Goal: Information Seeking & Learning: Learn about a topic

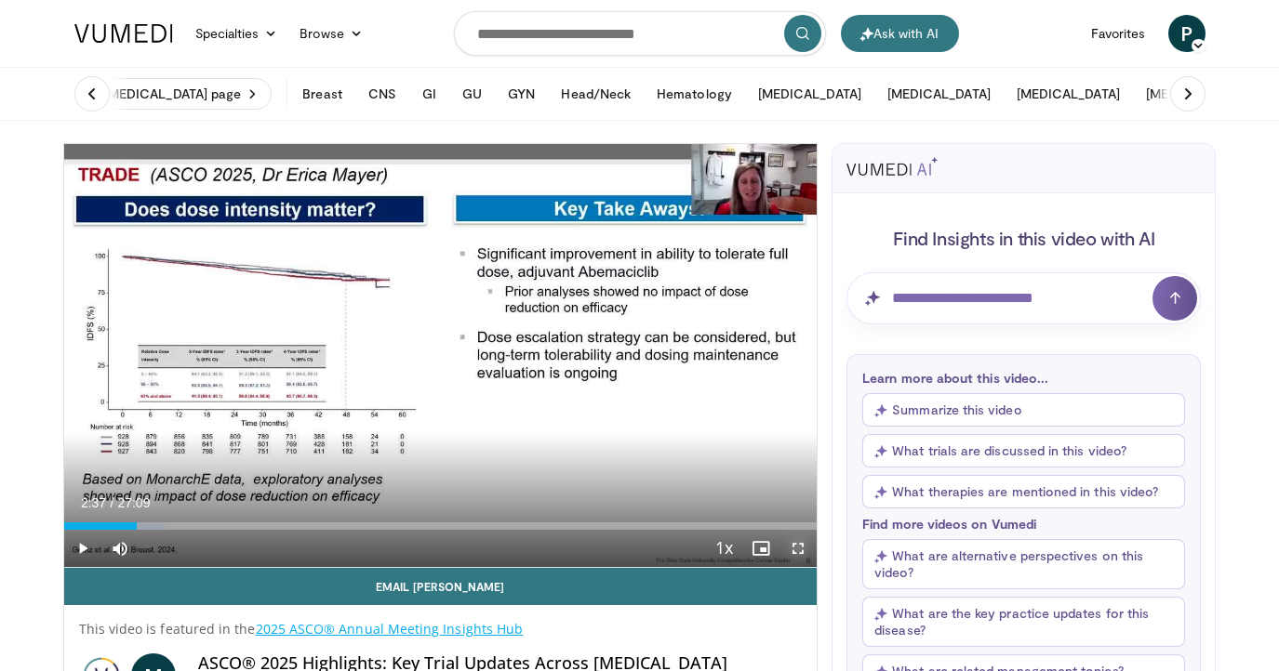
click at [795, 551] on span "Video Player" at bounding box center [797, 548] width 37 height 37
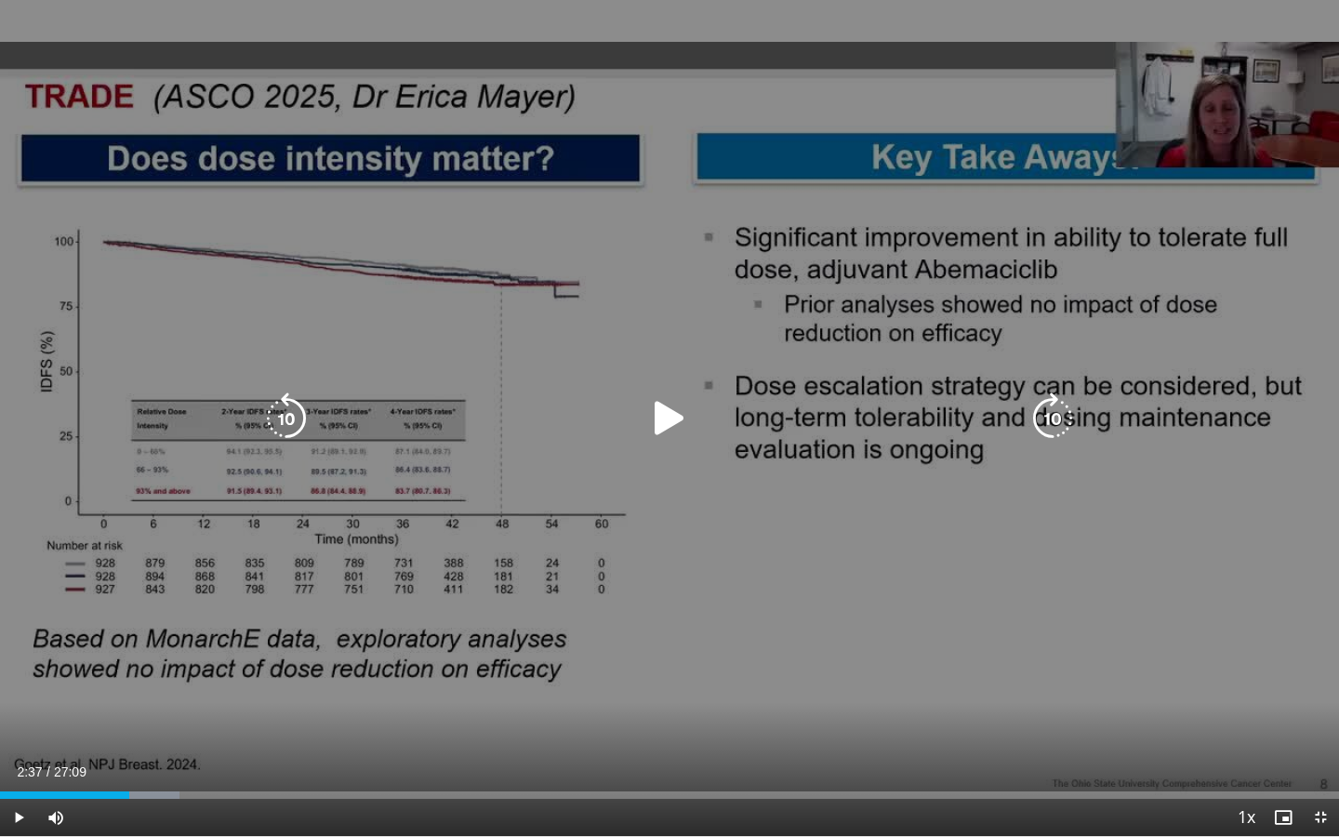
click at [727, 475] on div "10 seconds Tap to unmute" at bounding box center [669, 418] width 1339 height 836
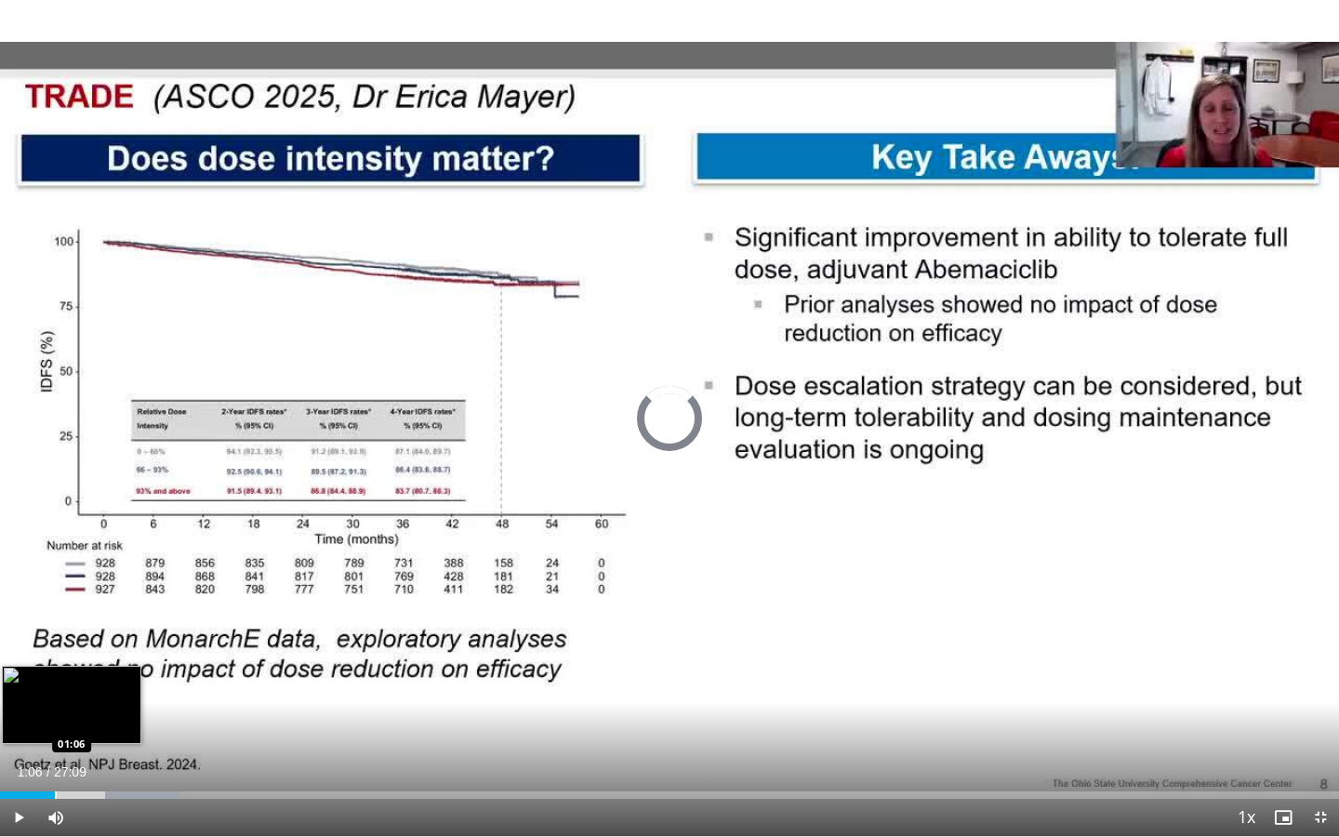
click at [55, 671] on div "Progress Bar" at bounding box center [56, 794] width 2 height 7
click at [36, 671] on div "Progress Bar" at bounding box center [37, 794] width 2 height 7
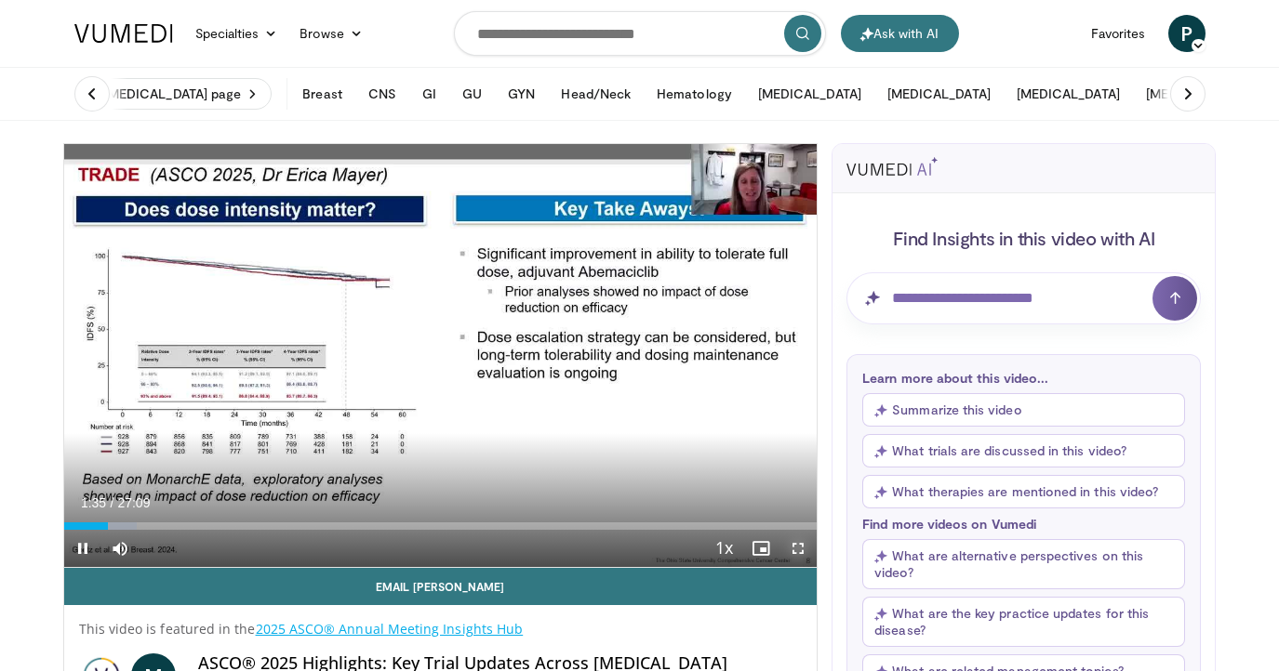
click at [791, 551] on span "Video Player" at bounding box center [797, 548] width 37 height 37
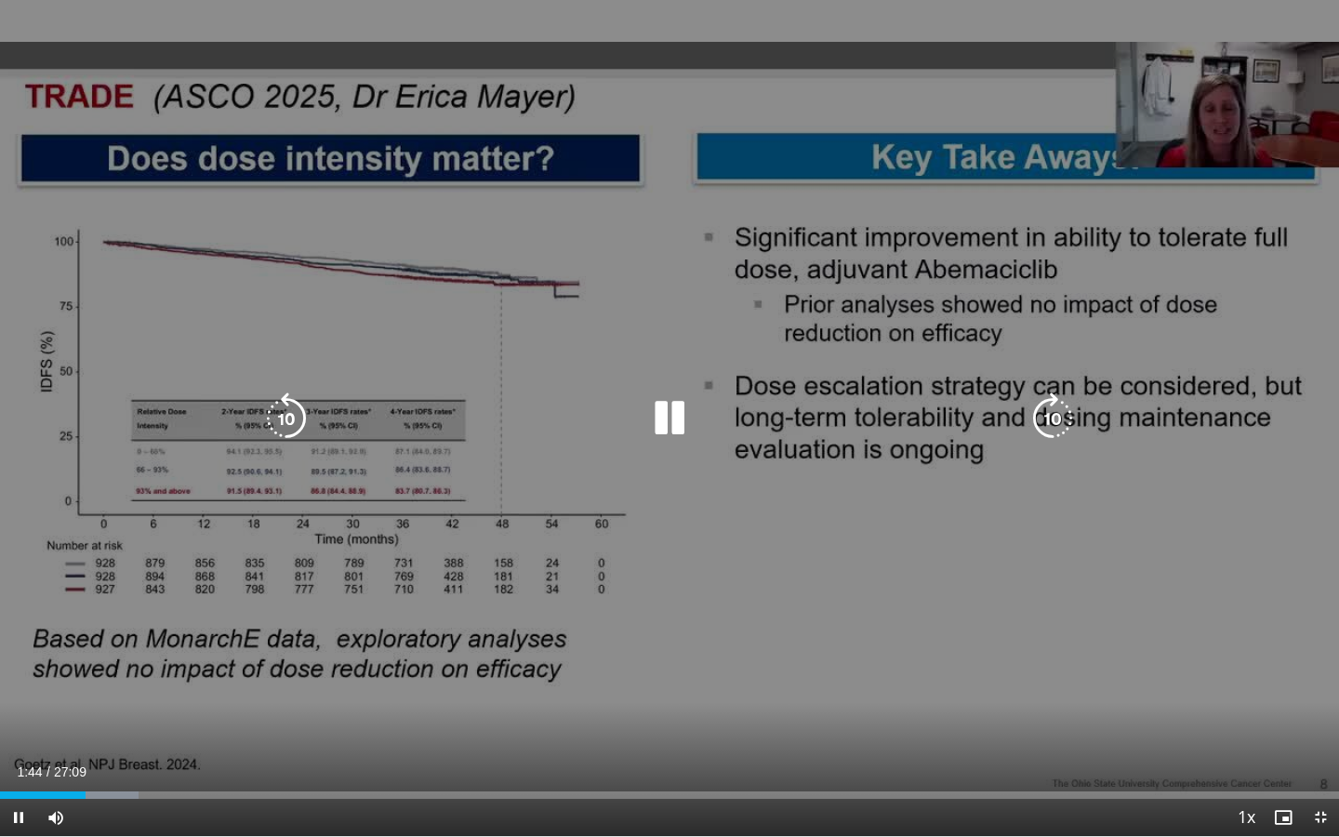
click at [674, 426] on icon "Video Player" at bounding box center [670, 418] width 52 height 52
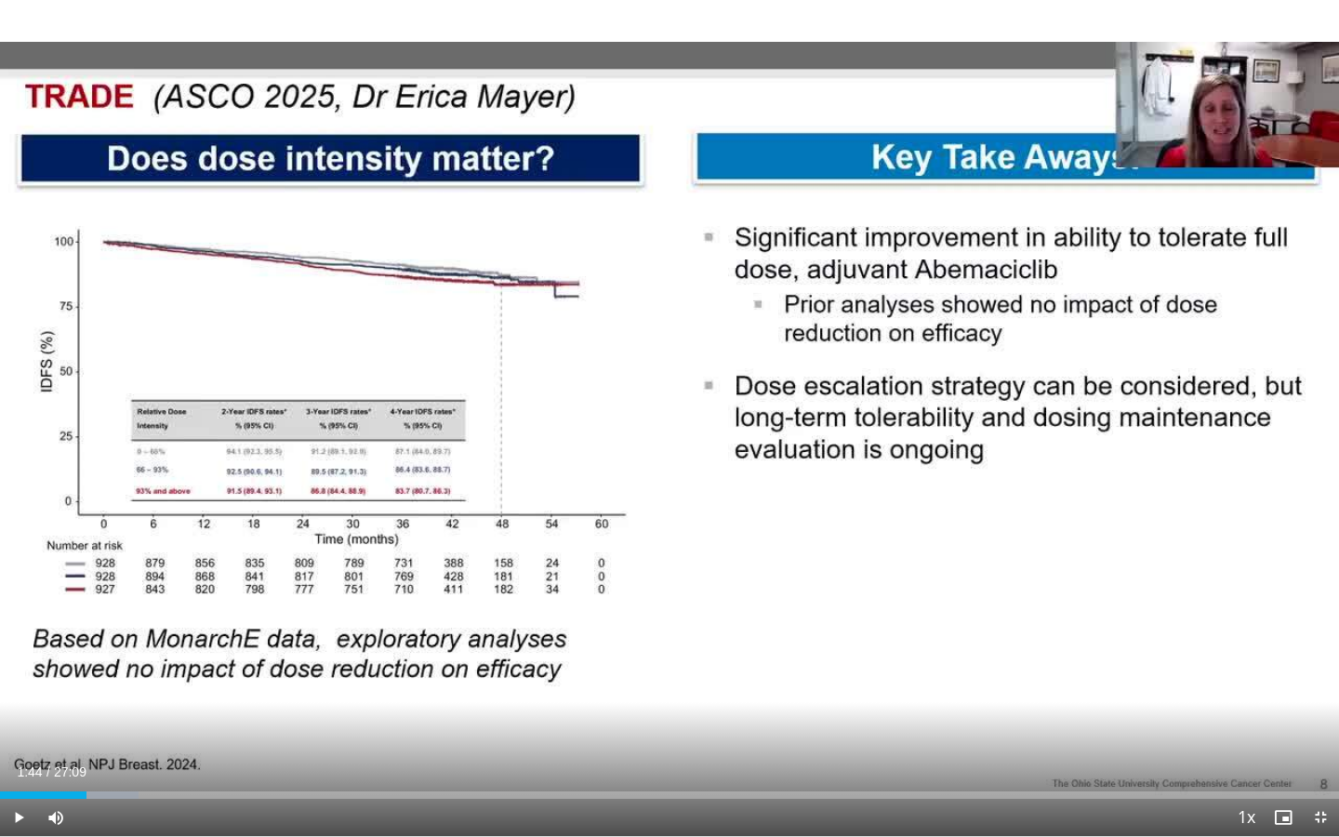
click at [674, 425] on div "10 seconds Tap to unmute" at bounding box center [669, 418] width 1339 height 836
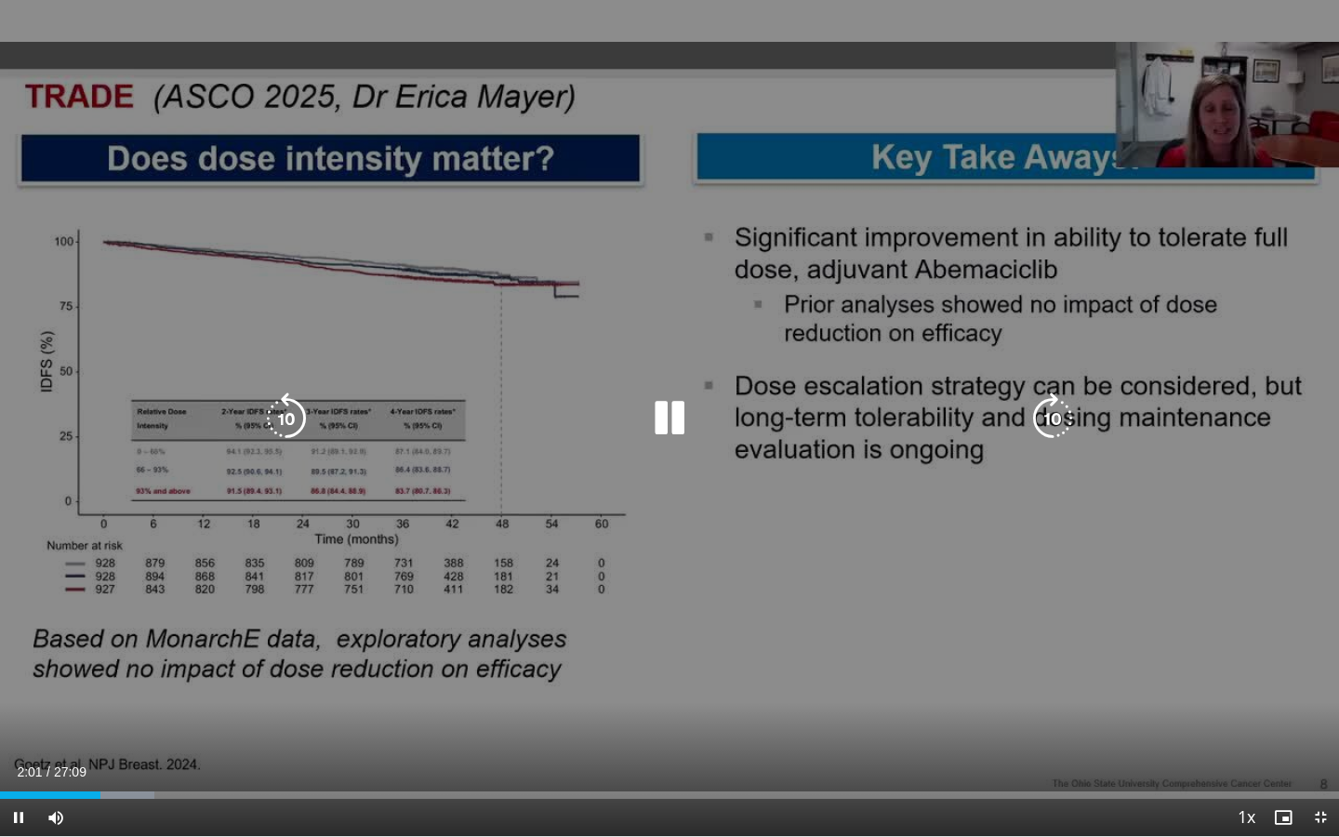
click at [990, 634] on div "10 seconds Tap to unmute" at bounding box center [669, 418] width 1339 height 836
click at [766, 396] on div "10 seconds Tap to unmute" at bounding box center [669, 418] width 1339 height 836
click at [706, 526] on div "10 seconds Tap to unmute" at bounding box center [669, 418] width 1339 height 836
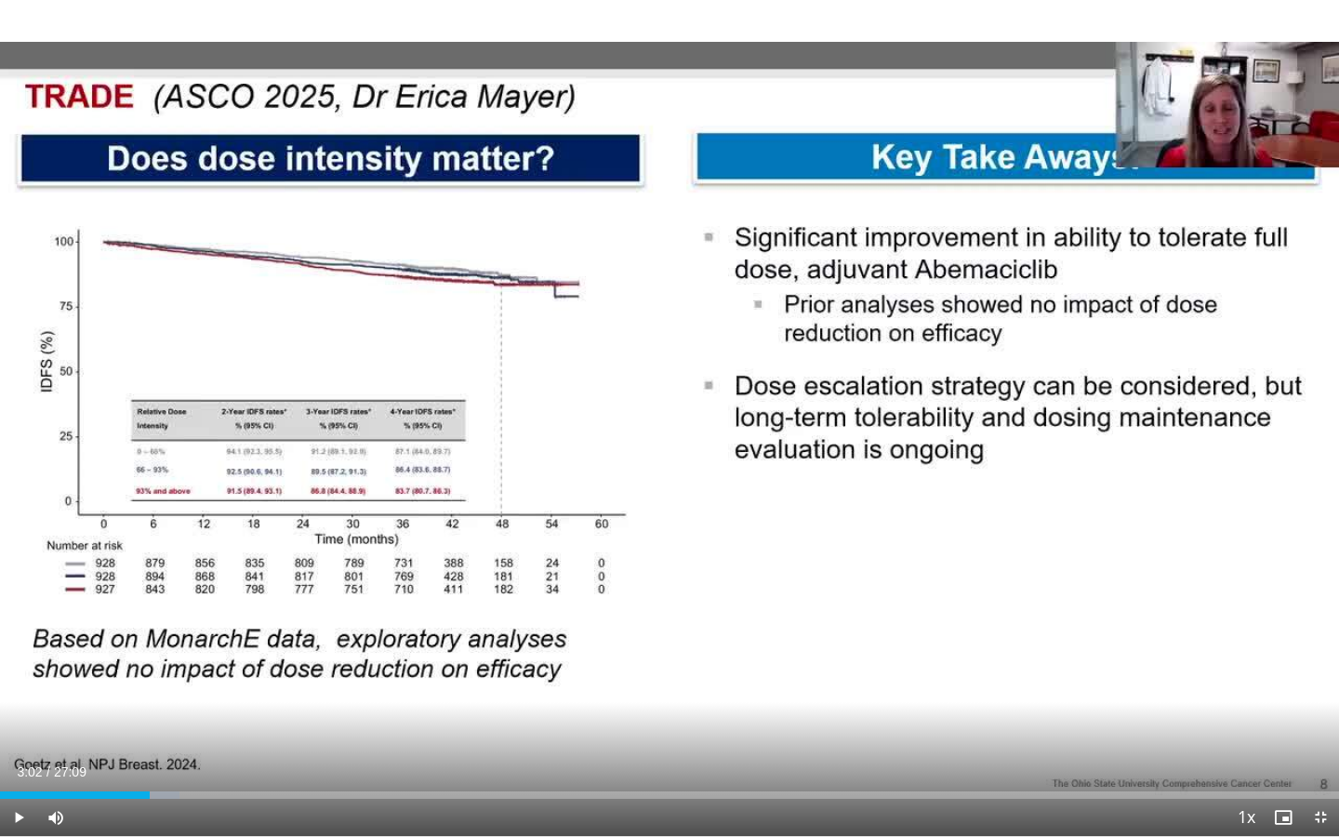
click at [706, 526] on div "10 seconds Tap to unmute" at bounding box center [669, 418] width 1339 height 836
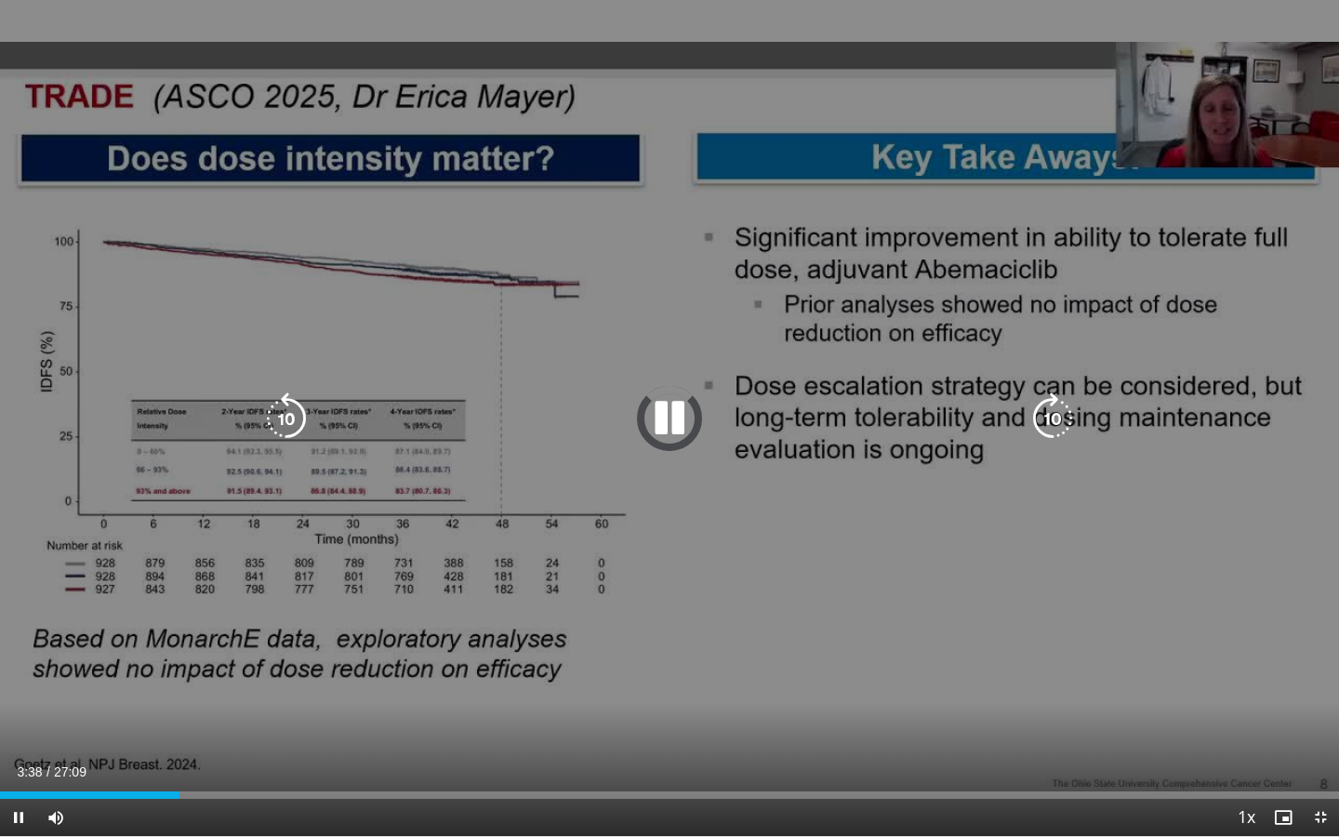
click at [681, 408] on icon "Video Player" at bounding box center [670, 418] width 52 height 52
click at [293, 423] on icon "Video Player" at bounding box center [286, 418] width 52 height 52
click at [671, 419] on icon "Video Player" at bounding box center [670, 418] width 52 height 52
click at [1056, 413] on icon "Video Player" at bounding box center [1053, 418] width 52 height 52
click at [1056, 414] on icon "Video Player" at bounding box center [1053, 418] width 52 height 52
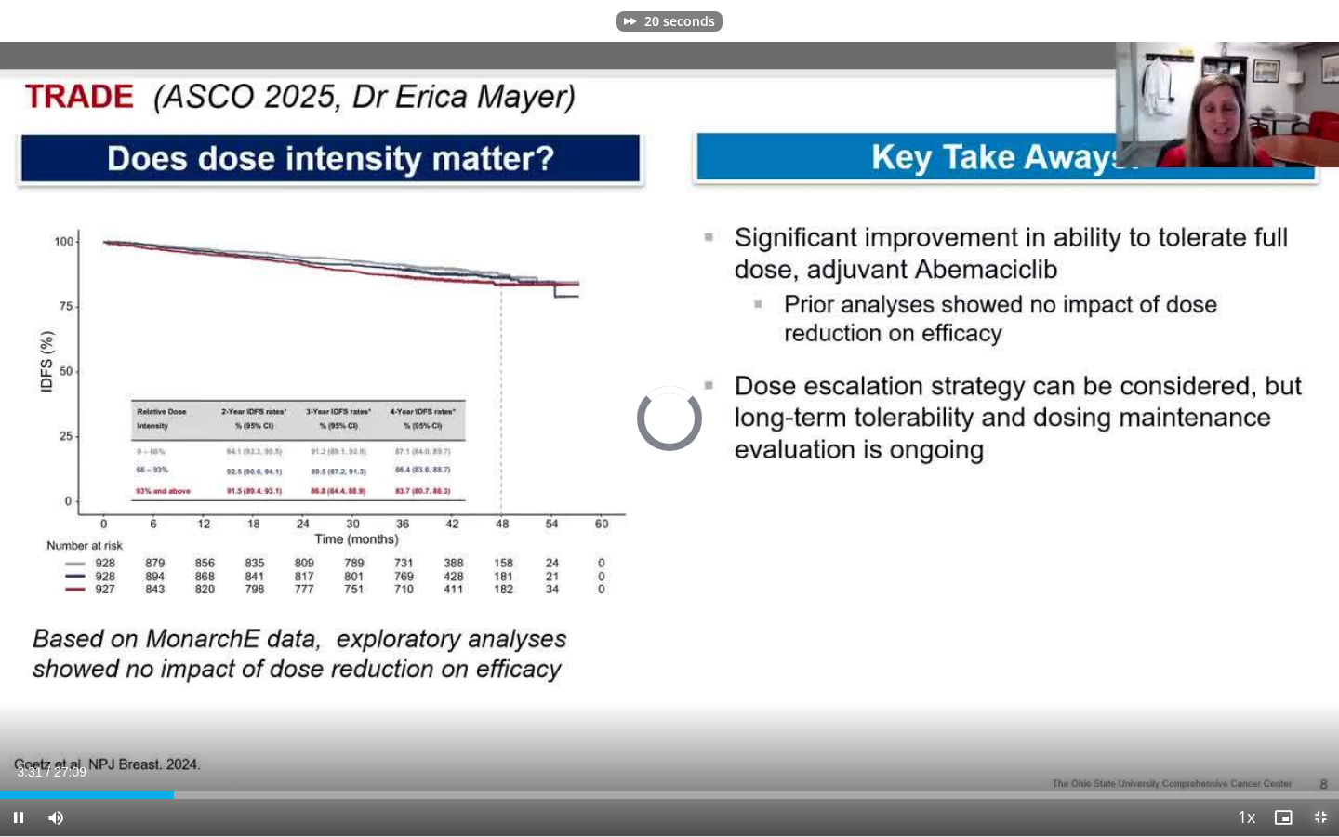
click at [1278, 671] on span "Video Player" at bounding box center [1320, 817] width 37 height 37
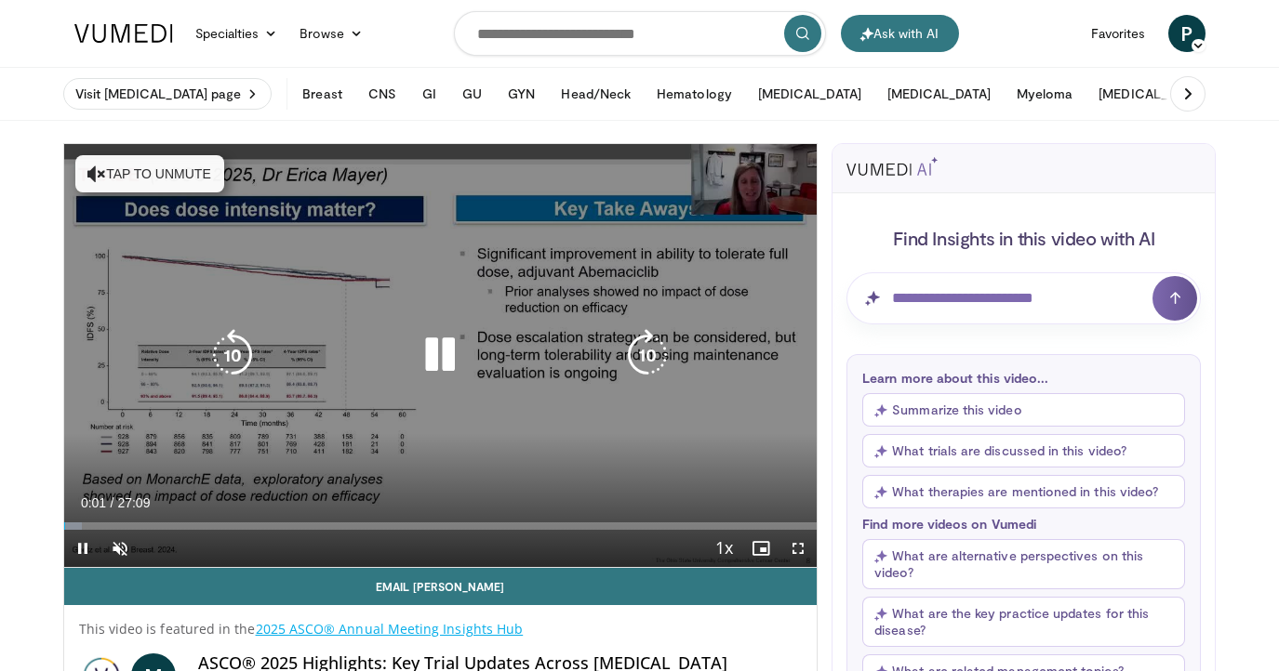
click at [436, 366] on icon "Video Player" at bounding box center [440, 355] width 52 height 52
click at [197, 178] on button "Tap to unmute" at bounding box center [149, 173] width 149 height 37
click at [434, 353] on icon "Video Player" at bounding box center [440, 355] width 52 height 52
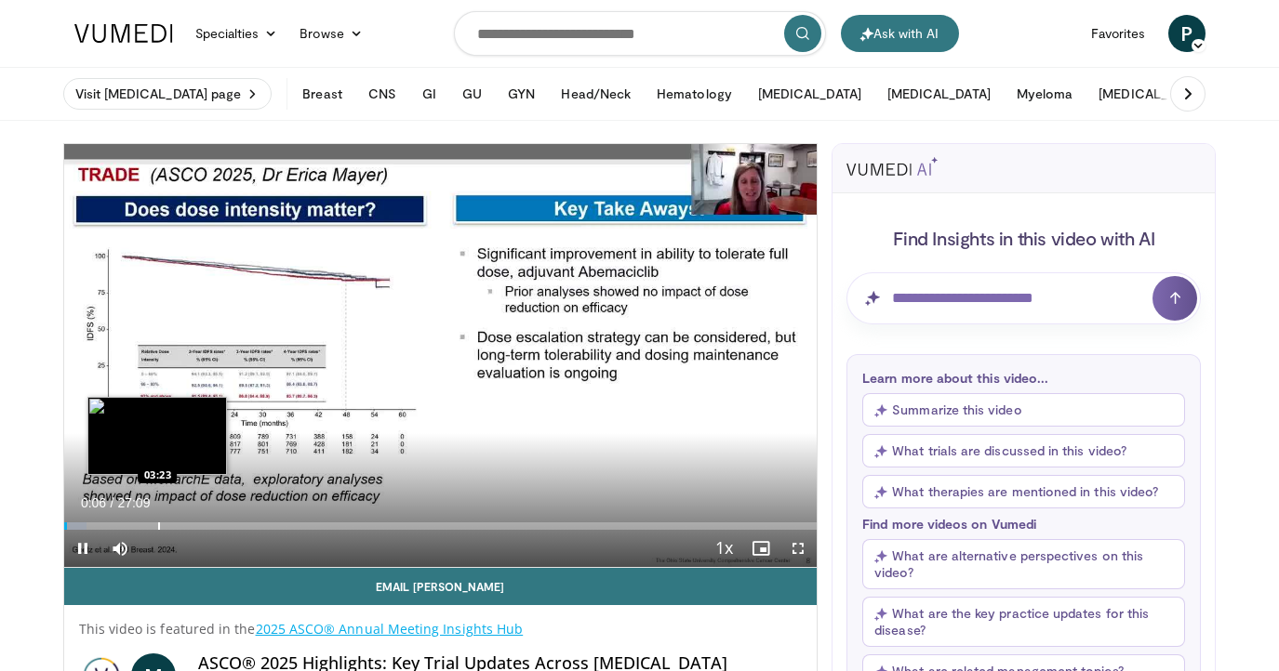
click at [158, 529] on div "Progress Bar" at bounding box center [159, 526] width 2 height 7
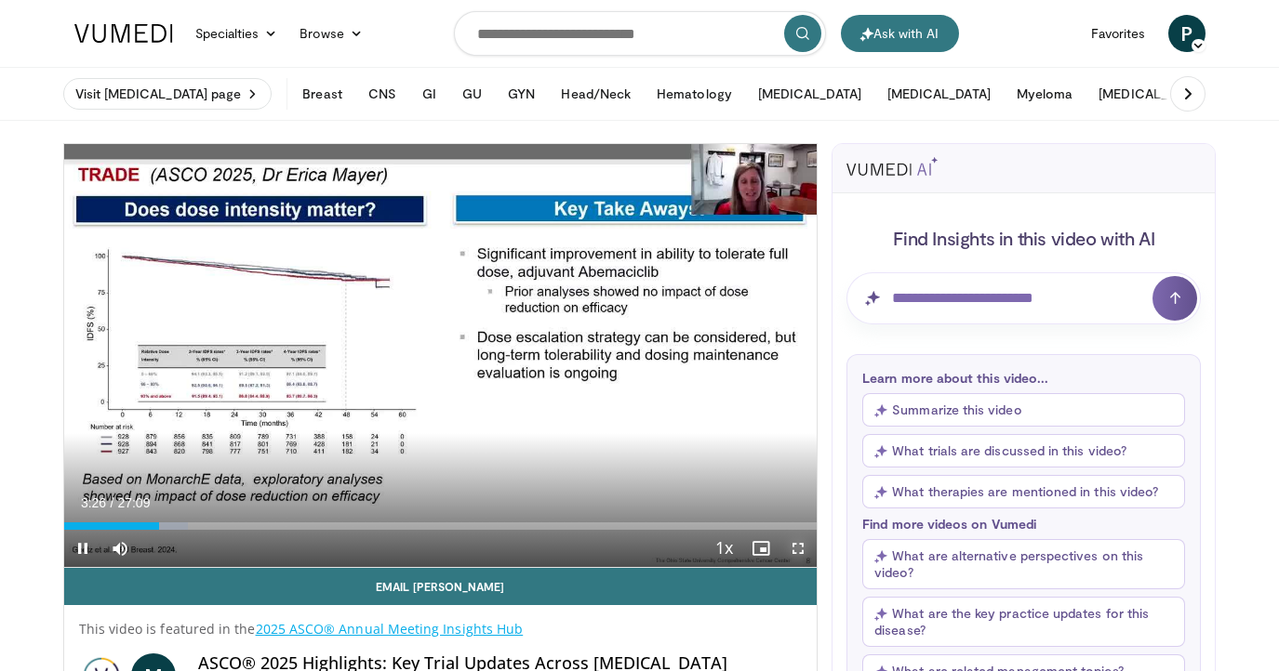
click at [804, 549] on span "Video Player" at bounding box center [797, 548] width 37 height 37
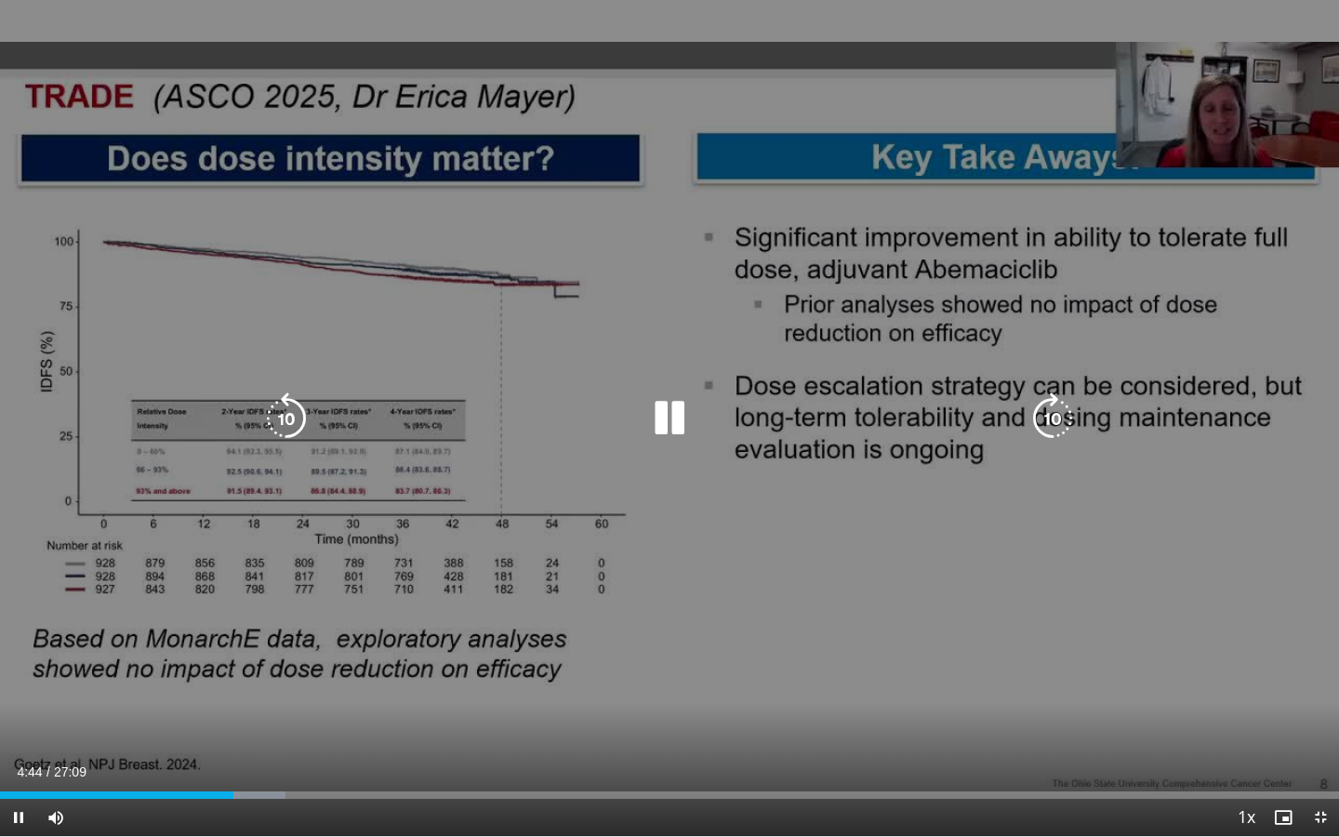
click at [755, 656] on div "10 seconds Tap to unmute" at bounding box center [669, 418] width 1339 height 836
click at [804, 662] on div "10 seconds Tap to unmute" at bounding box center [669, 418] width 1339 height 836
click at [830, 671] on div "10 seconds Tap to unmute" at bounding box center [669, 418] width 1339 height 836
click at [684, 424] on icon "Video Player" at bounding box center [670, 418] width 52 height 52
click at [991, 539] on div "10 seconds Tap to unmute" at bounding box center [669, 418] width 1339 height 836
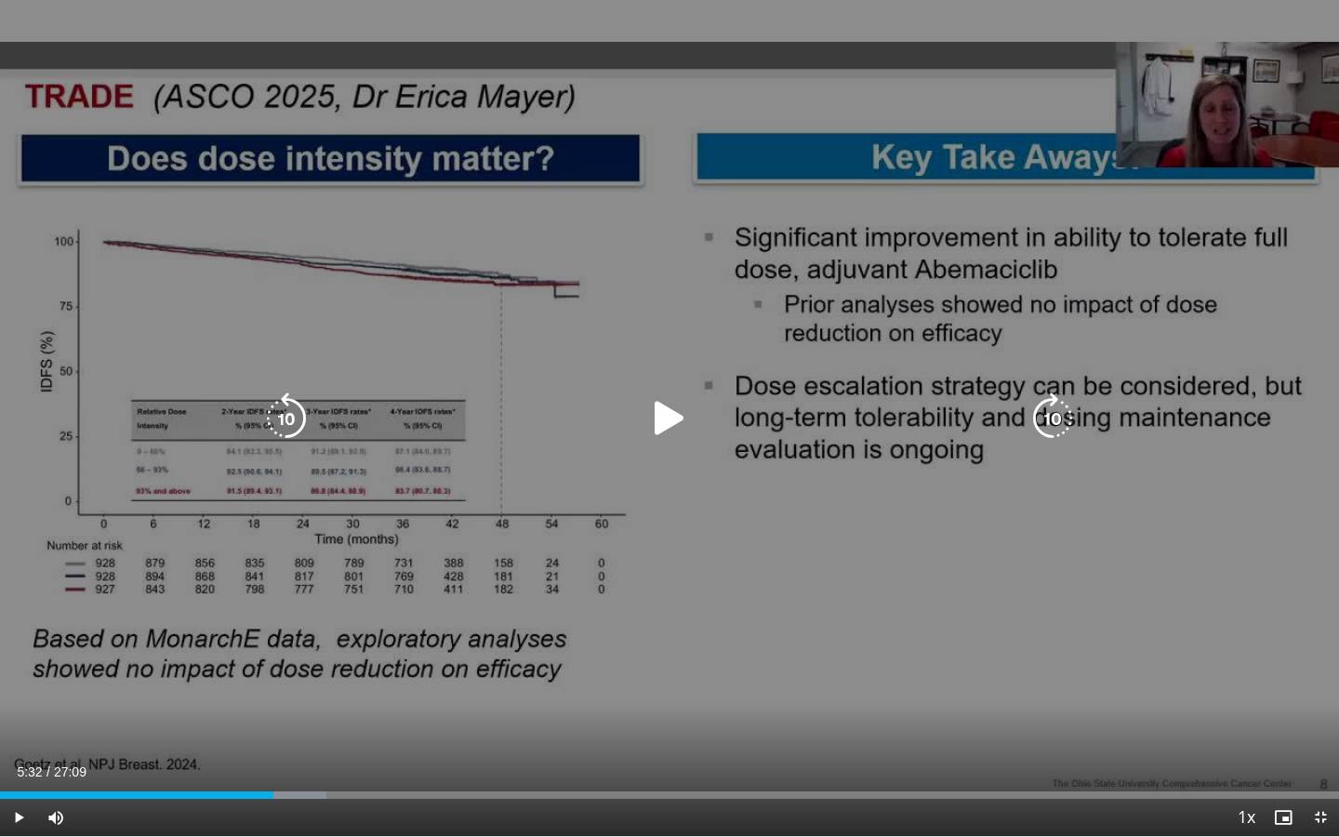
click at [824, 631] on div "10 seconds Tap to unmute" at bounding box center [669, 418] width 1339 height 836
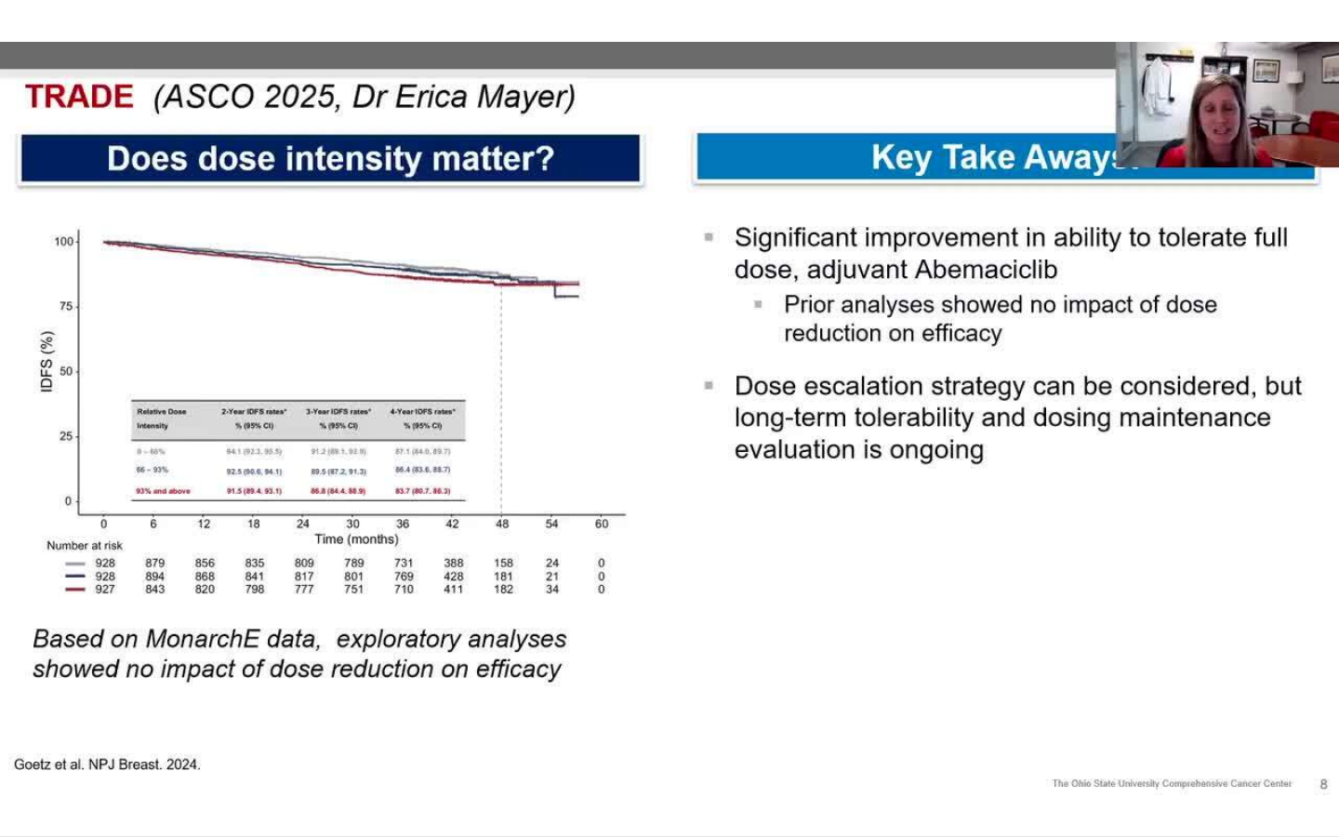
click at [824, 631] on div "10 seconds Tap to unmute" at bounding box center [669, 418] width 1339 height 836
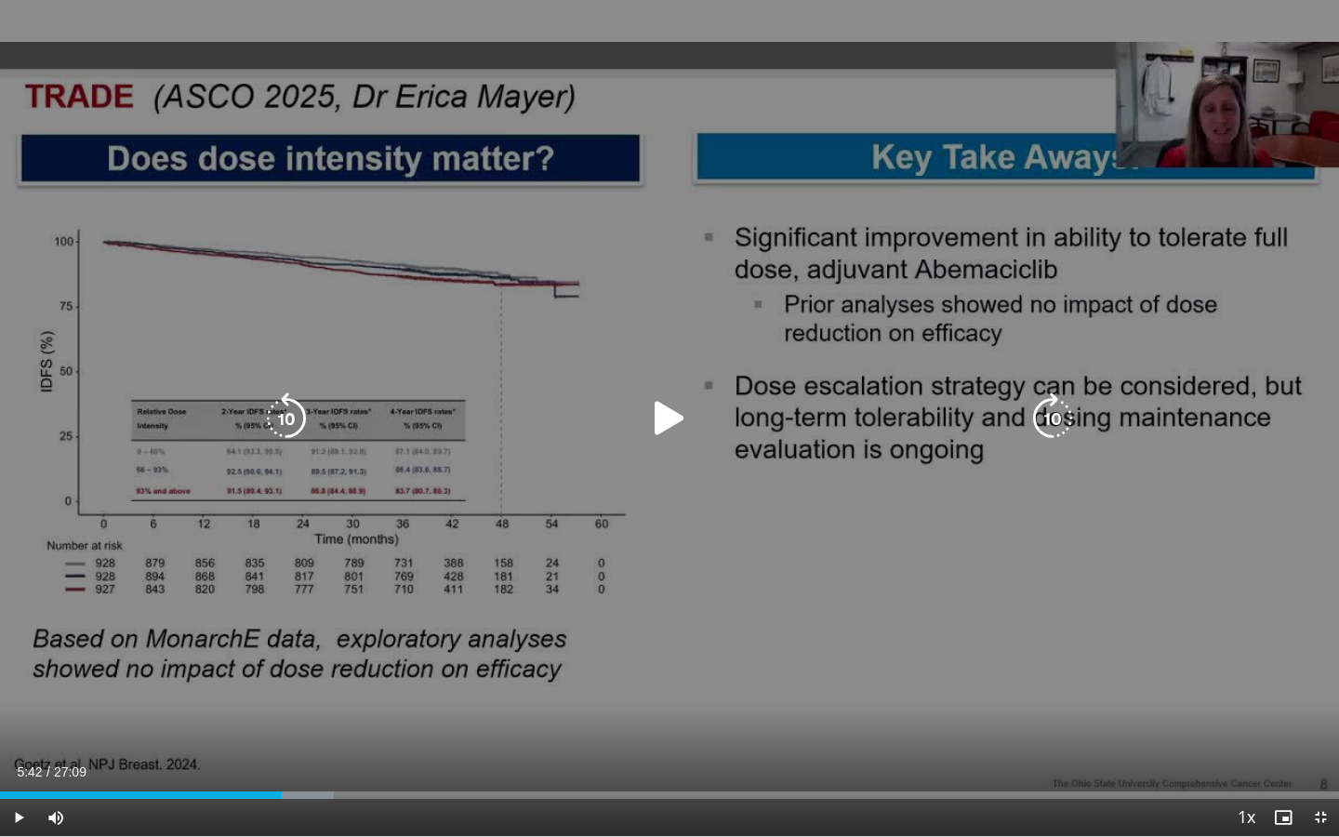
click at [978, 622] on div "10 seconds Tap to unmute" at bounding box center [669, 418] width 1339 height 836
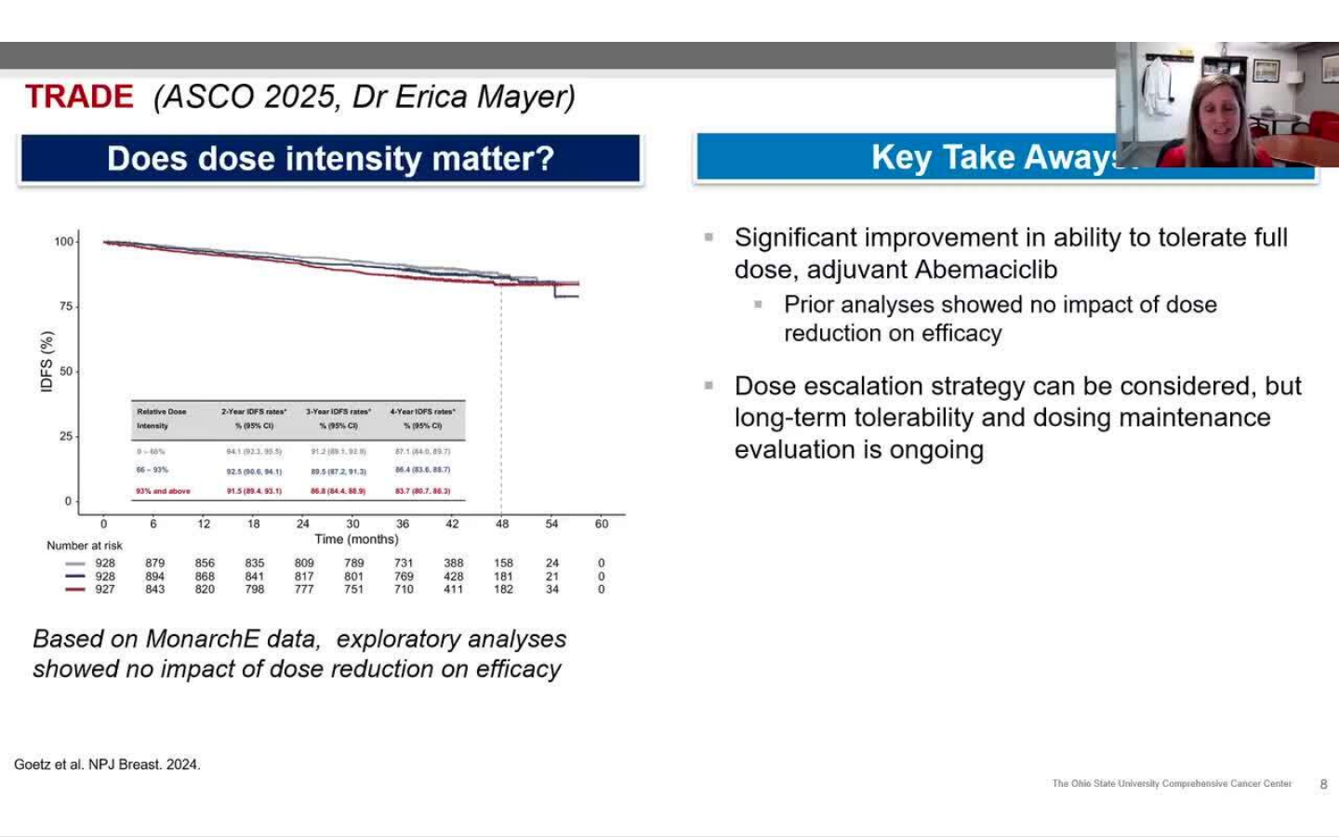
click at [978, 622] on div "10 seconds Tap to unmute" at bounding box center [669, 418] width 1339 height 836
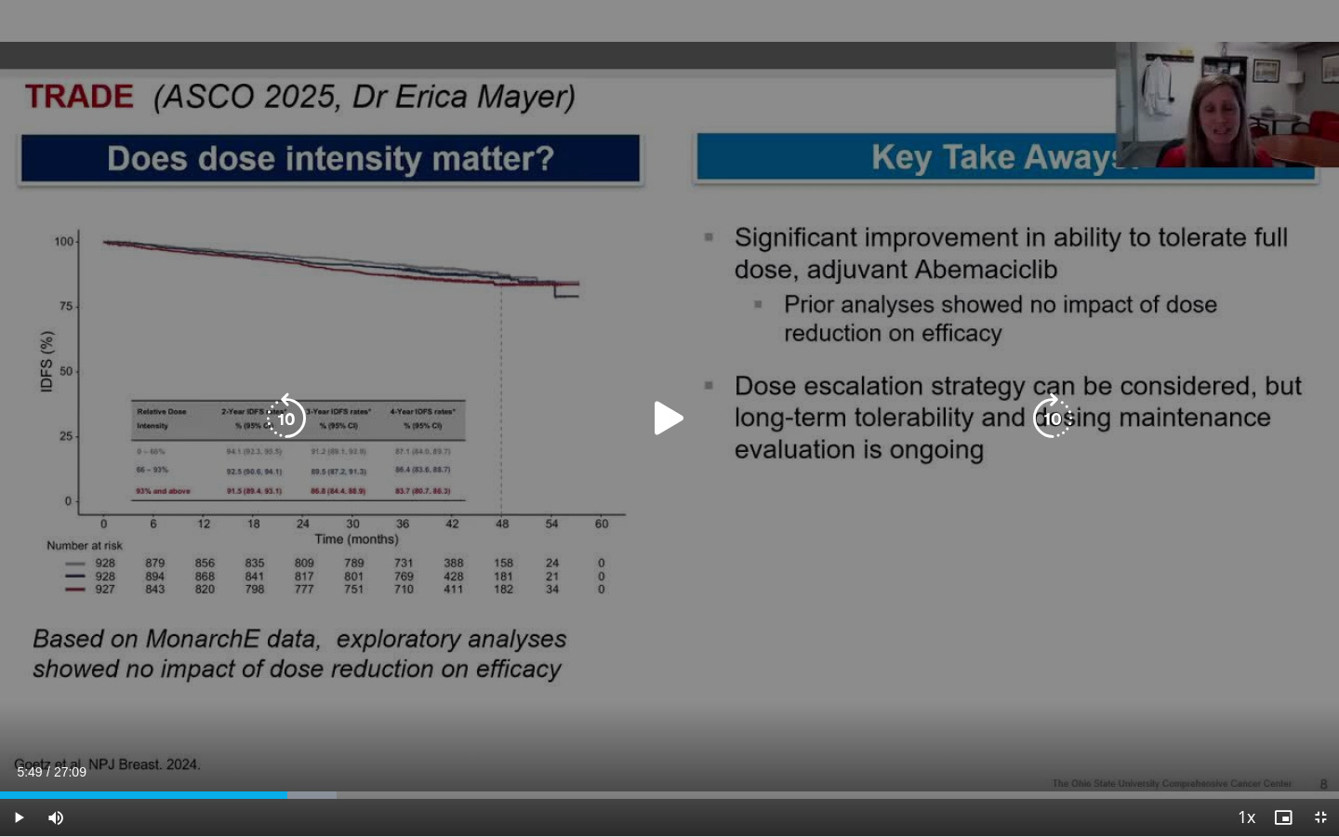
click at [822, 670] on div "10 seconds Tap to unmute" at bounding box center [669, 418] width 1339 height 836
click at [614, 671] on div "10 seconds Tap to unmute" at bounding box center [669, 418] width 1339 height 836
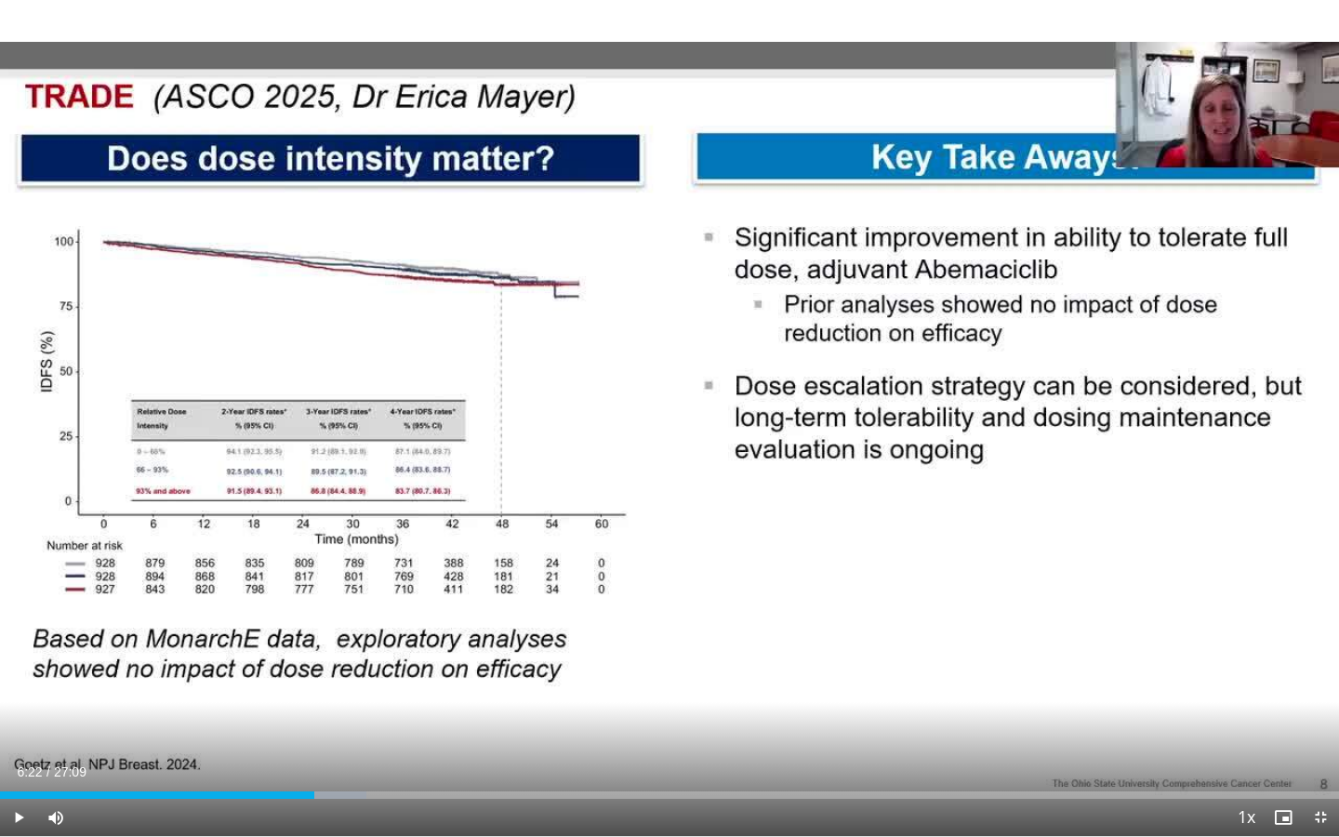
click at [864, 578] on div "10 seconds Tap to unmute" at bounding box center [669, 418] width 1339 height 836
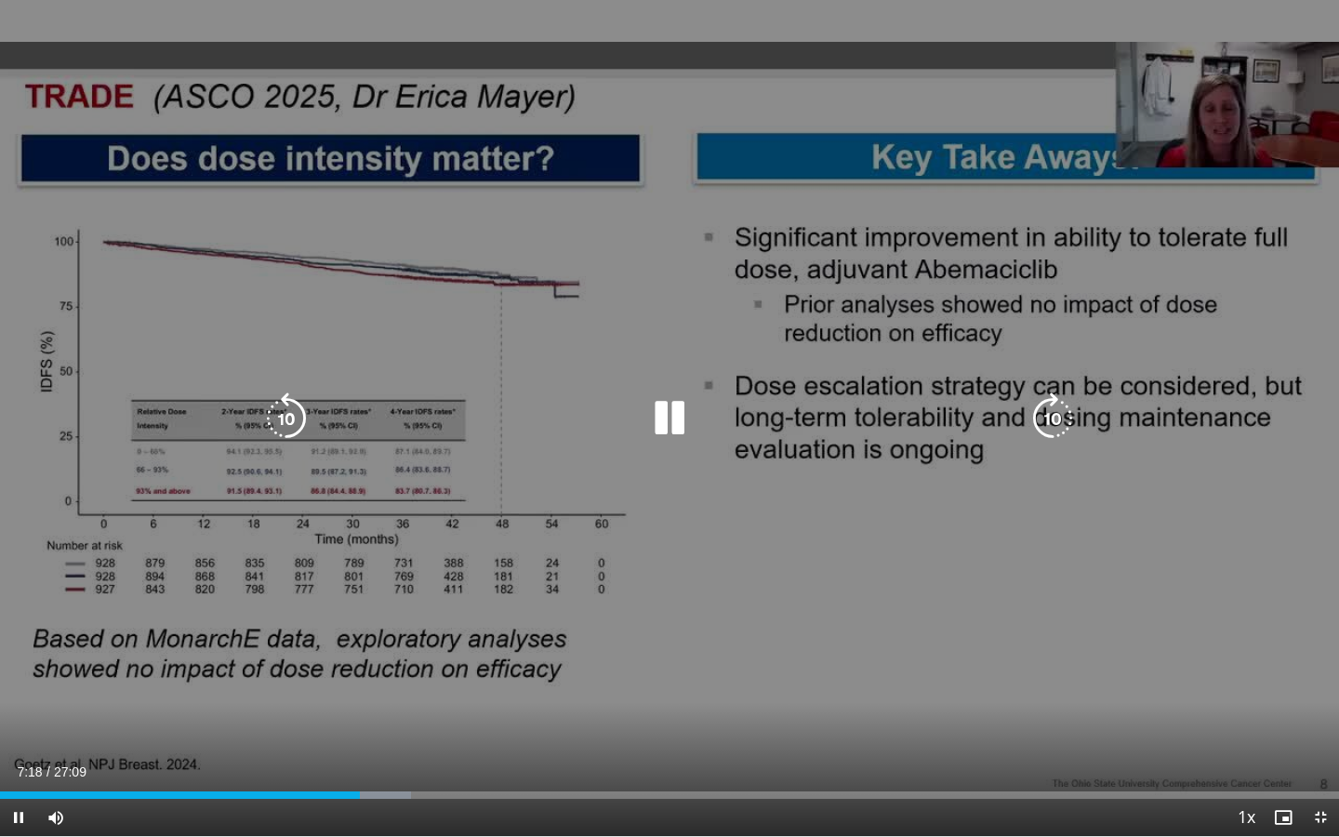
click at [620, 538] on div "10 seconds Tap to unmute" at bounding box center [669, 418] width 1339 height 836
click at [510, 563] on div "10 seconds Tap to unmute" at bounding box center [669, 418] width 1339 height 836
click at [432, 574] on div "10 seconds Tap to unmute" at bounding box center [669, 418] width 1339 height 836
click at [418, 573] on div "10 seconds Tap to unmute" at bounding box center [669, 418] width 1339 height 836
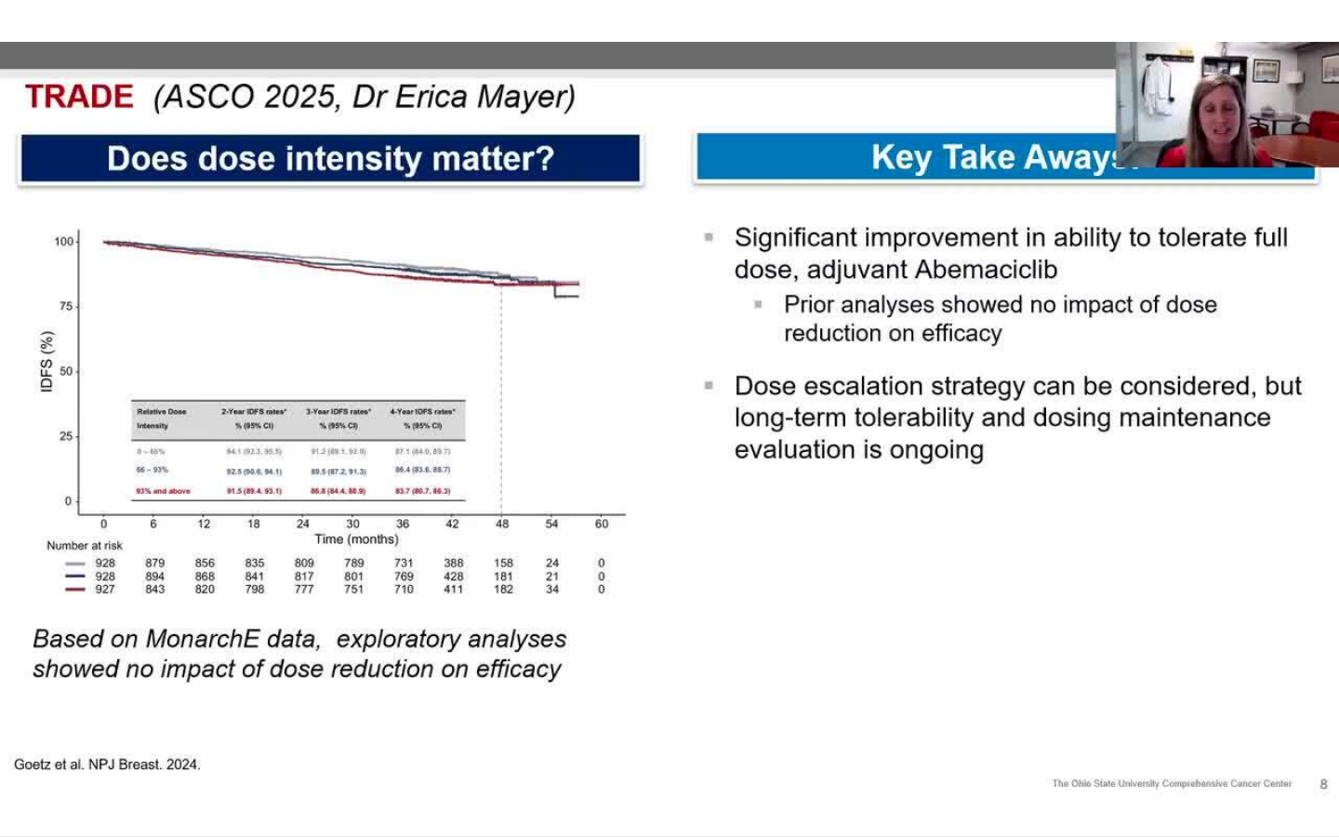
click at [418, 573] on div "10 seconds Tap to unmute" at bounding box center [669, 418] width 1339 height 836
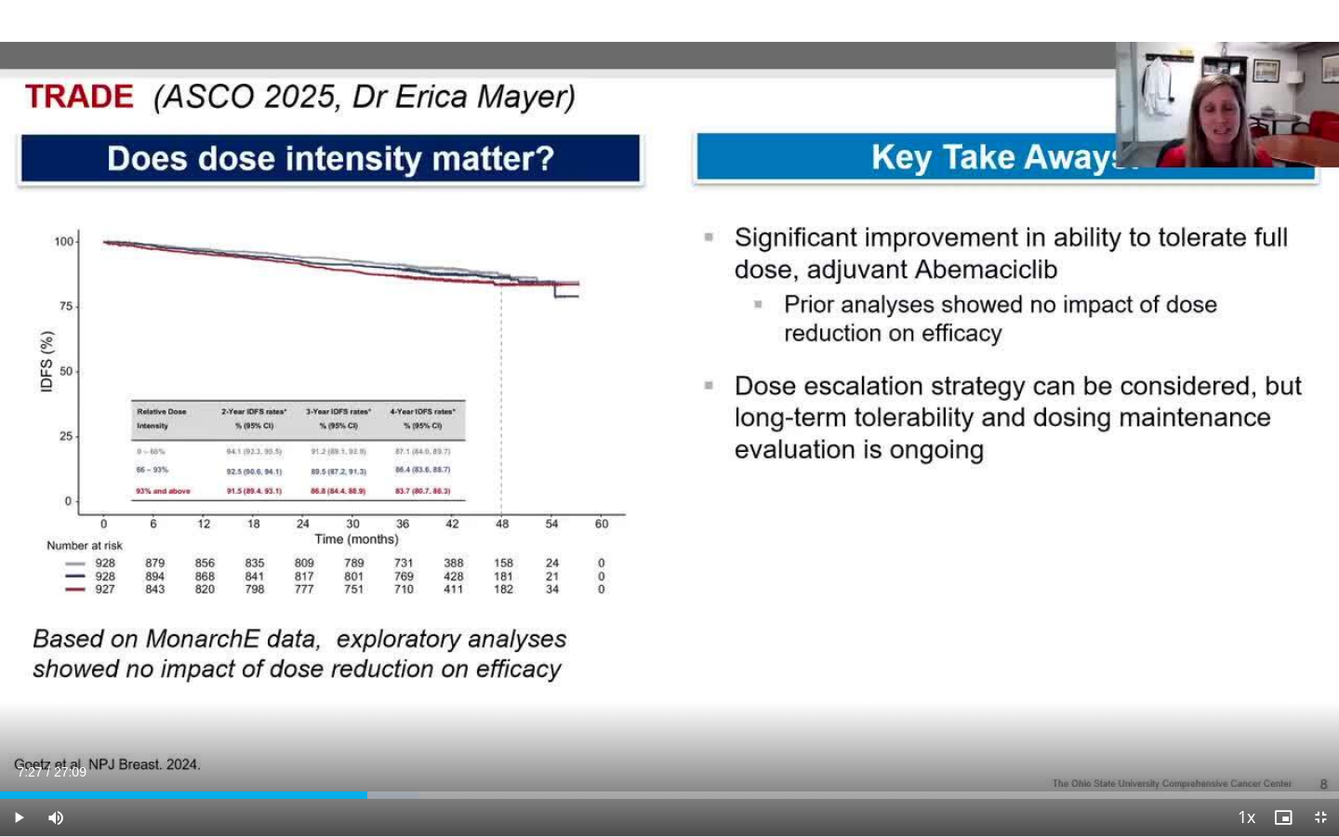
click at [418, 573] on div "10 seconds Tap to unmute" at bounding box center [669, 418] width 1339 height 836
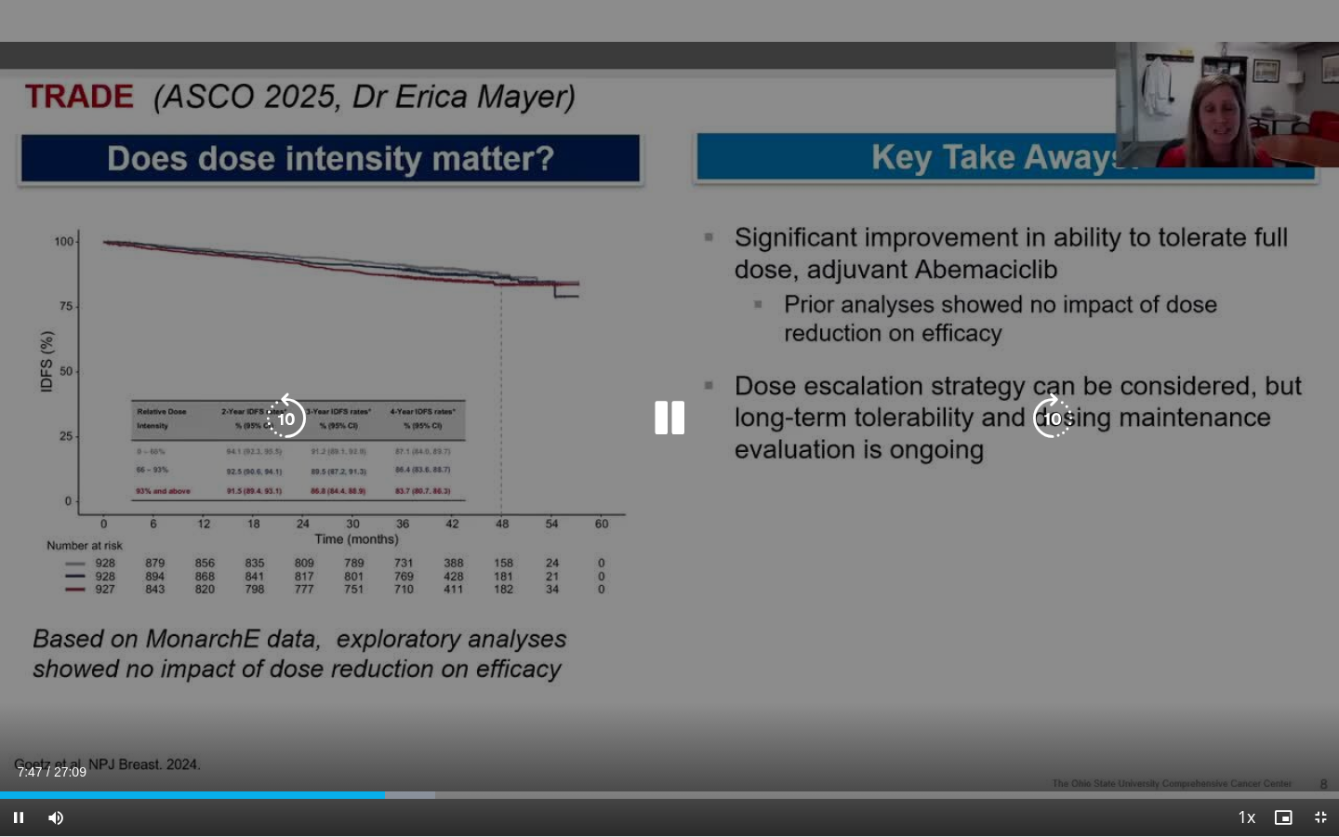
click at [348, 580] on div "10 seconds Tap to unmute" at bounding box center [669, 418] width 1339 height 836
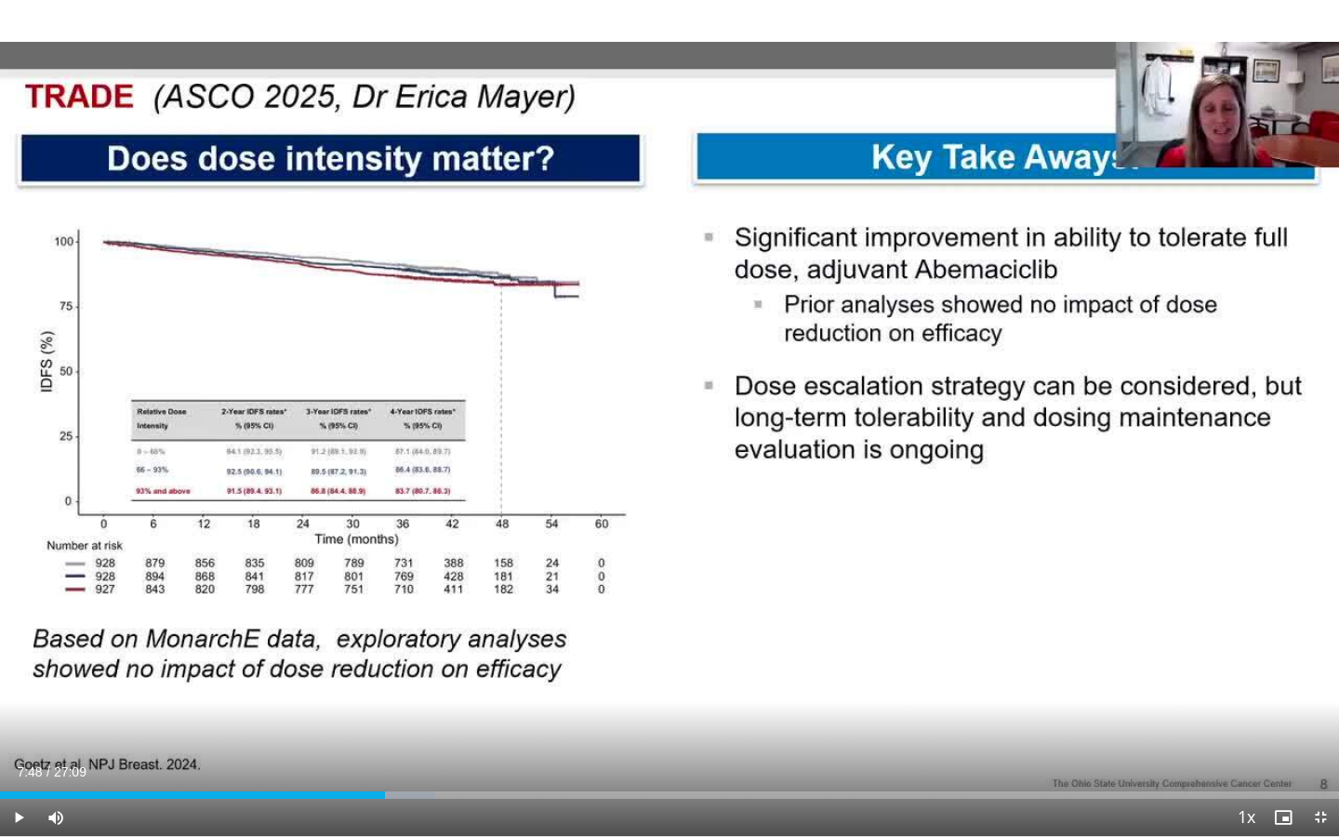
click at [348, 580] on div "10 seconds Tap to unmute" at bounding box center [669, 418] width 1339 height 836
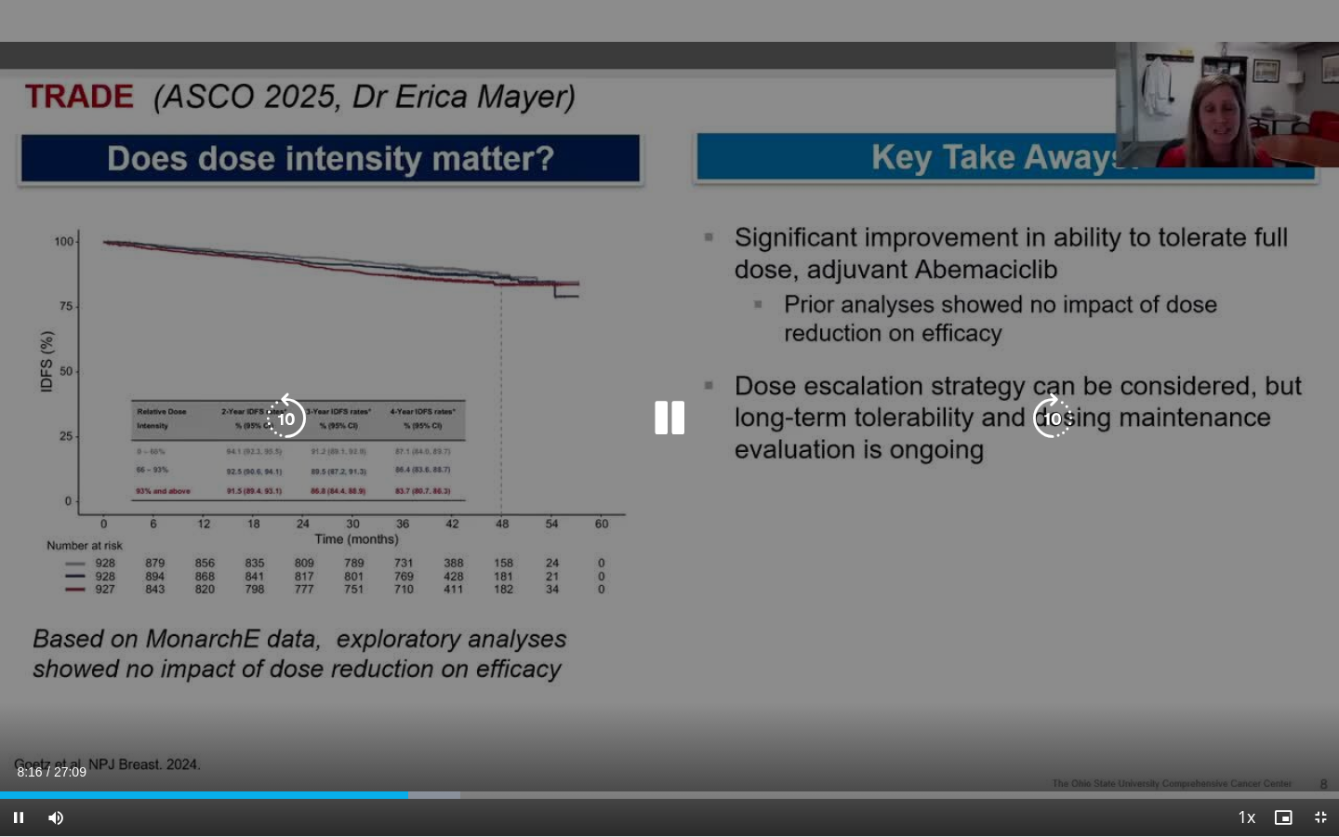
click at [235, 647] on div "10 seconds Tap to unmute" at bounding box center [669, 418] width 1339 height 836
click at [461, 671] on div "10 seconds Tap to unmute" at bounding box center [669, 418] width 1339 height 836
click at [1007, 614] on div "10 seconds Tap to unmute" at bounding box center [669, 418] width 1339 height 836
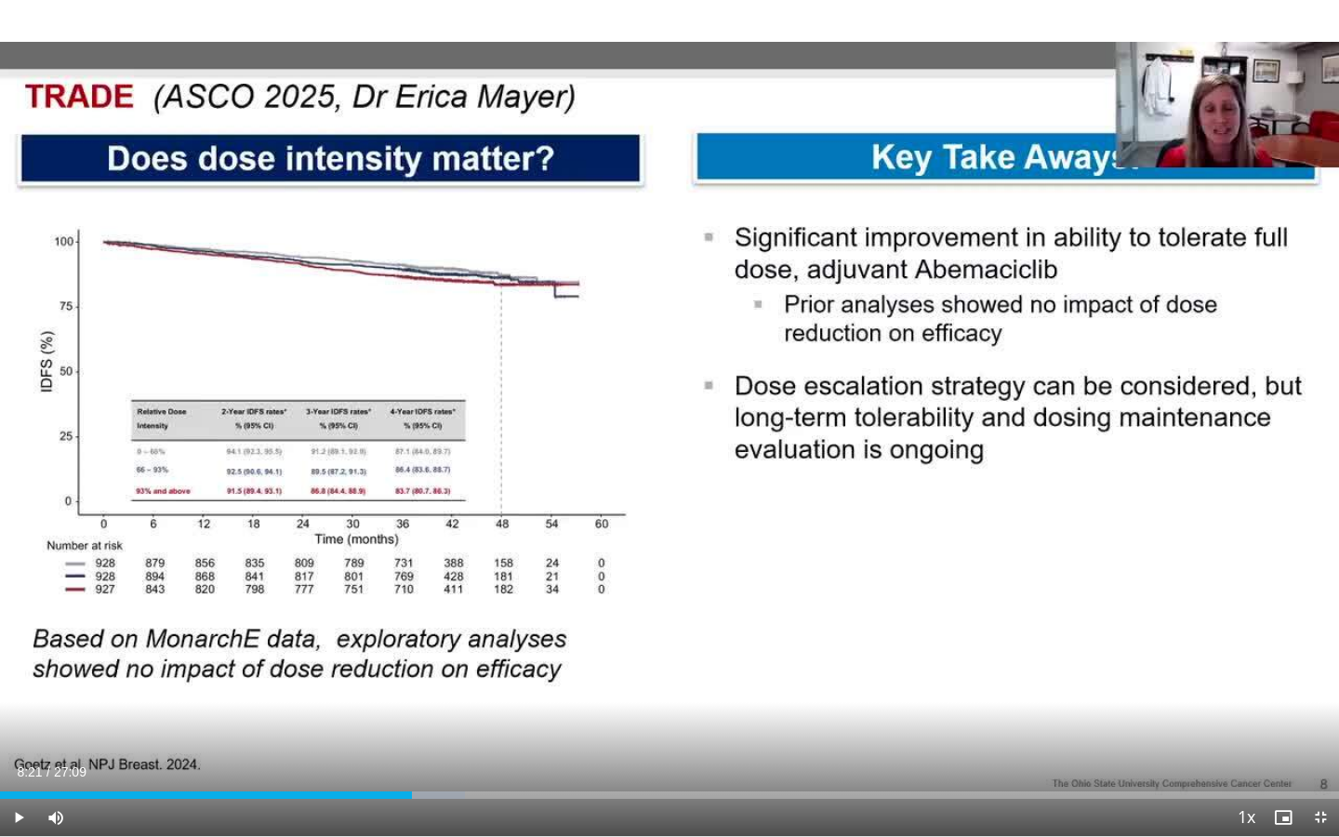
click at [1007, 614] on div "10 seconds Tap to unmute" at bounding box center [669, 418] width 1339 height 836
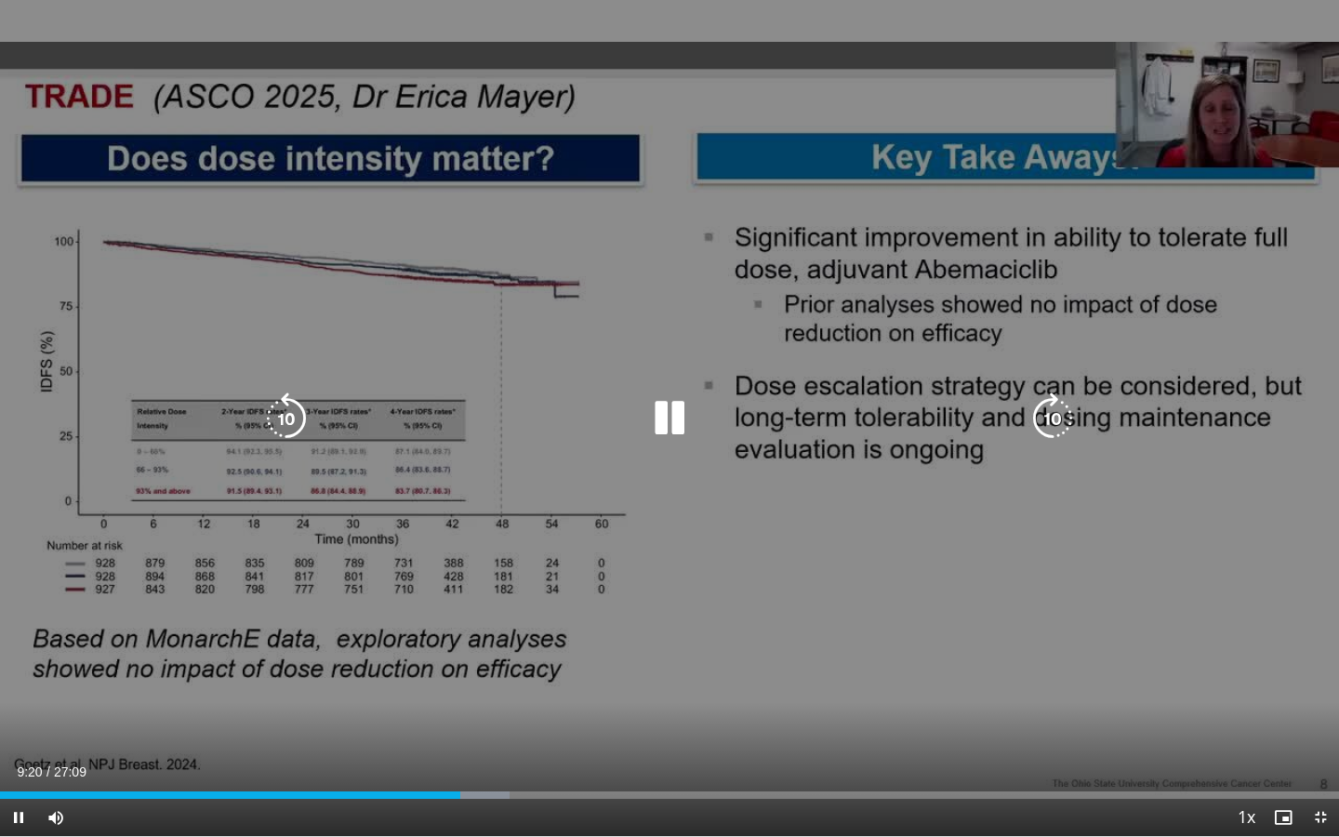
click at [884, 635] on div "10 seconds Tap to unmute" at bounding box center [669, 418] width 1339 height 836
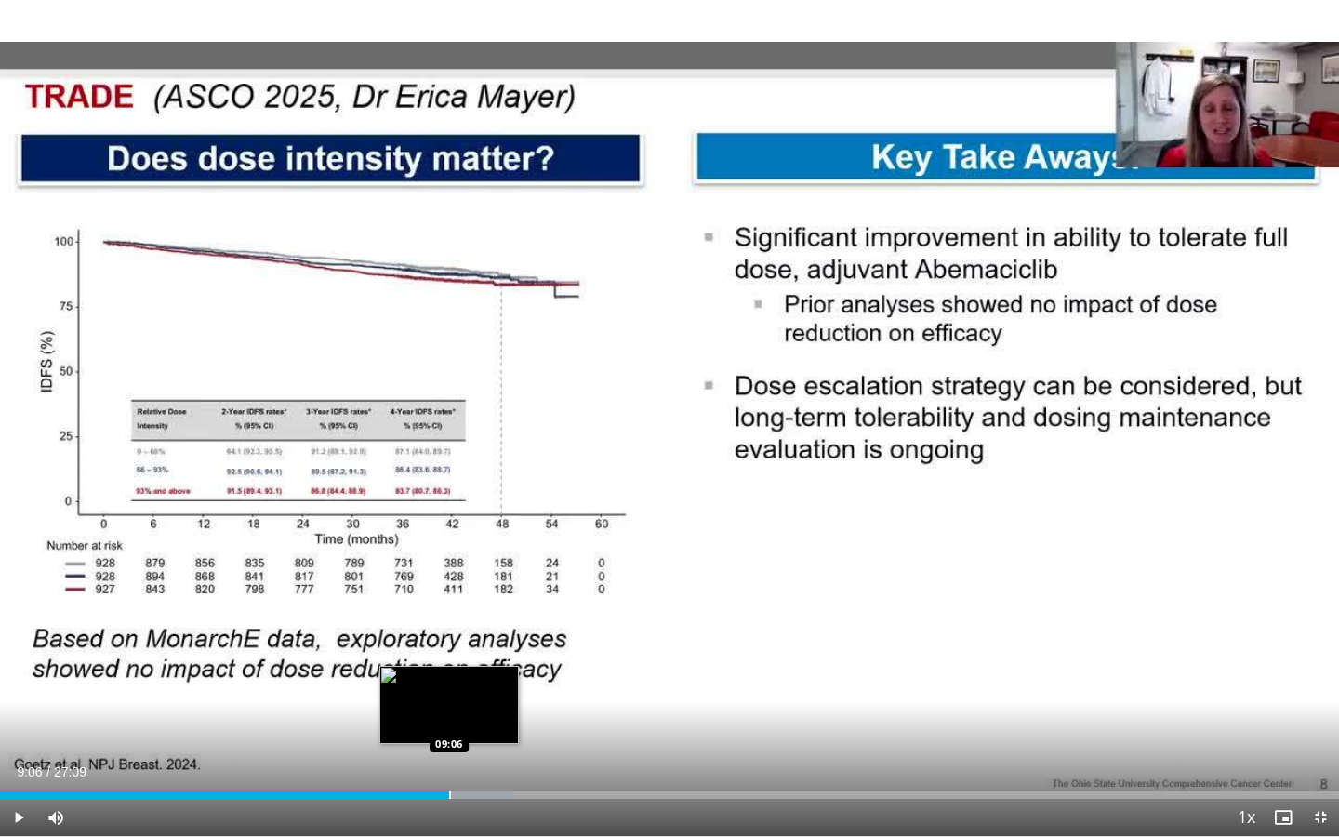
click at [449, 671] on div "Progress Bar" at bounding box center [450, 794] width 2 height 7
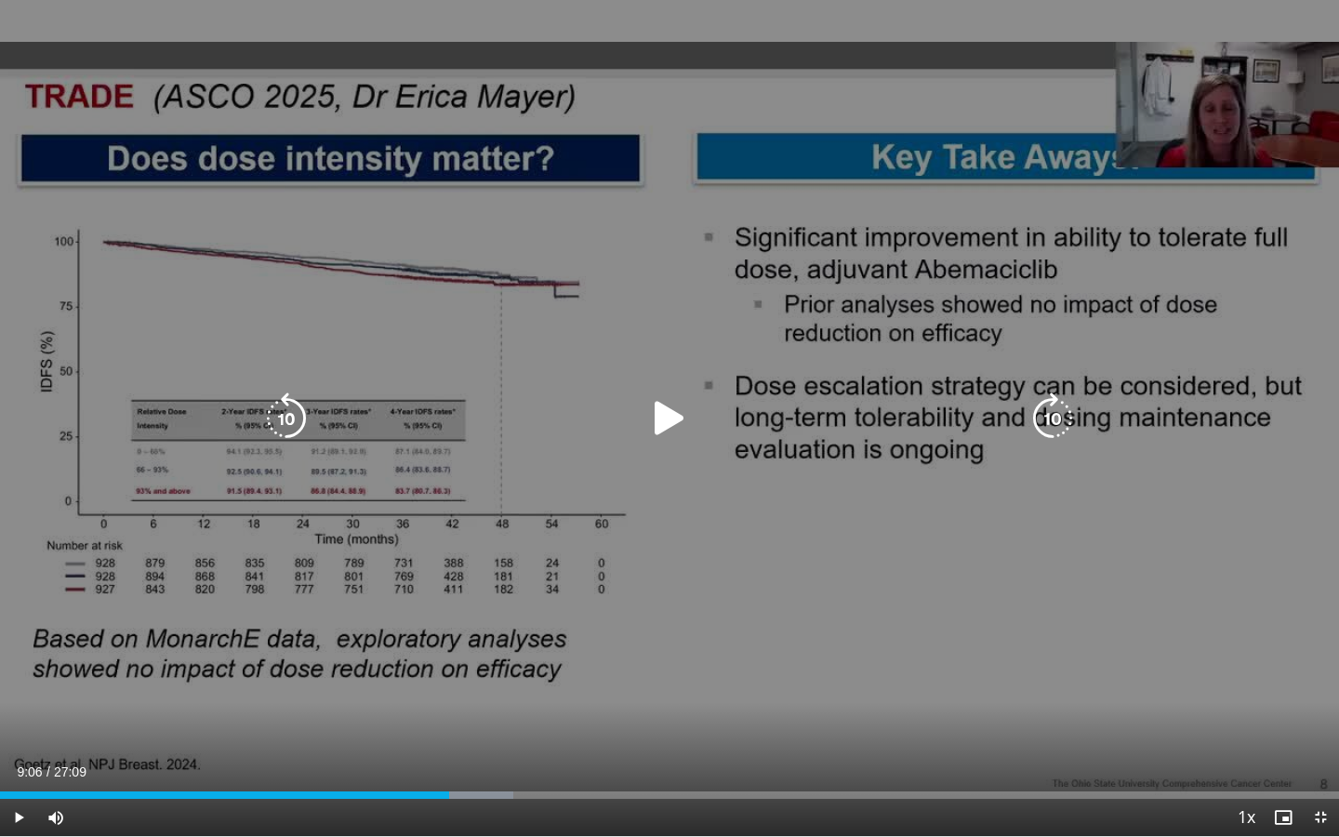
click at [785, 533] on div "10 seconds Tap to unmute" at bounding box center [669, 418] width 1339 height 836
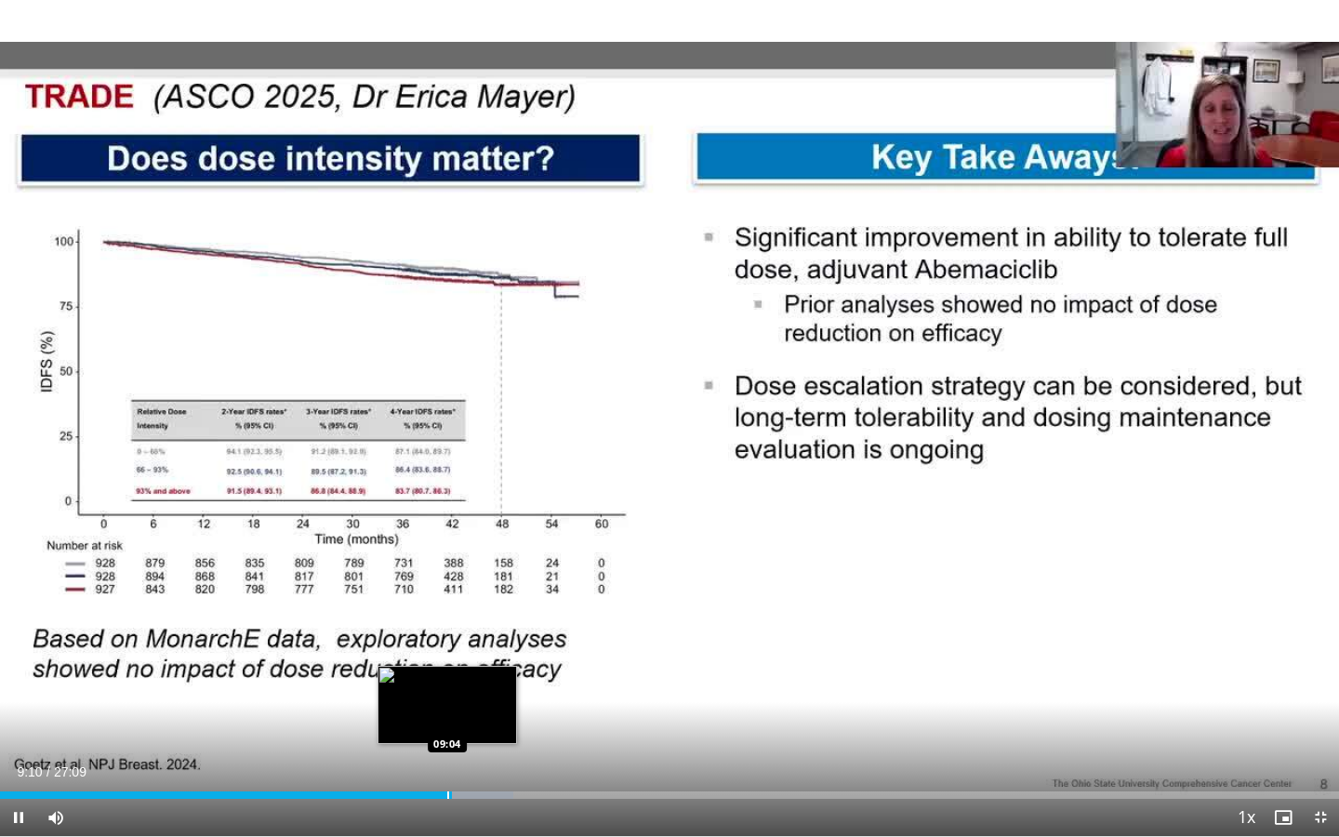
click at [447, 671] on div "Progress Bar" at bounding box center [448, 794] width 2 height 7
click at [433, 671] on div "Loaded : 38.35% 09:06 08:48" at bounding box center [669, 790] width 1339 height 18
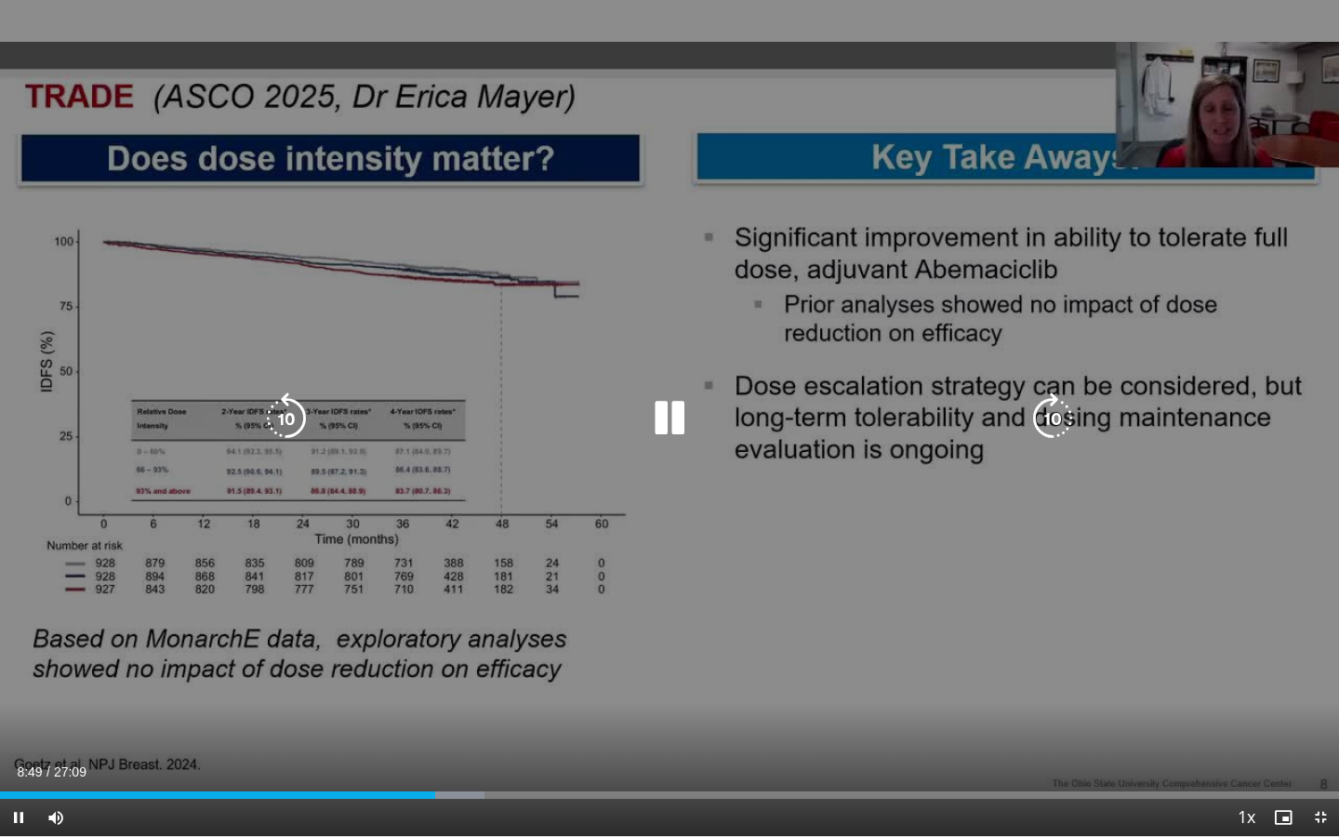
click at [804, 505] on div "10 seconds Tap to unmute" at bounding box center [669, 418] width 1339 height 836
click at [731, 527] on div "10 seconds Tap to unmute" at bounding box center [669, 418] width 1339 height 836
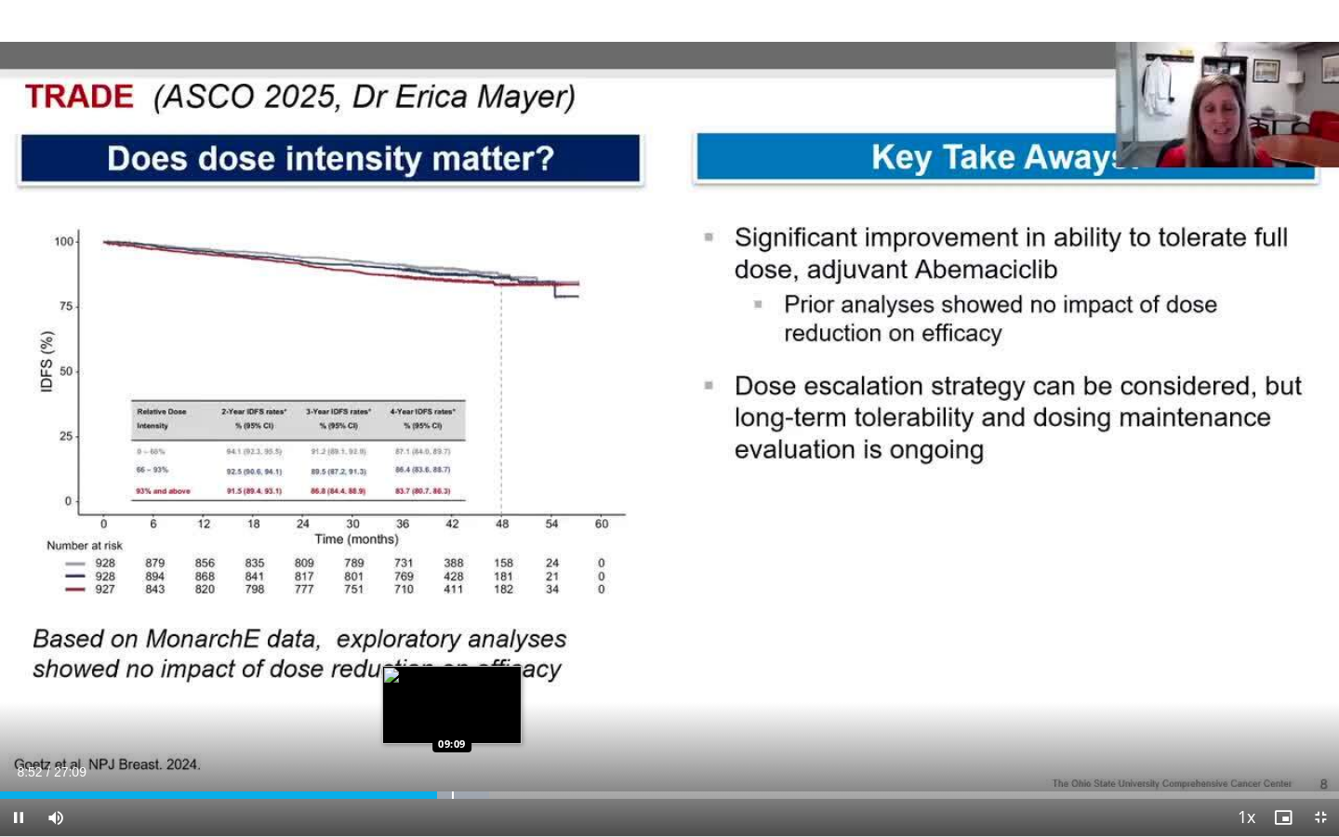
click at [451, 671] on div "Loaded : 36.52% 08:52 09:09" at bounding box center [669, 794] width 1339 height 7
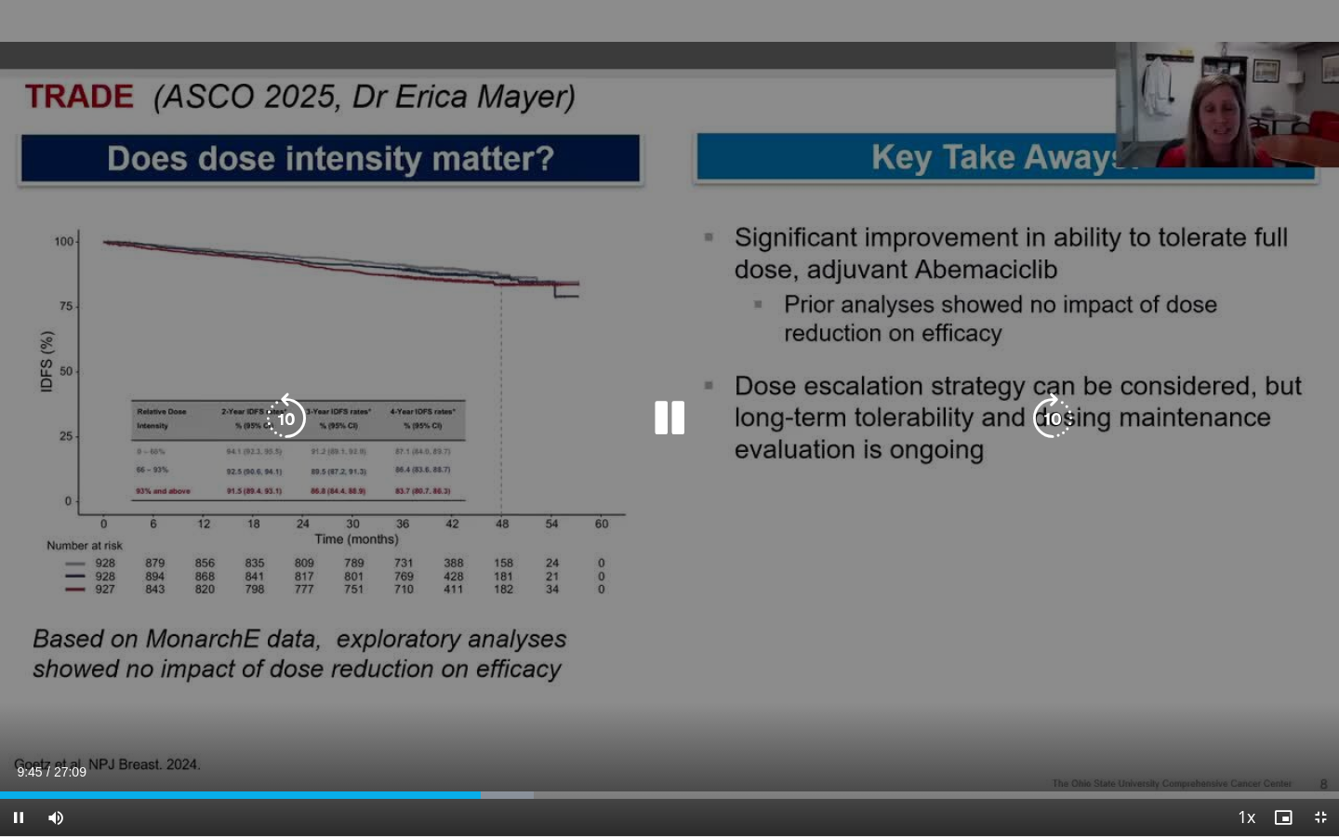
click at [731, 671] on div "10 seconds Tap to unmute" at bounding box center [669, 418] width 1339 height 836
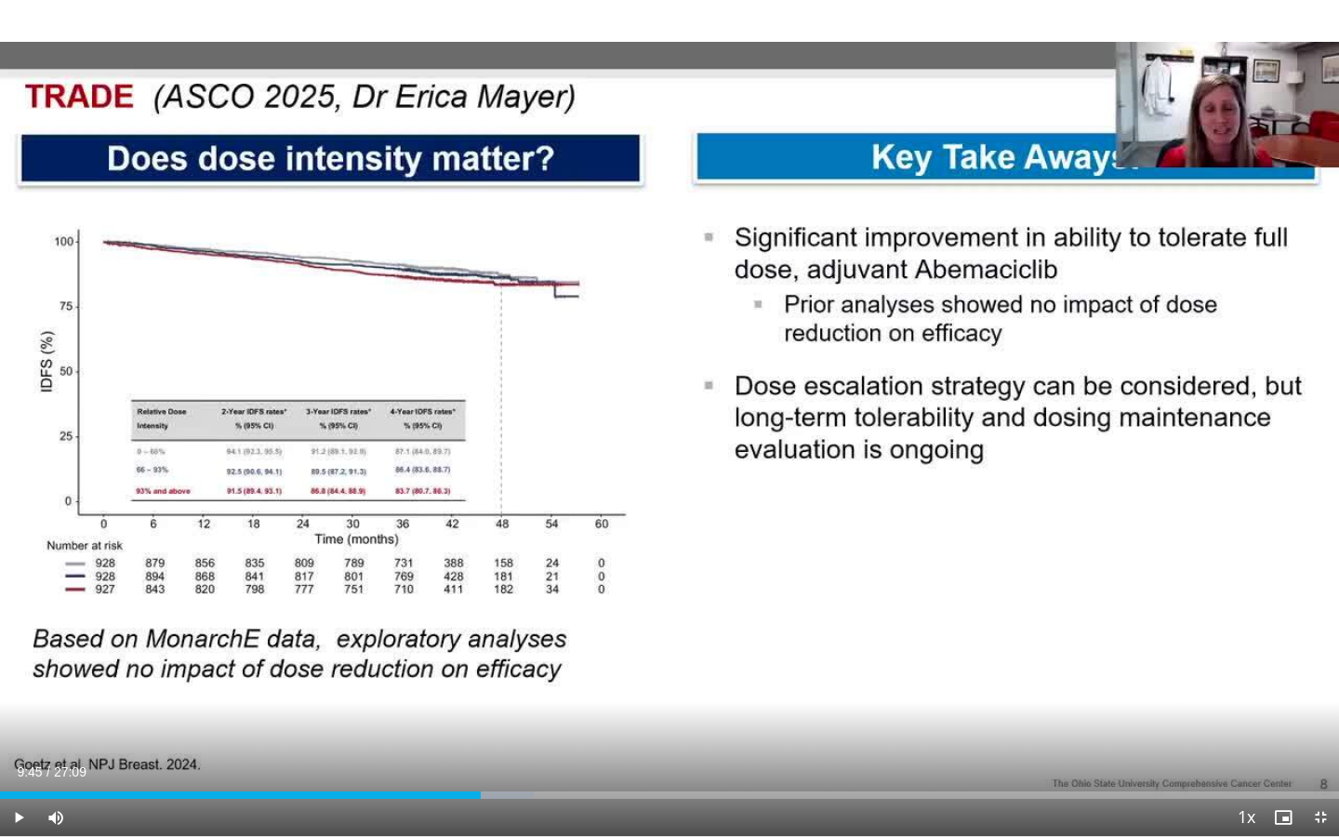
click at [731, 671] on div "10 seconds Tap to unmute" at bounding box center [669, 418] width 1339 height 836
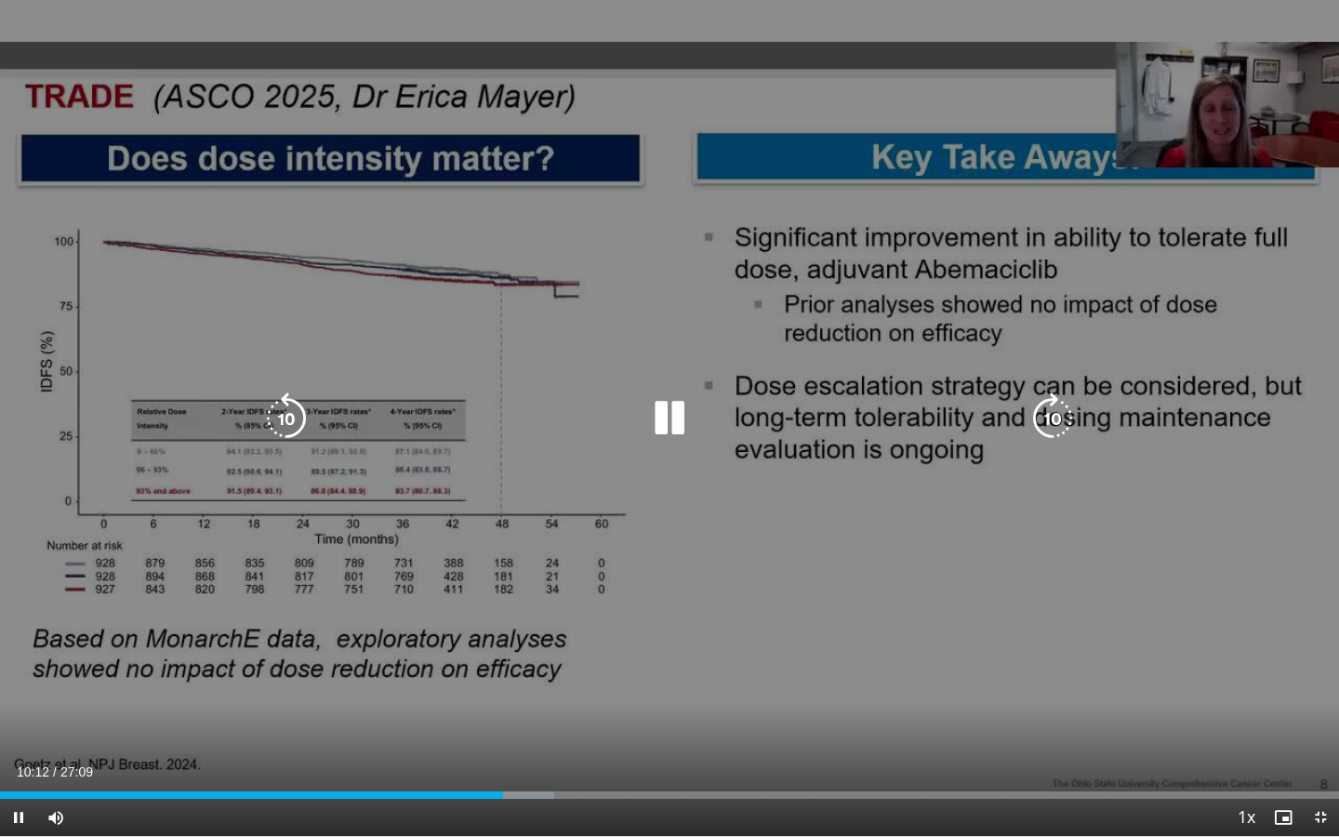
click at [667, 542] on div "10 seconds Tap to unmute" at bounding box center [669, 418] width 1339 height 836
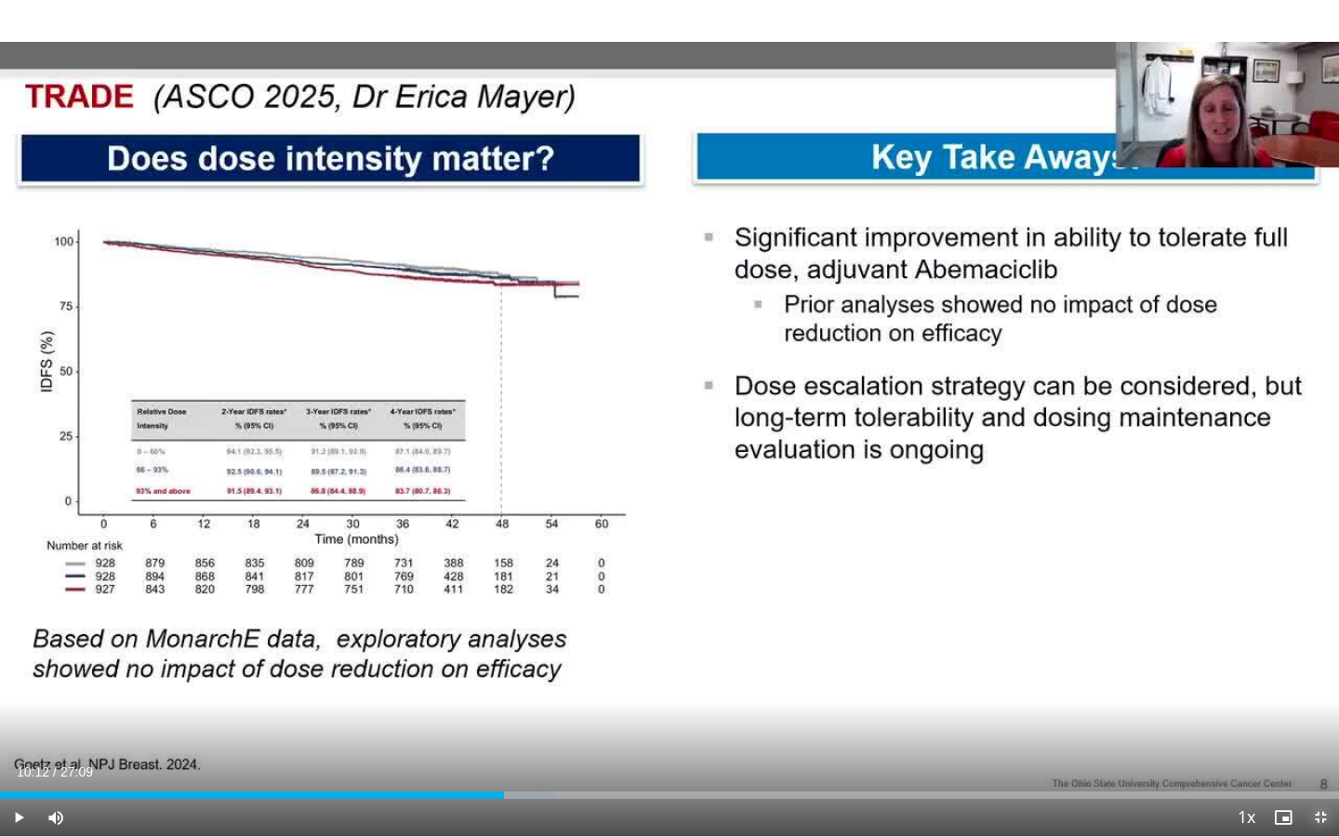
click at [1278, 671] on span "Video Player" at bounding box center [1320, 817] width 37 height 37
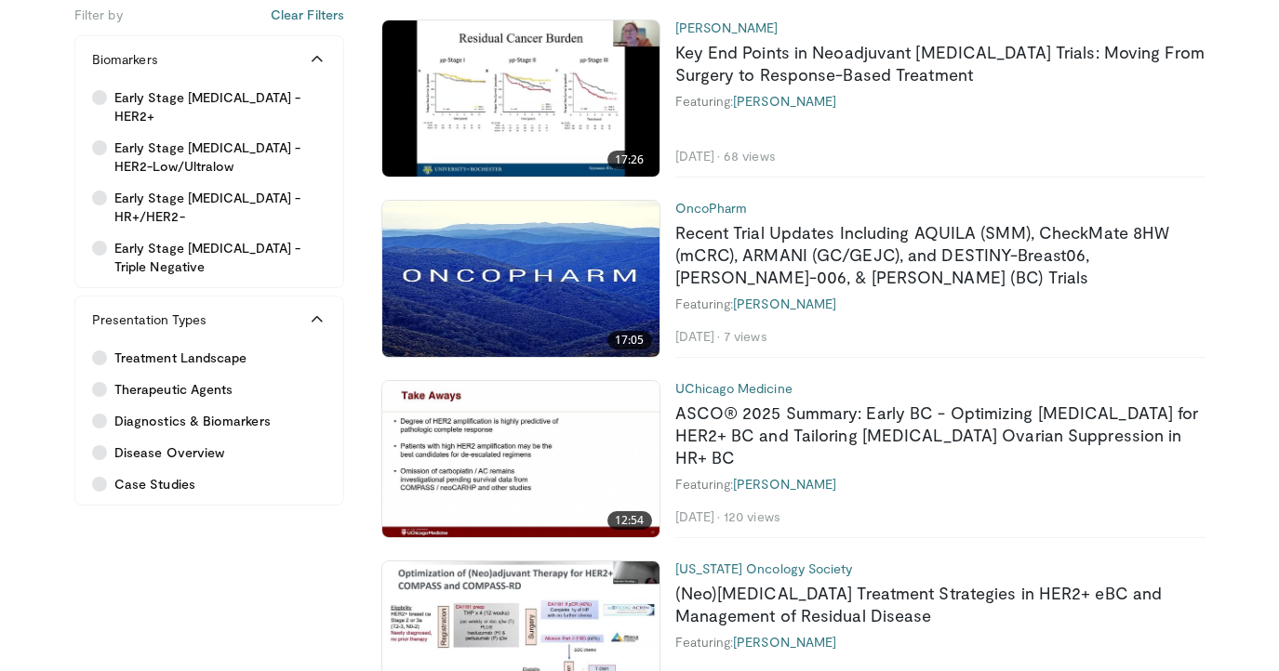
scroll to position [825, 0]
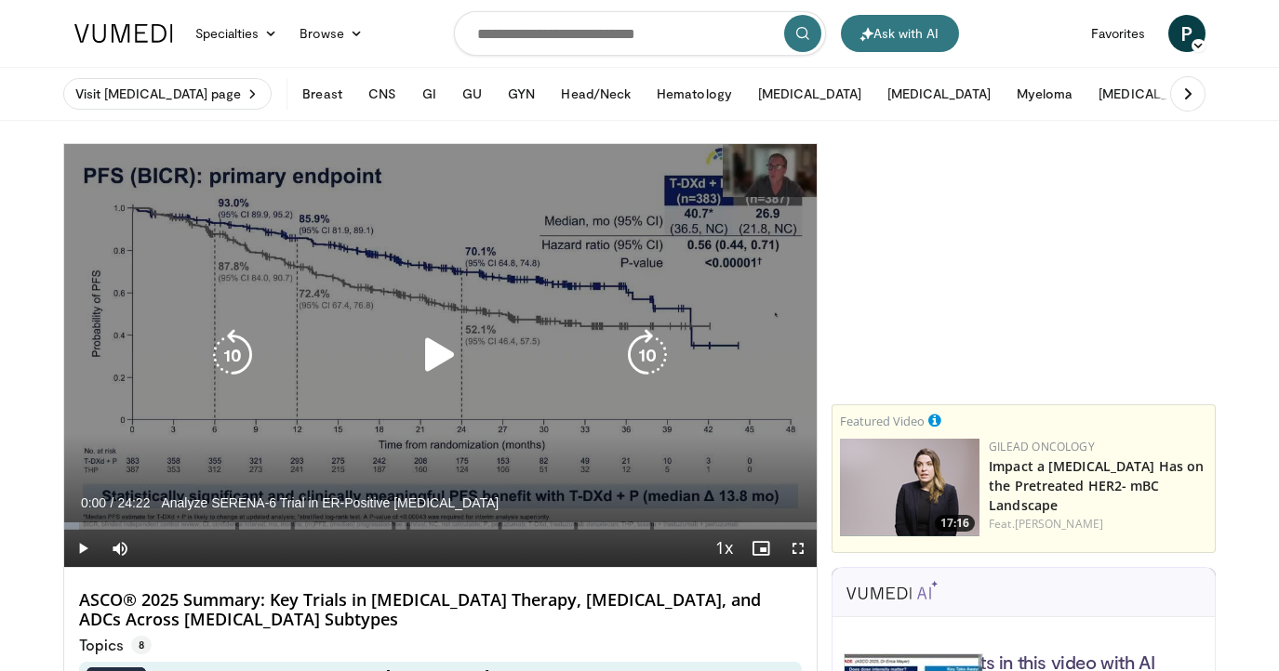
click at [450, 358] on icon "Video Player" at bounding box center [440, 355] width 52 height 52
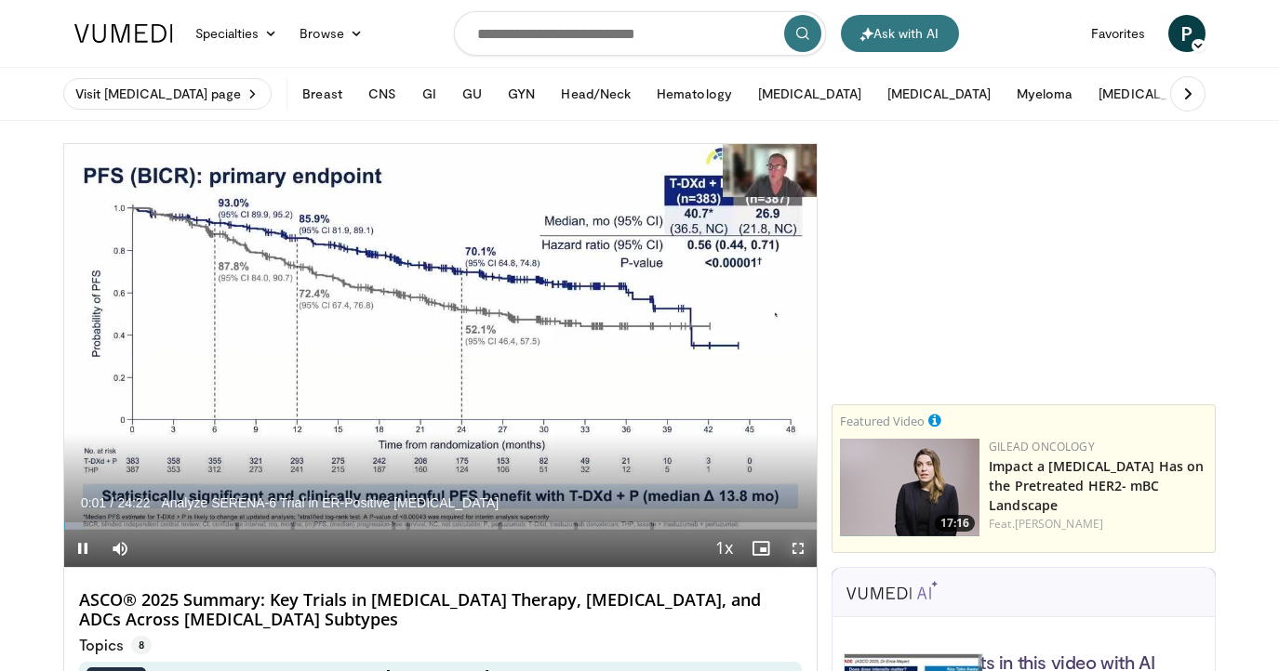
click at [798, 552] on span "Video Player" at bounding box center [797, 548] width 37 height 37
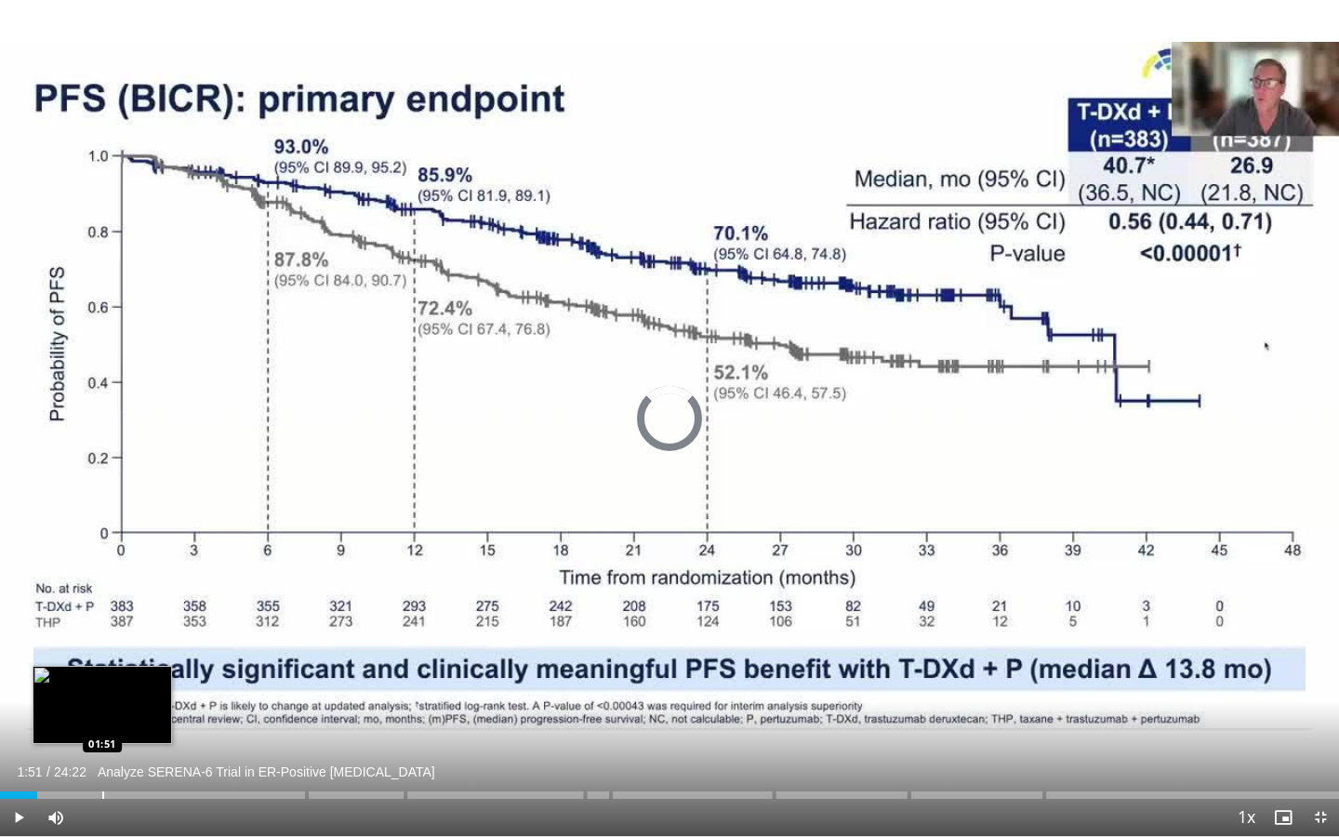
click at [102, 671] on div "Progress Bar" at bounding box center [103, 794] width 2 height 7
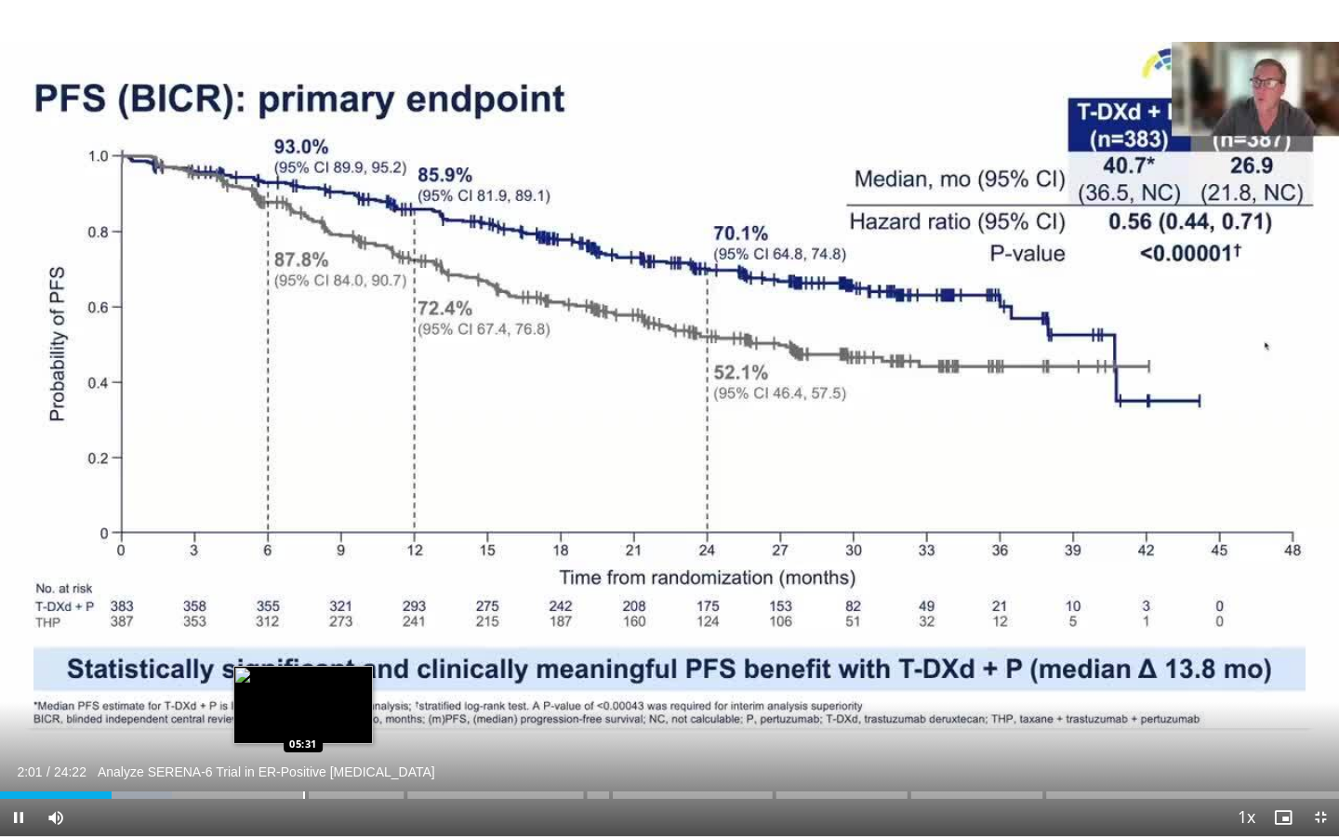
click at [303, 671] on div "Progress Bar" at bounding box center [304, 794] width 2 height 7
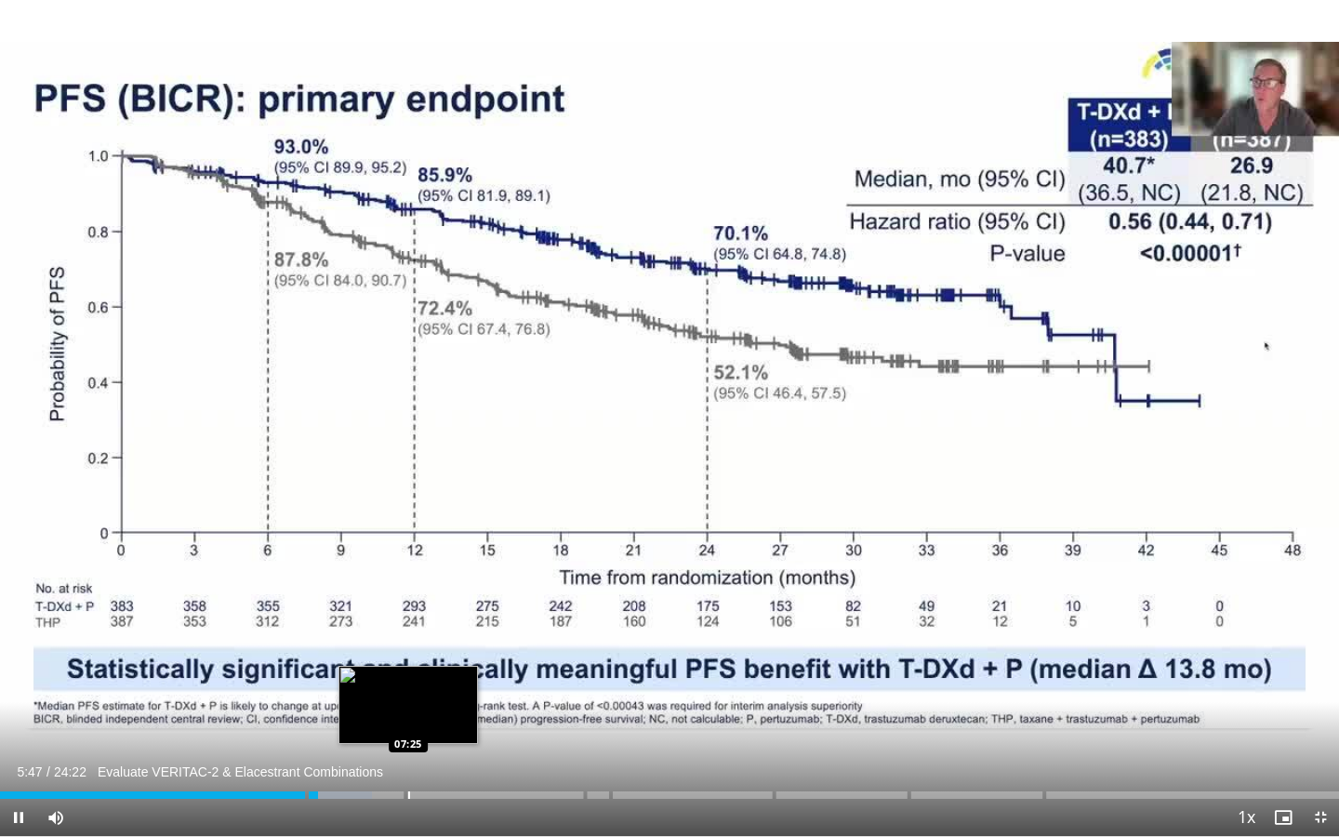
click at [408, 671] on div "Progress Bar" at bounding box center [409, 794] width 2 height 7
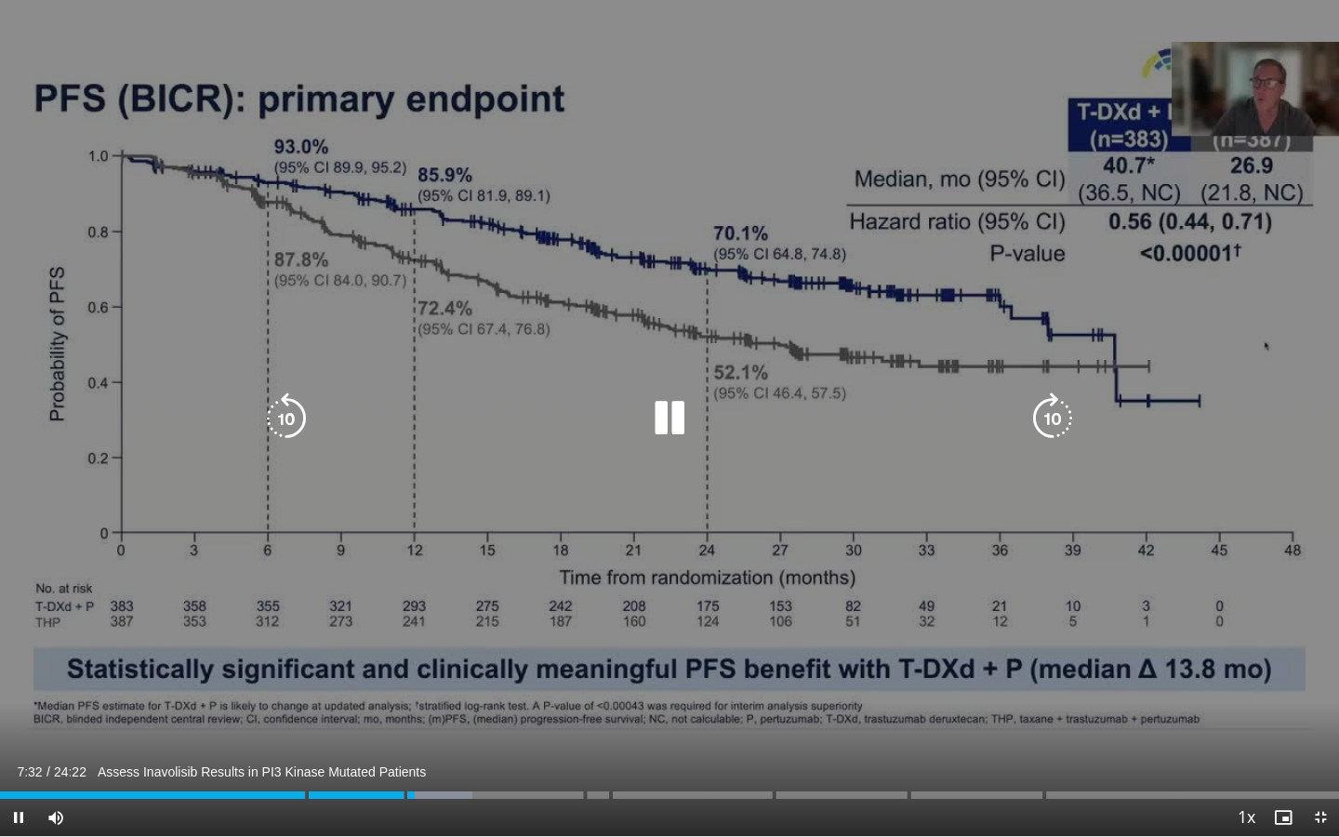
click at [492, 536] on div "10 seconds Tap to unmute" at bounding box center [669, 418] width 1339 height 836
click at [681, 544] on div "10 seconds Tap to unmute" at bounding box center [669, 418] width 1339 height 836
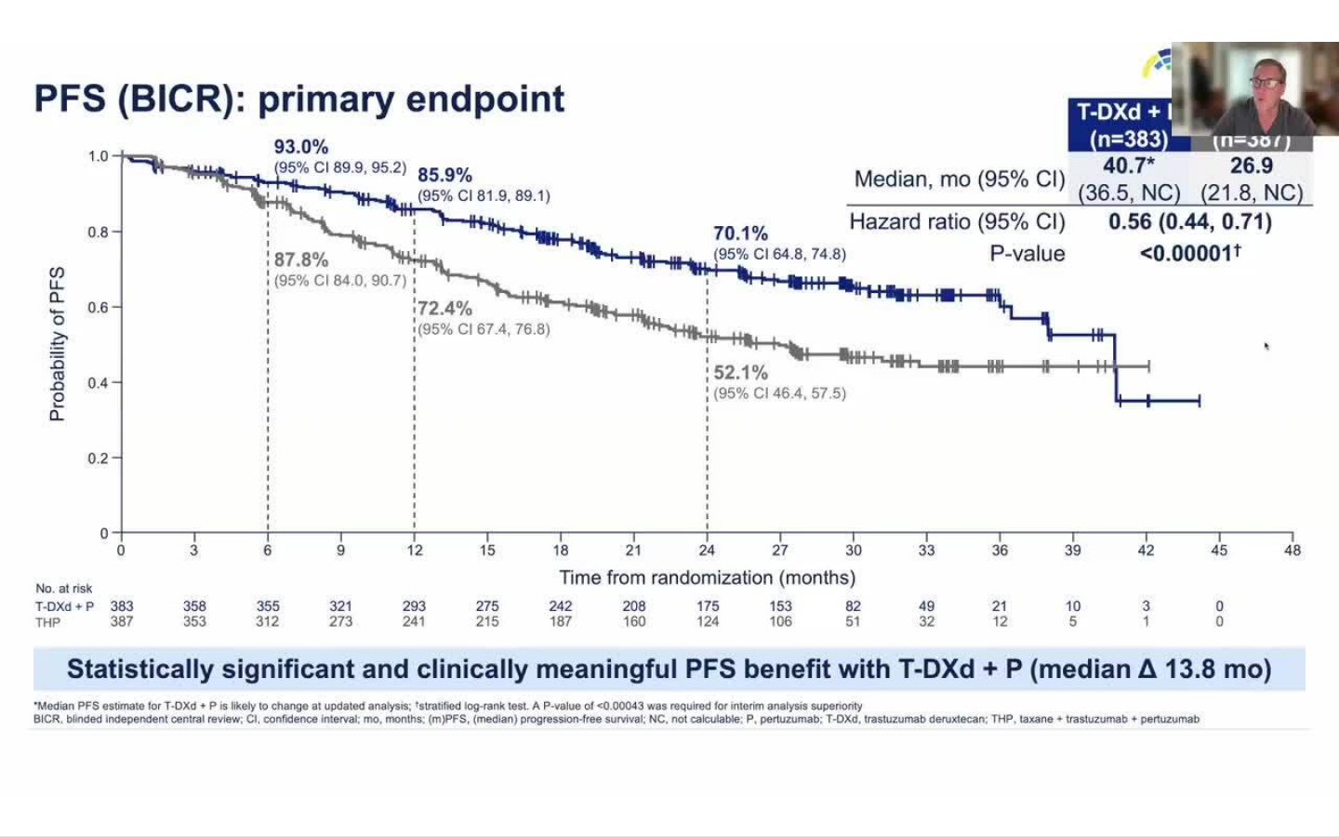
click at [587, 671] on video-js "**********" at bounding box center [669, 418] width 1339 height 837
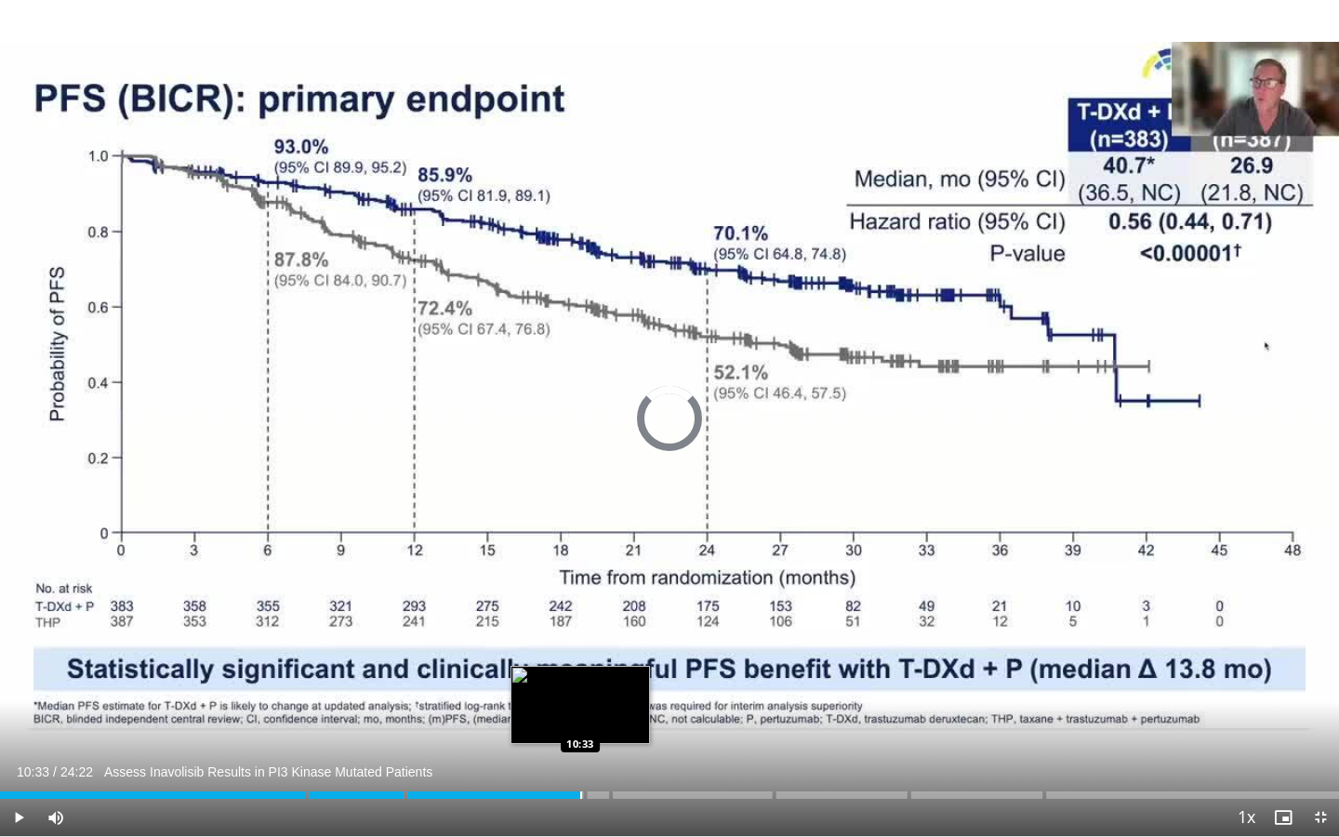
click at [580, 671] on div "Progress Bar" at bounding box center [581, 794] width 2 height 7
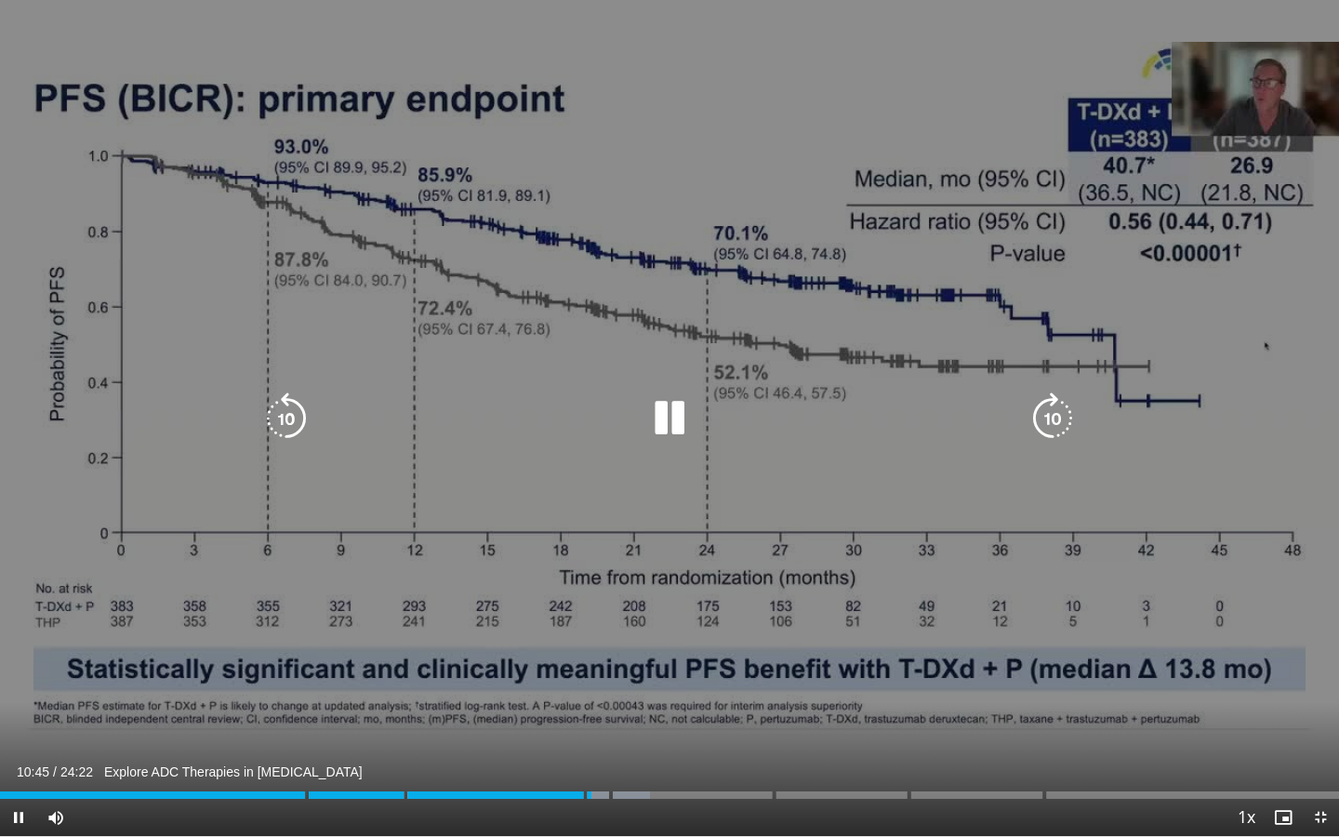
click at [713, 534] on div "10 seconds Tap to unmute" at bounding box center [669, 418] width 1339 height 836
click at [668, 426] on icon "Video Player" at bounding box center [670, 418] width 52 height 52
click at [658, 466] on div "10 seconds Tap to unmute" at bounding box center [669, 418] width 1339 height 836
click at [845, 667] on div "10 seconds Tap to unmute" at bounding box center [669, 418] width 1339 height 836
click at [738, 671] on div "10 seconds Tap to unmute" at bounding box center [669, 418] width 1339 height 836
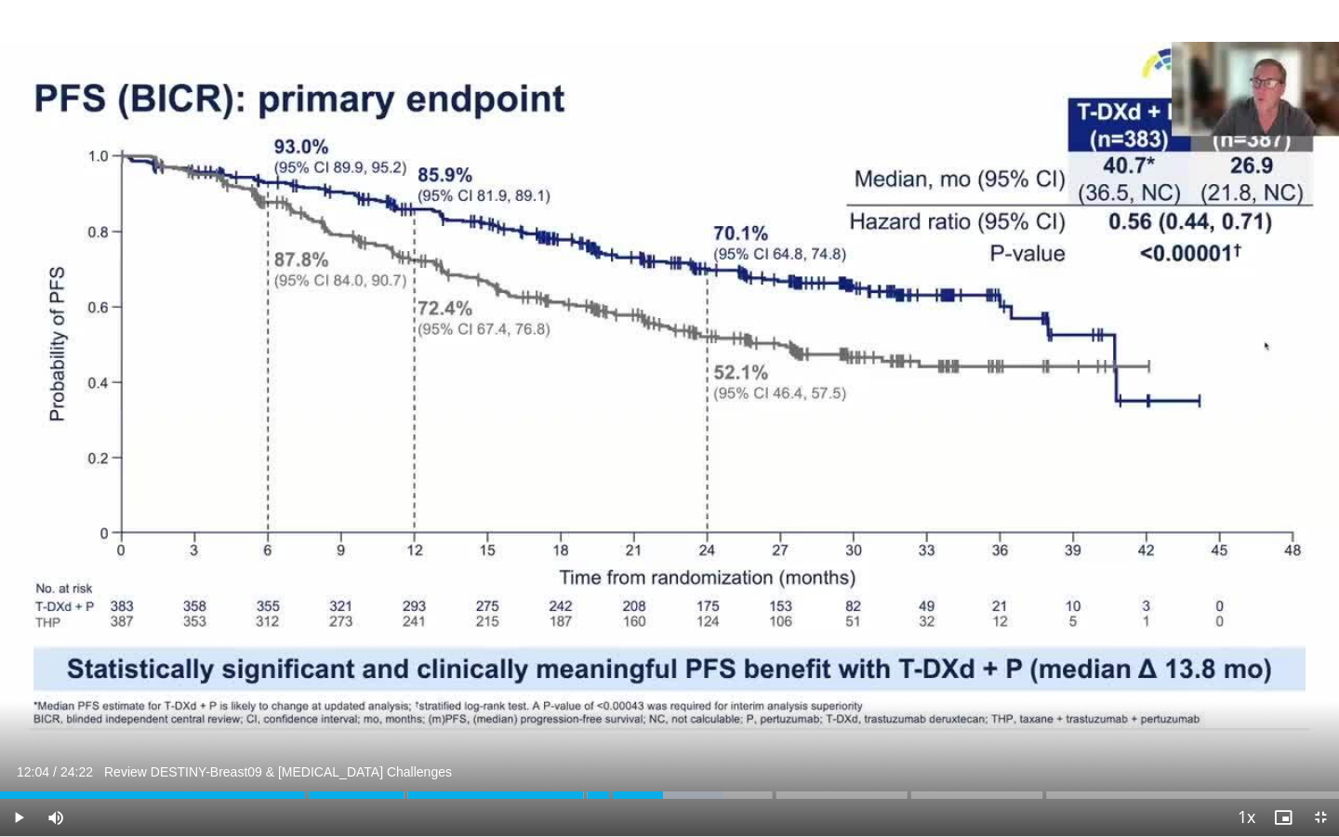
click at [738, 671] on div "10 seconds Tap to unmute" at bounding box center [669, 418] width 1339 height 836
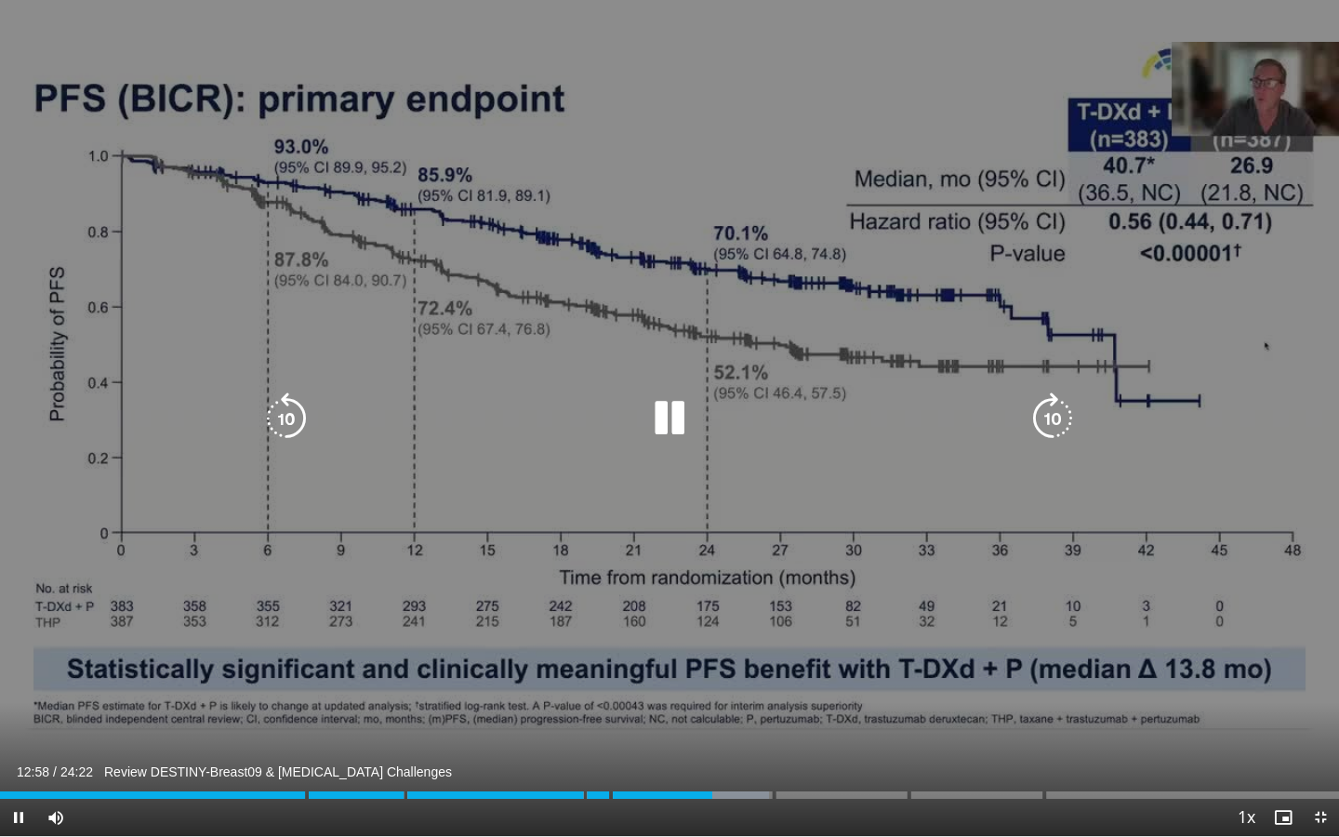
click at [682, 423] on icon "Video Player" at bounding box center [670, 418] width 52 height 52
click at [671, 422] on icon "Video Player" at bounding box center [670, 418] width 52 height 52
click at [666, 442] on icon "Video Player" at bounding box center [670, 418] width 52 height 52
click at [692, 503] on div "10 seconds Tap to unmute" at bounding box center [669, 418] width 1339 height 836
click at [710, 513] on div "10 seconds Tap to unmute" at bounding box center [669, 418] width 1339 height 836
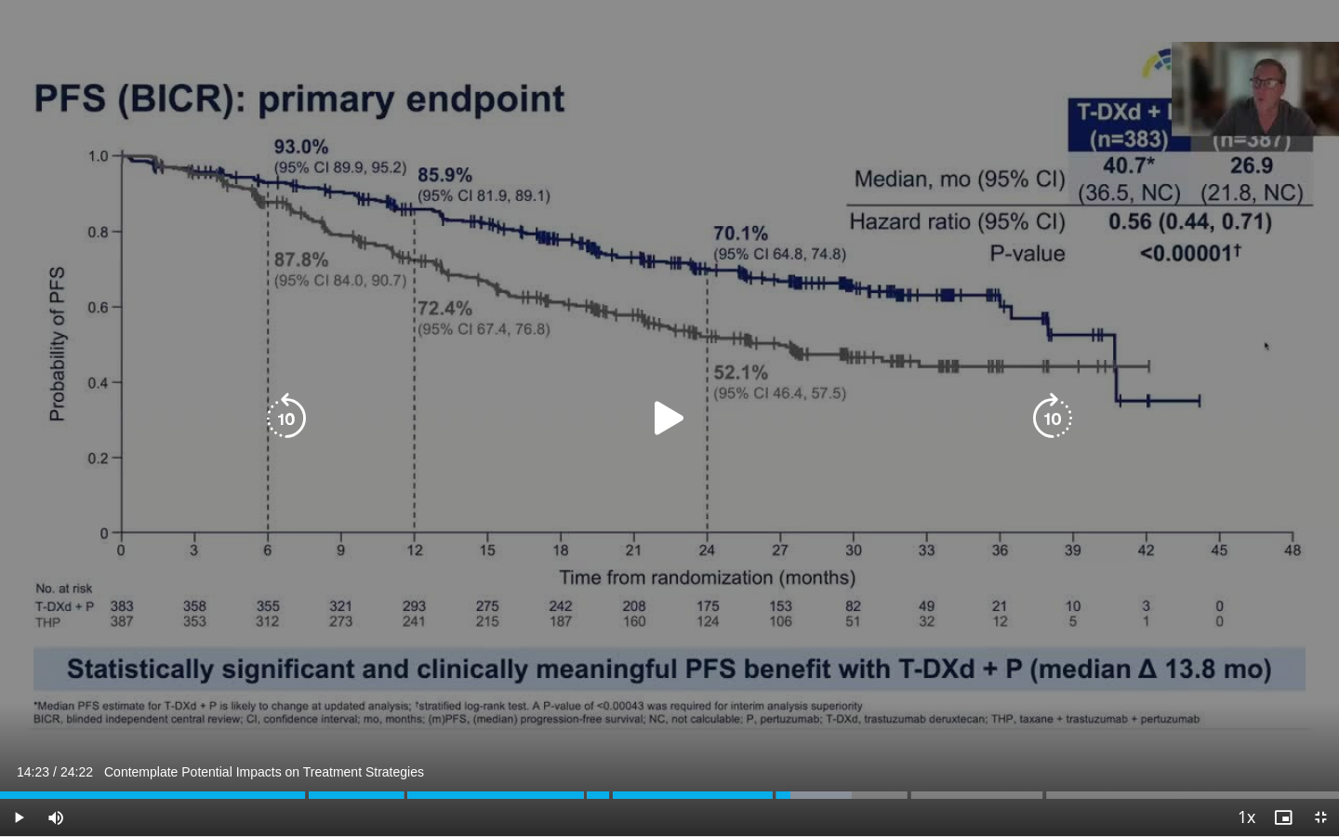
click at [657, 501] on div "10 seconds Tap to unmute" at bounding box center [669, 418] width 1339 height 836
click at [603, 485] on div "10 seconds Tap to unmute" at bounding box center [669, 418] width 1339 height 836
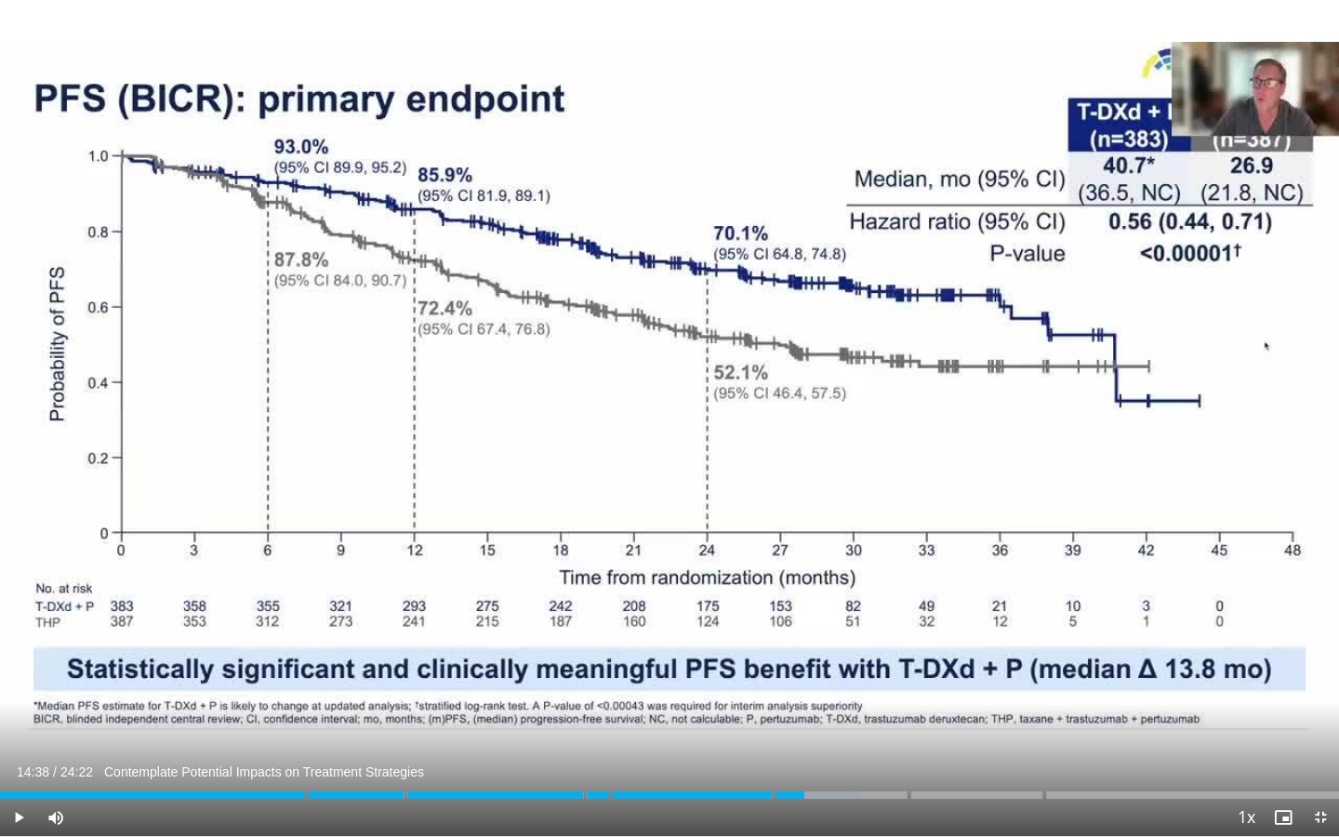
click at [568, 467] on div "10 seconds Tap to unmute" at bounding box center [669, 418] width 1339 height 836
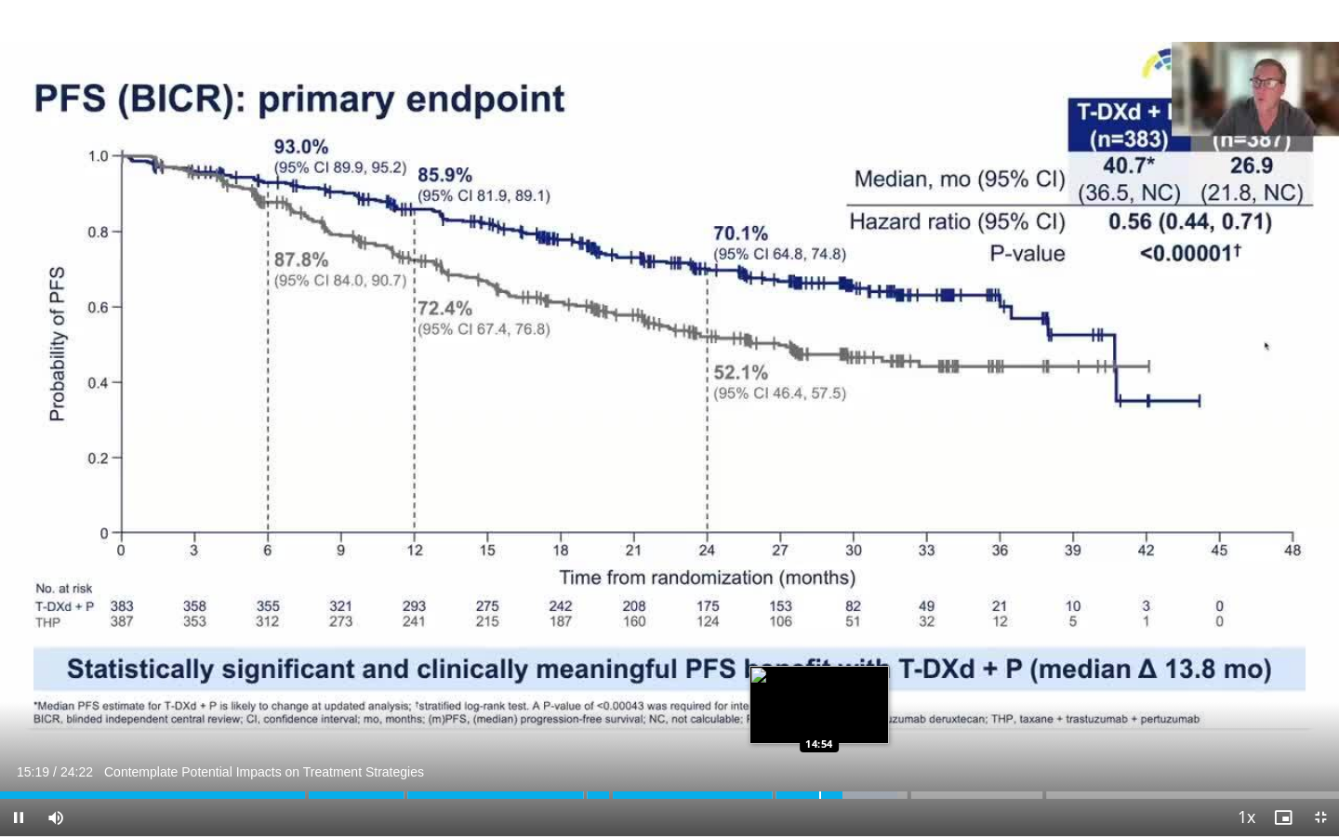
click at [819, 671] on div "Progress Bar" at bounding box center [820, 794] width 2 height 7
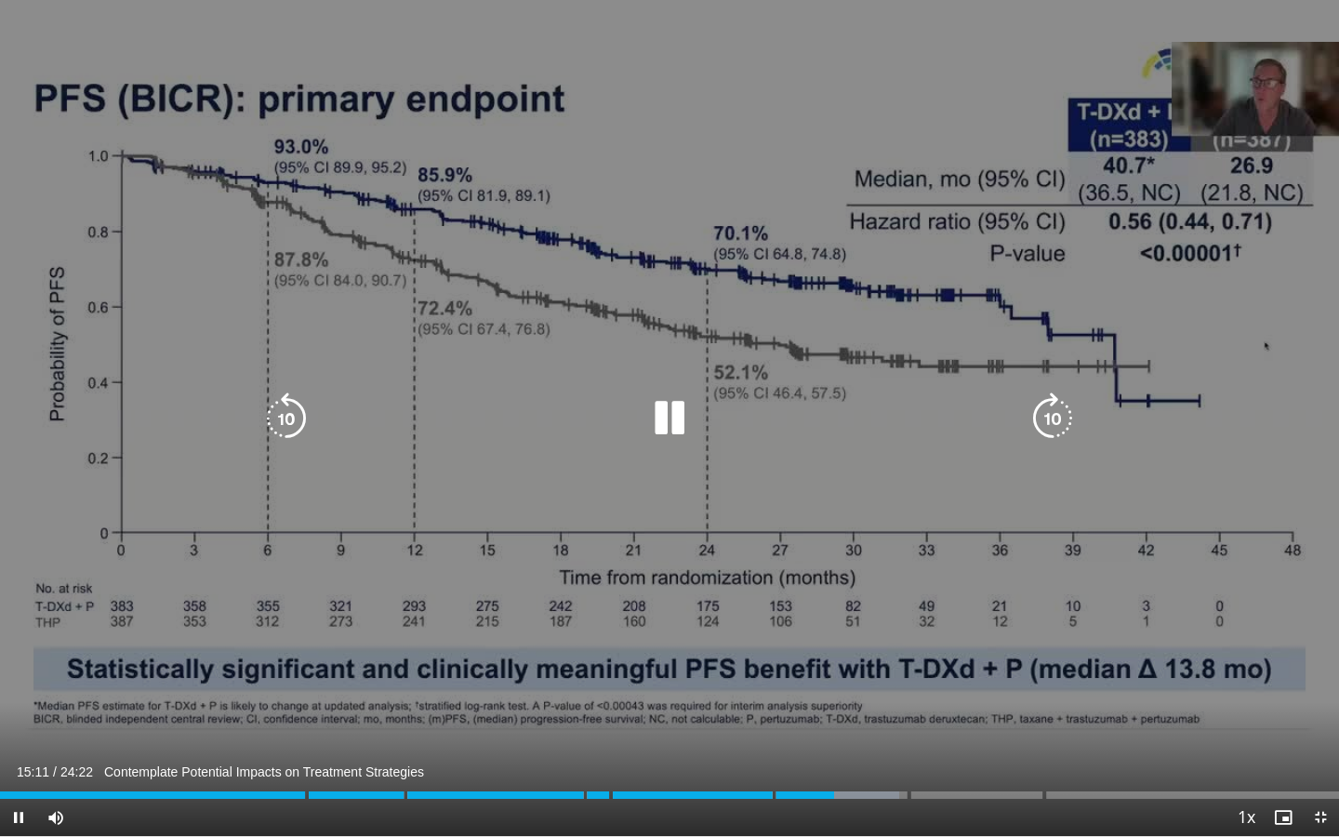
click at [671, 430] on icon "Video Player" at bounding box center [670, 418] width 52 height 52
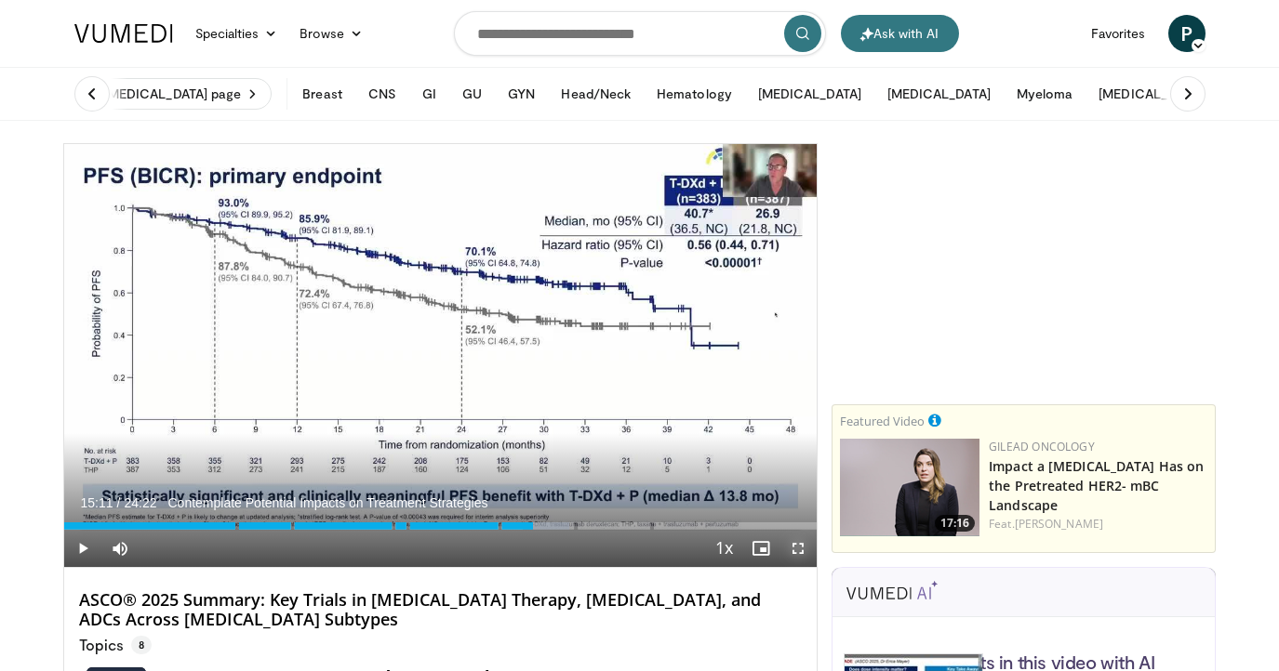
click at [796, 545] on span "Video Player" at bounding box center [797, 548] width 37 height 37
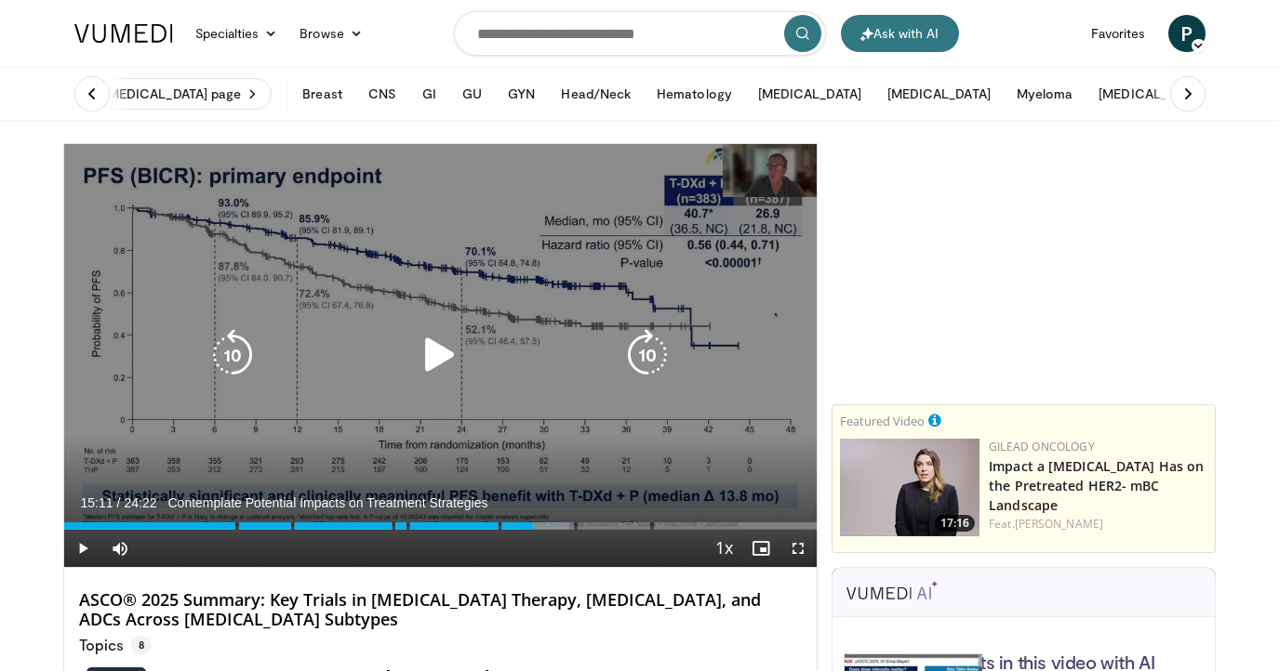
click at [512, 294] on div "10 seconds Tap to unmute" at bounding box center [440, 355] width 753 height 423
click at [432, 410] on div "10 seconds Tap to unmute" at bounding box center [440, 355] width 753 height 423
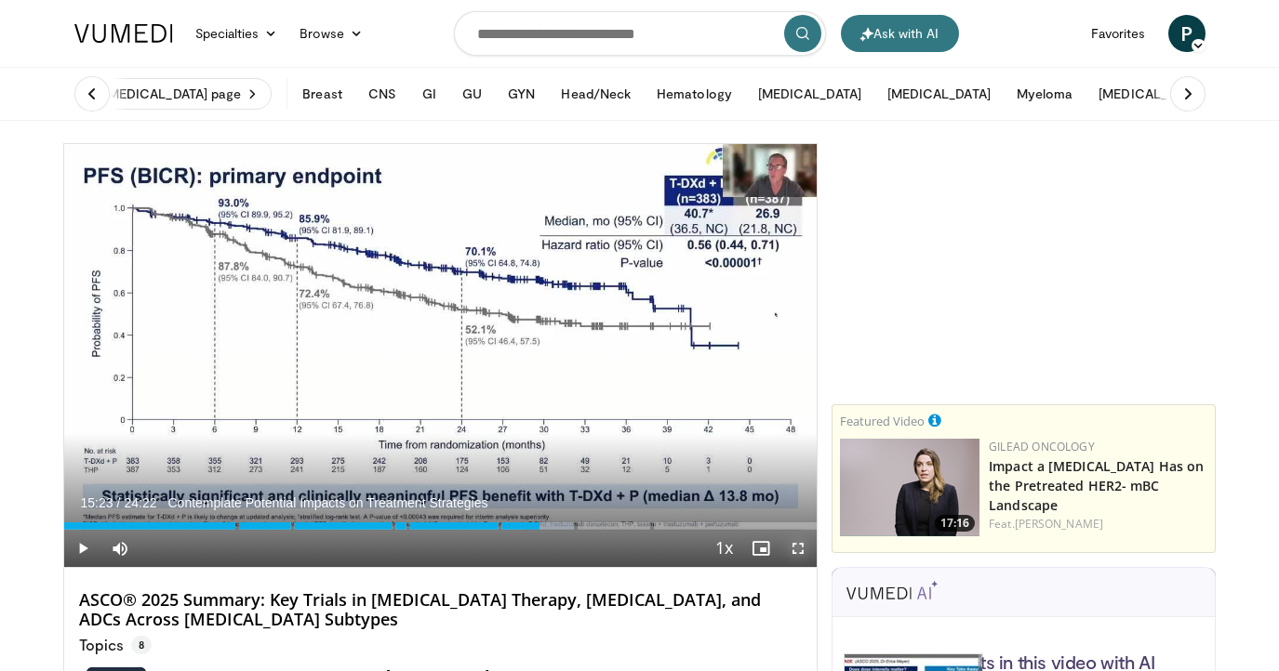
click at [806, 546] on span "Video Player" at bounding box center [797, 548] width 37 height 37
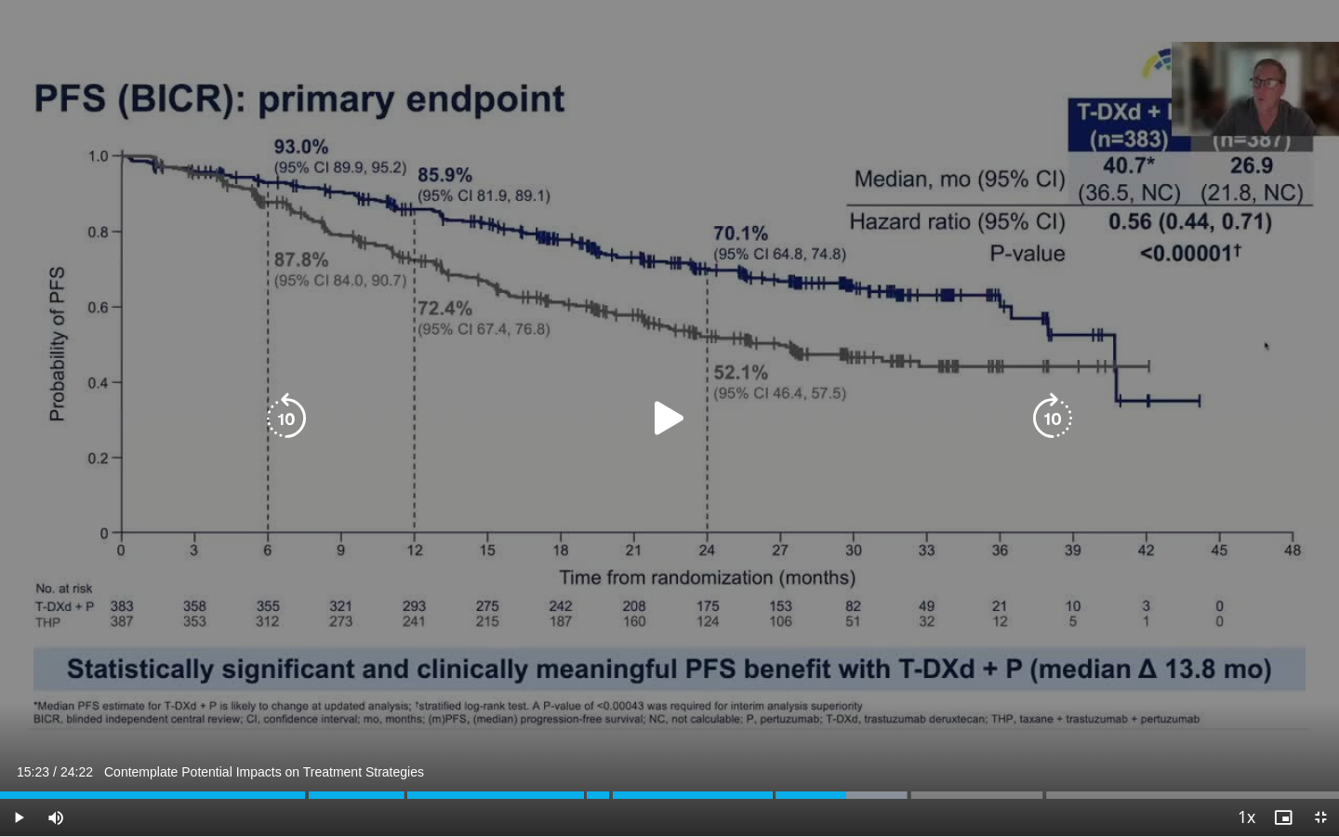
click at [792, 657] on div "10 seconds Tap to unmute" at bounding box center [669, 418] width 1339 height 836
click at [0, 0] on div "Progress Bar" at bounding box center [0, 0] width 0 height 0
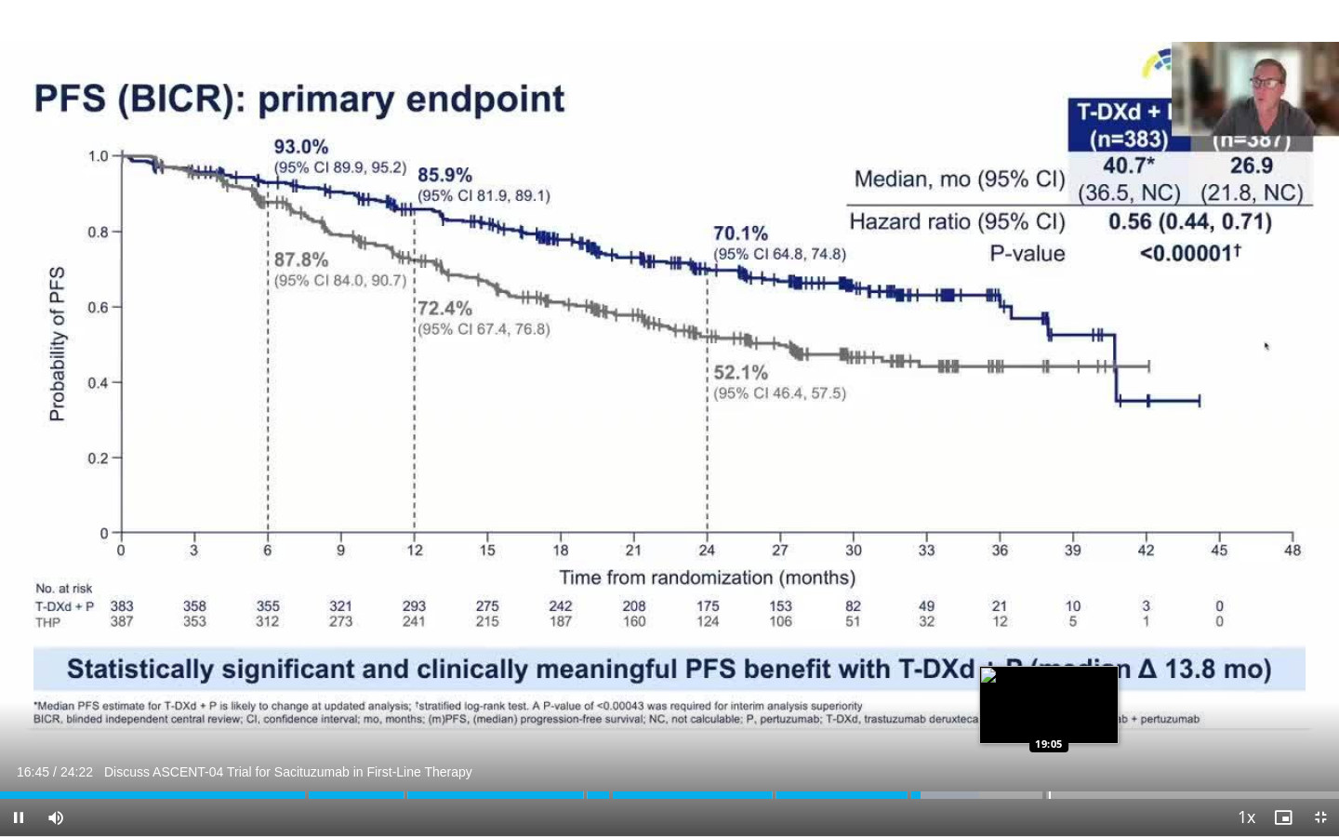
click at [1049, 796] on div "Progress Bar" at bounding box center [1050, 794] width 2 height 7
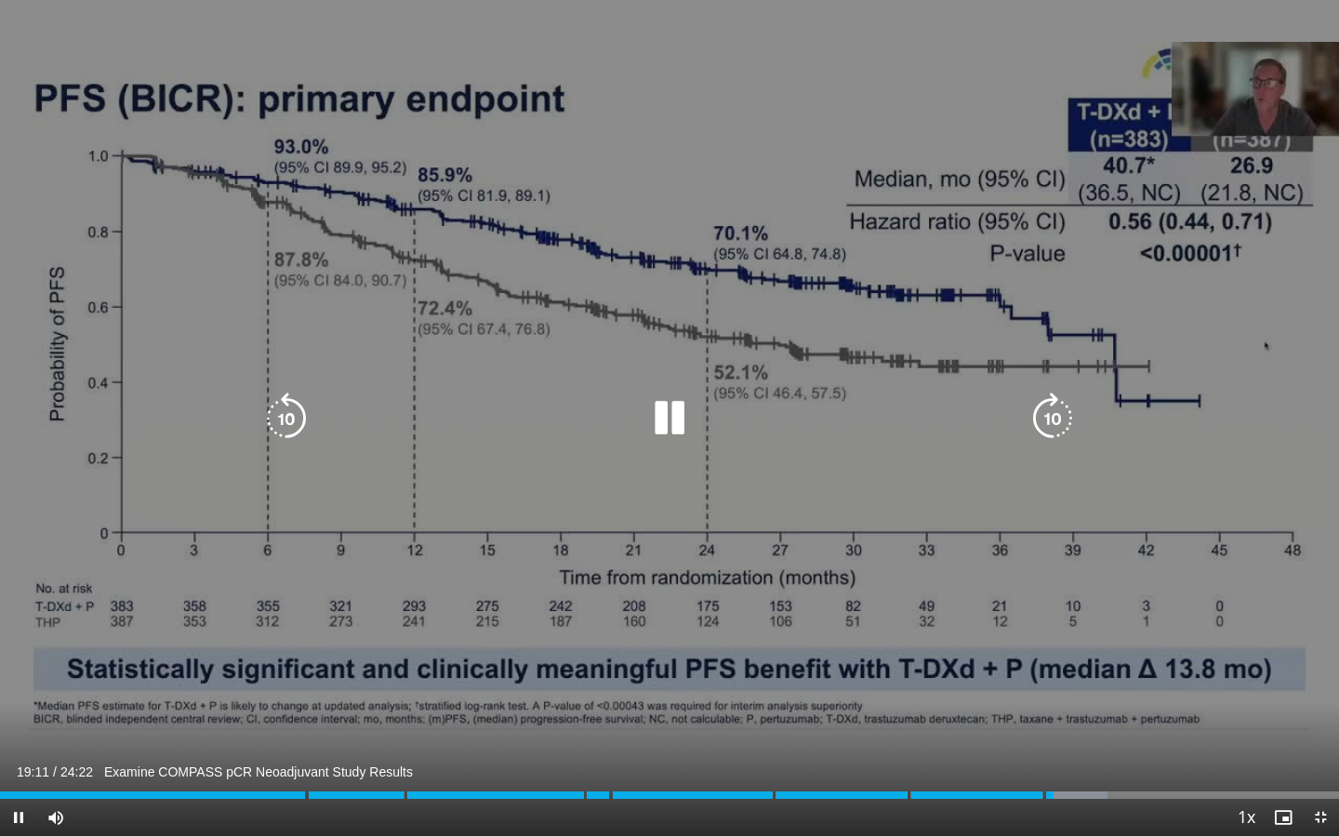
click at [473, 552] on div "10 seconds Tap to unmute" at bounding box center [669, 418] width 1339 height 836
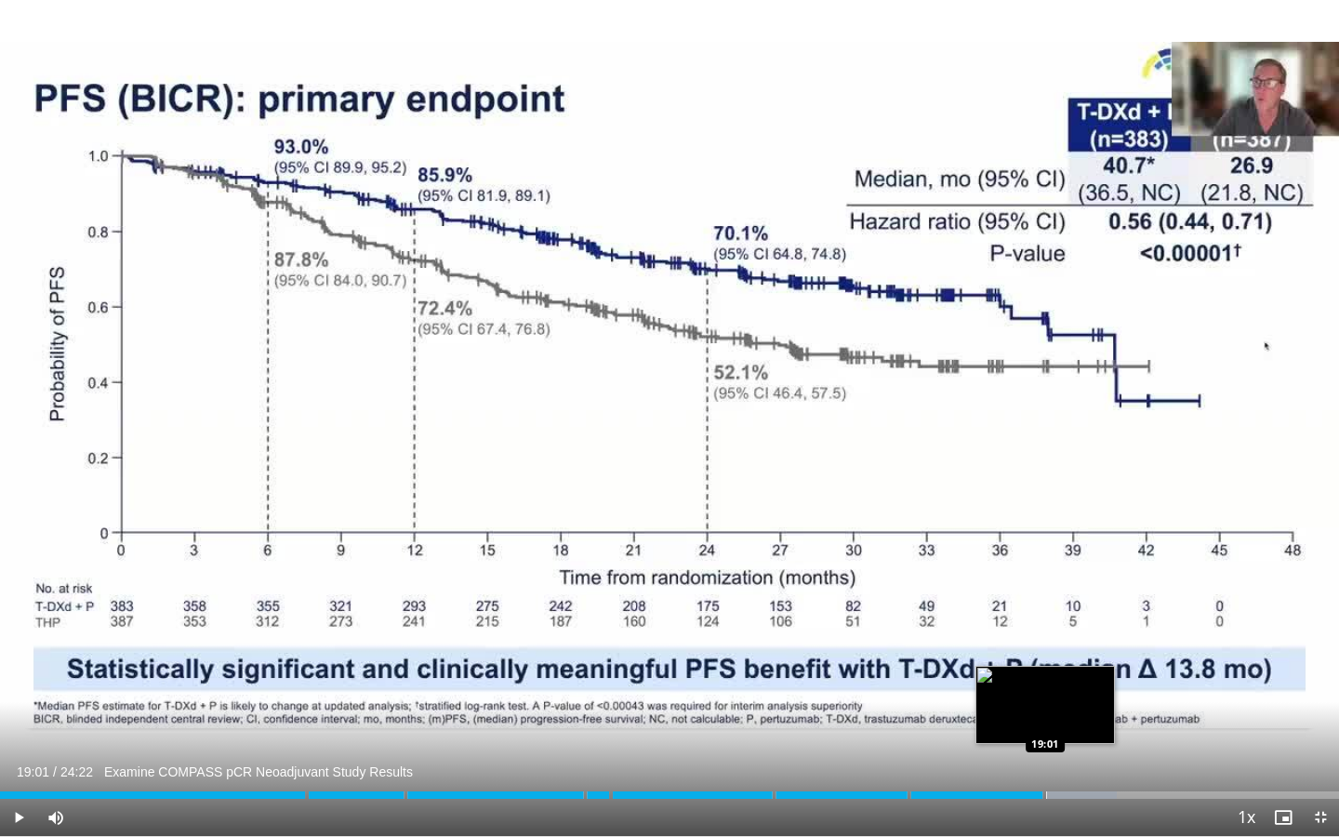
click at [1044, 798] on div "Loaded : 83.41% 19:01 19:01" at bounding box center [669, 790] width 1339 height 18
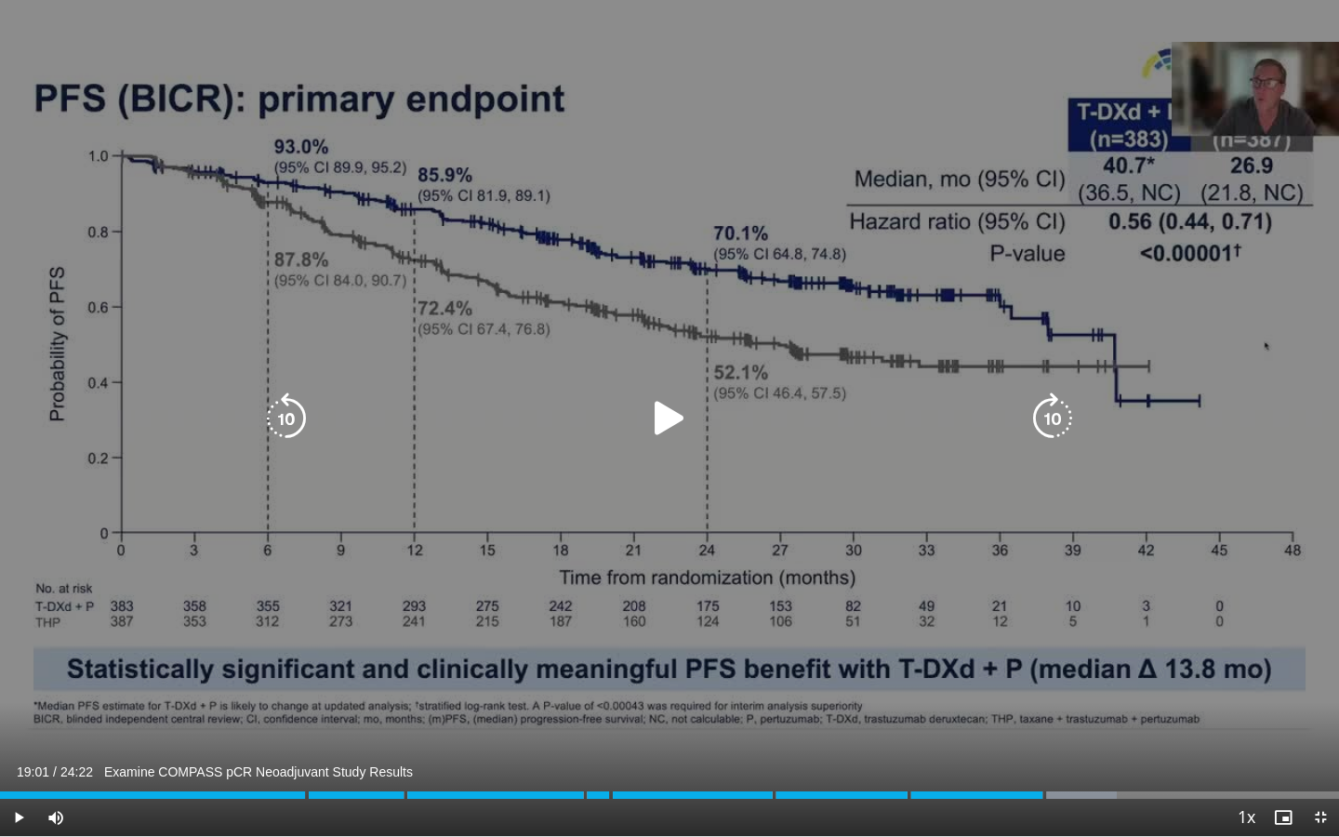
click at [809, 469] on div "10 seconds Tap to unmute" at bounding box center [669, 418] width 1339 height 836
click at [708, 451] on div "10 seconds Tap to unmute" at bounding box center [669, 418] width 1339 height 836
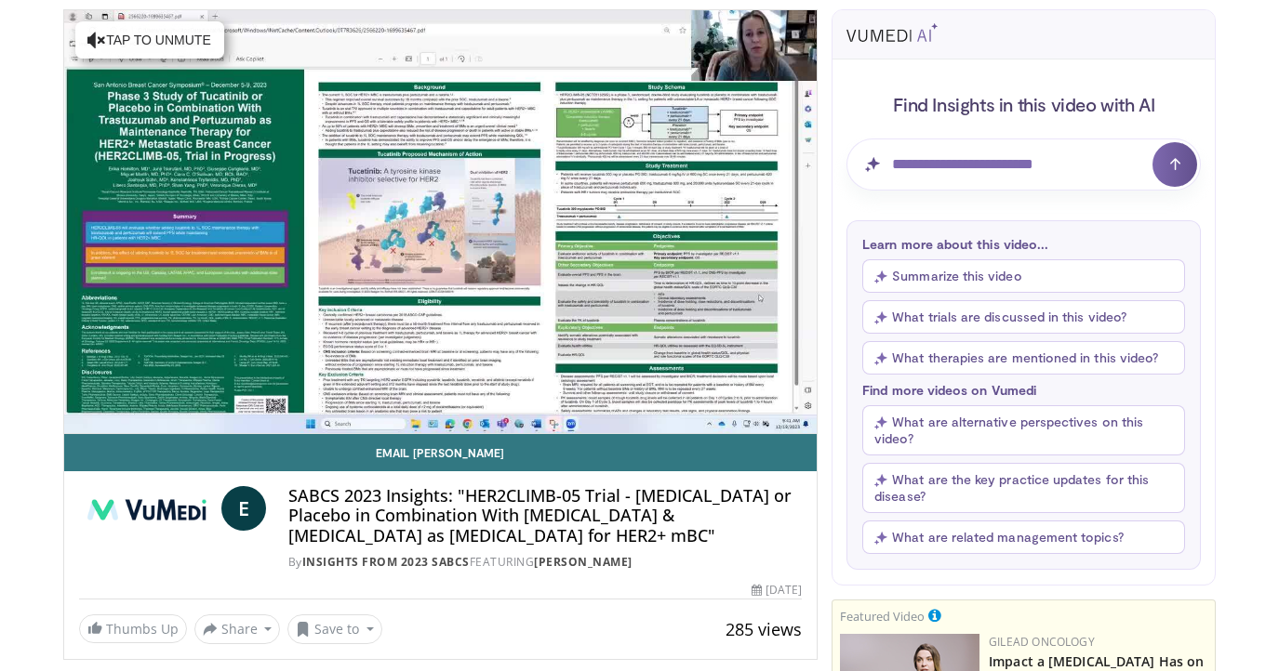
scroll to position [137, 0]
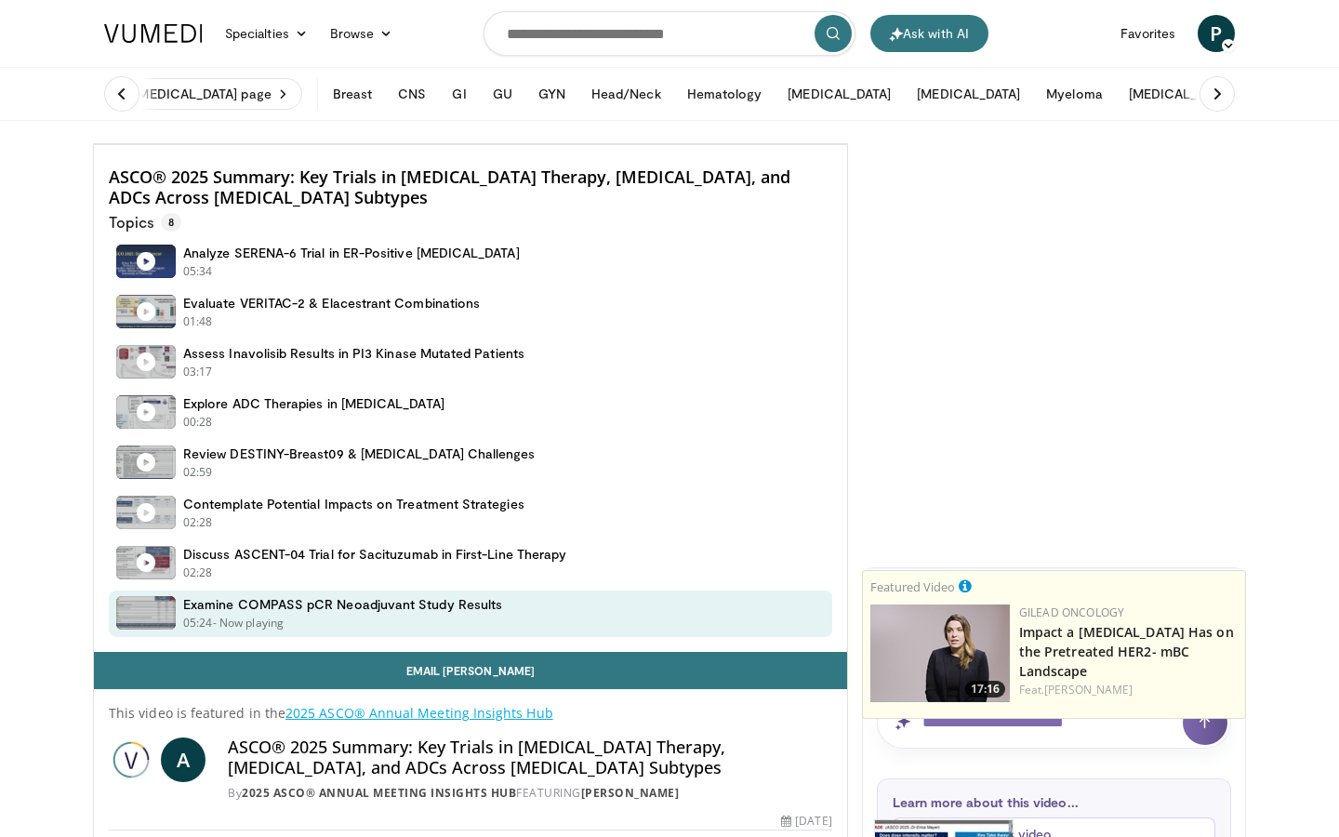
click at [708, 144] on div "10 seconds Tap to unmute" at bounding box center [470, 144] width 753 height 0
click at [535, 144] on div "10 seconds Tap to unmute" at bounding box center [470, 144] width 753 height 0
click at [529, 144] on div "10 seconds Tap to unmute" at bounding box center [470, 144] width 753 height 0
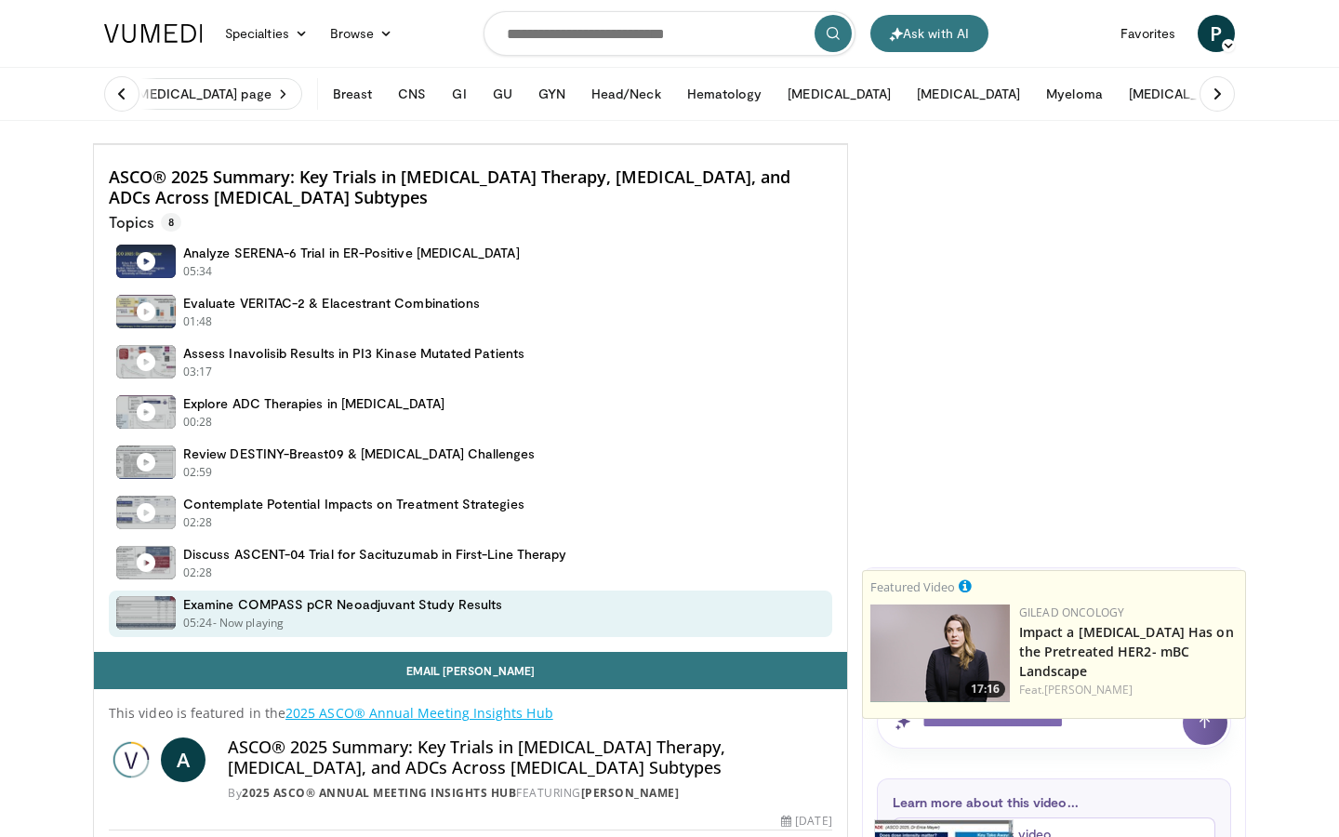
click at [528, 144] on div "10 seconds Tap to unmute" at bounding box center [470, 144] width 753 height 0
click at [1256, 107] on div "Progress Bar" at bounding box center [1257, 103] width 2 height 7
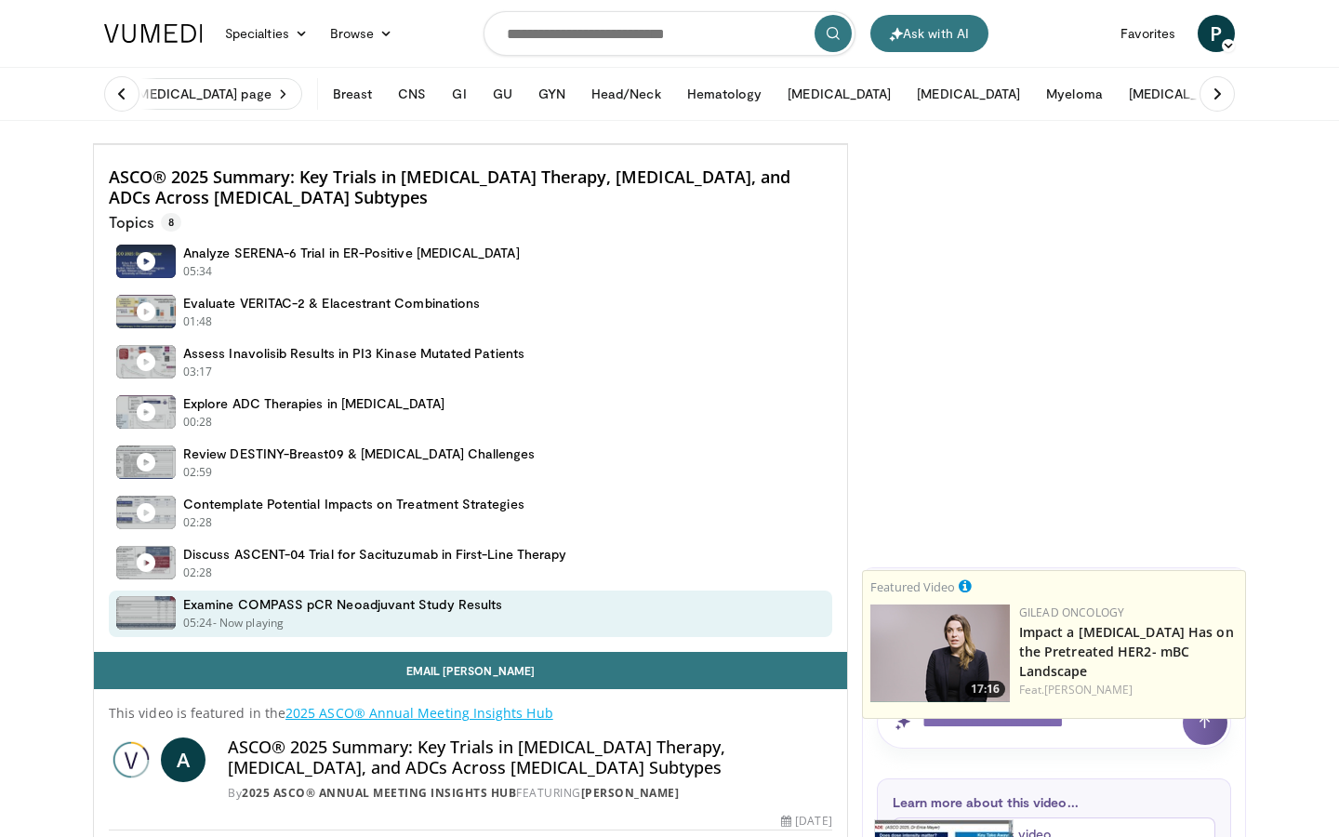
click at [847, 144] on div "10 seconds Tap to unmute" at bounding box center [470, 144] width 753 height 0
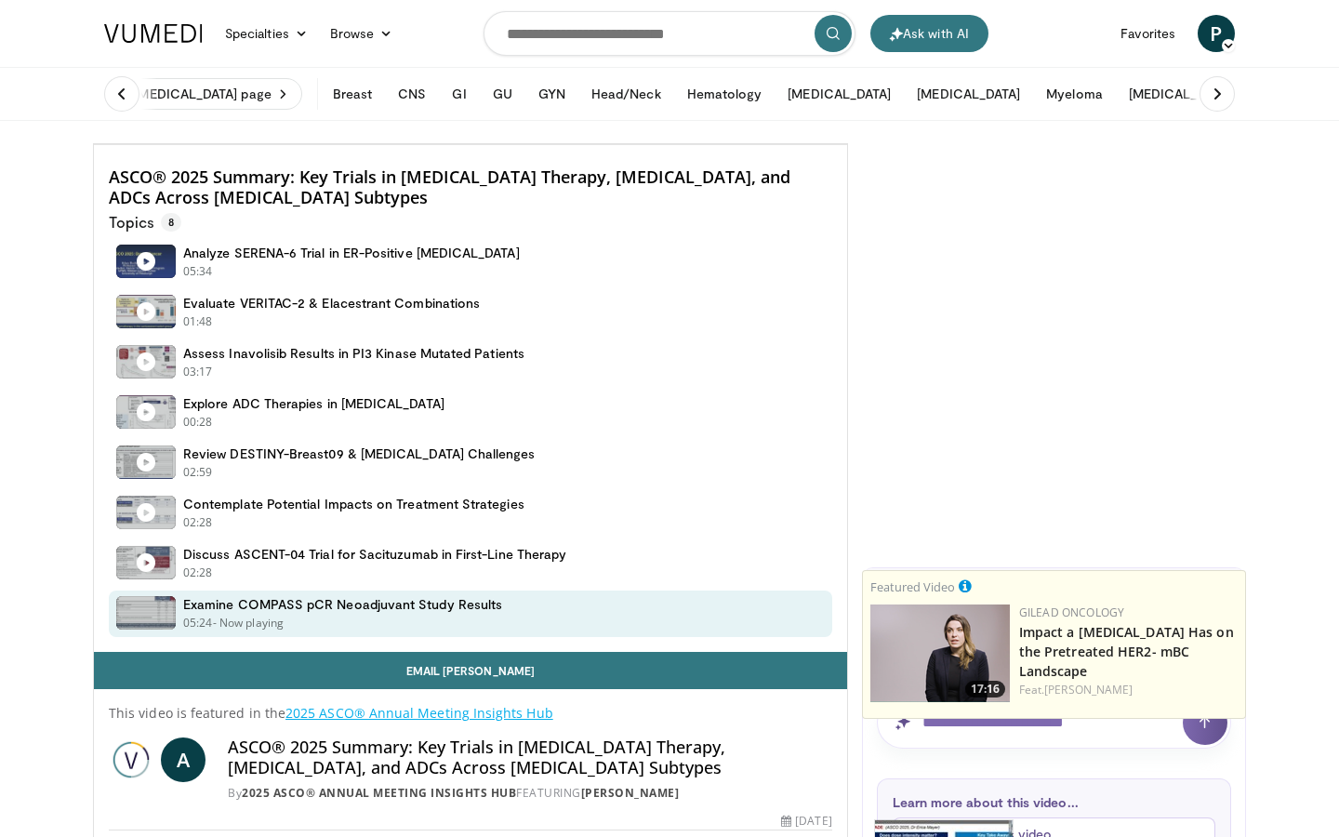
click at [847, 144] on div "10 seconds Tap to unmute" at bounding box center [470, 144] width 753 height 0
click at [1336, 107] on div "Progress Bar" at bounding box center [1337, 103] width 2 height 7
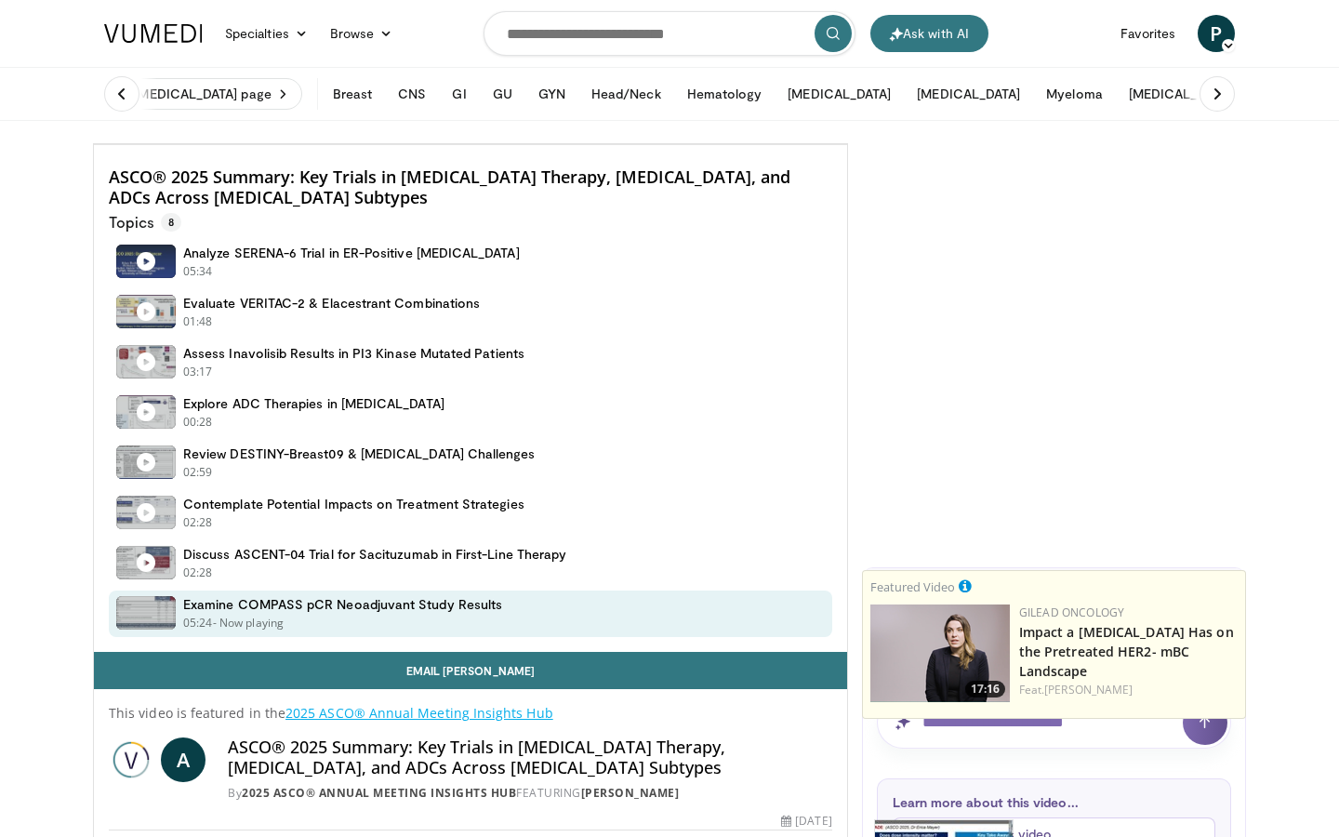
click at [847, 144] on div "10 seconds Tap to unmute" at bounding box center [470, 144] width 753 height 0
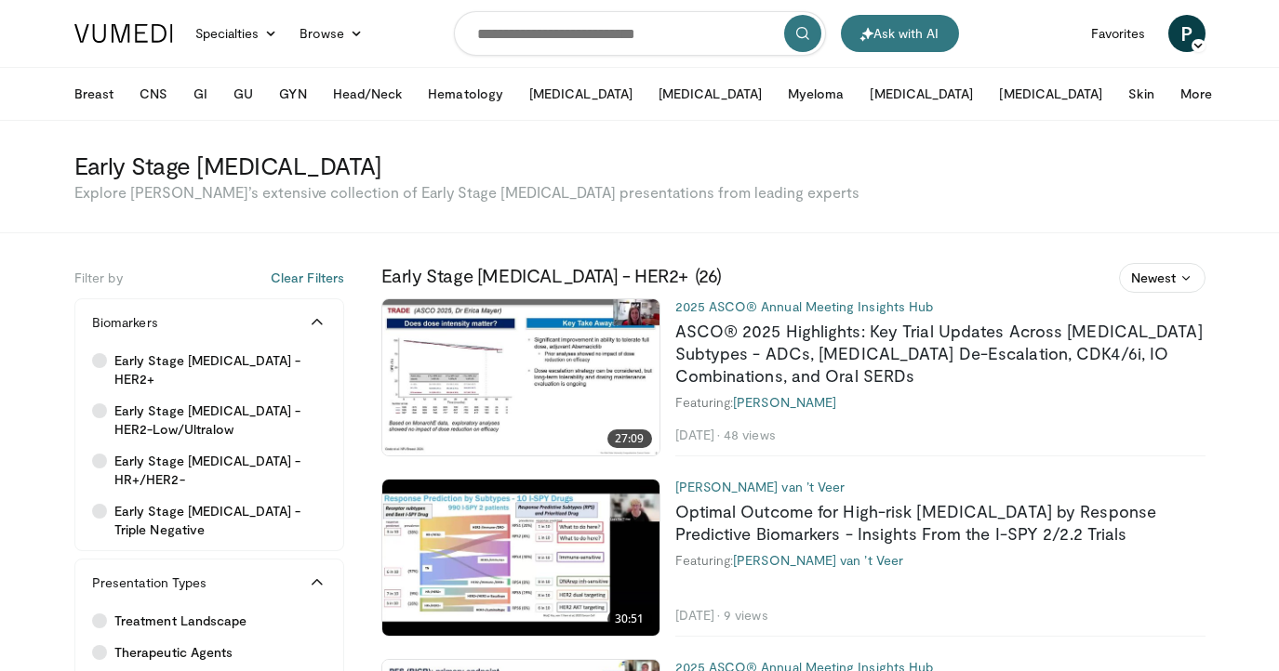
scroll to position [825, 0]
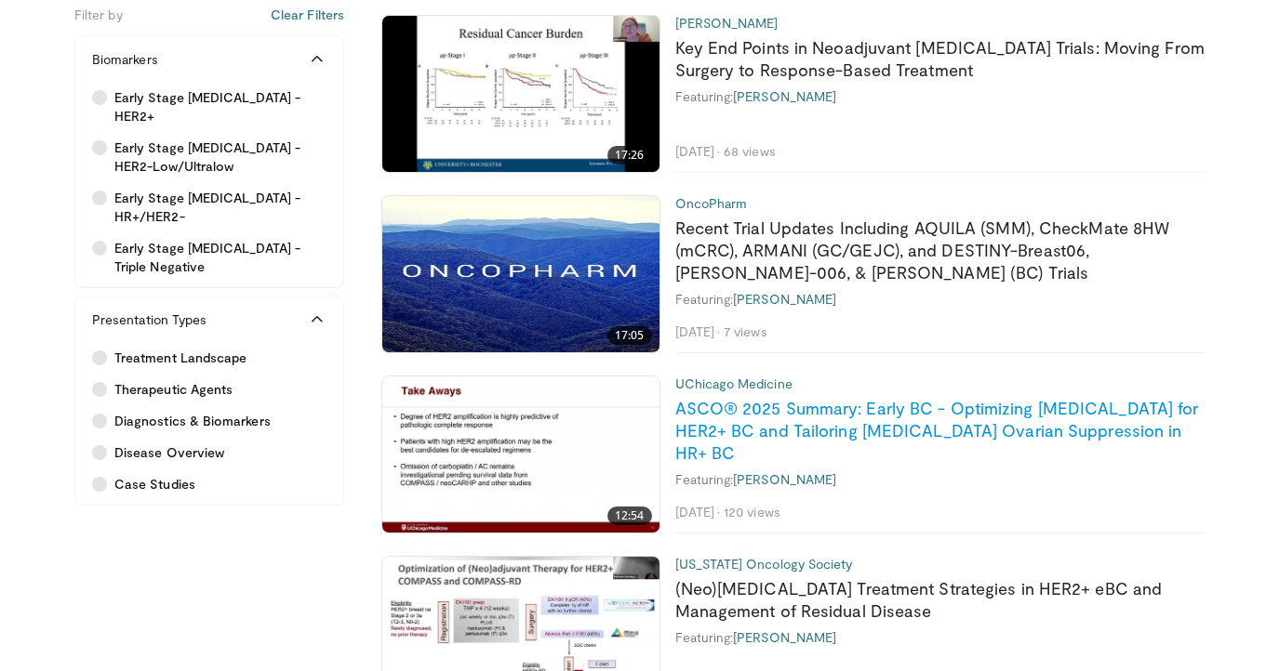
click at [956, 432] on link "ASCO® 2025 Summary: Early BC - Optimizing Neoadjuvant Therapy for HER2+ BC and …" at bounding box center [937, 430] width 524 height 65
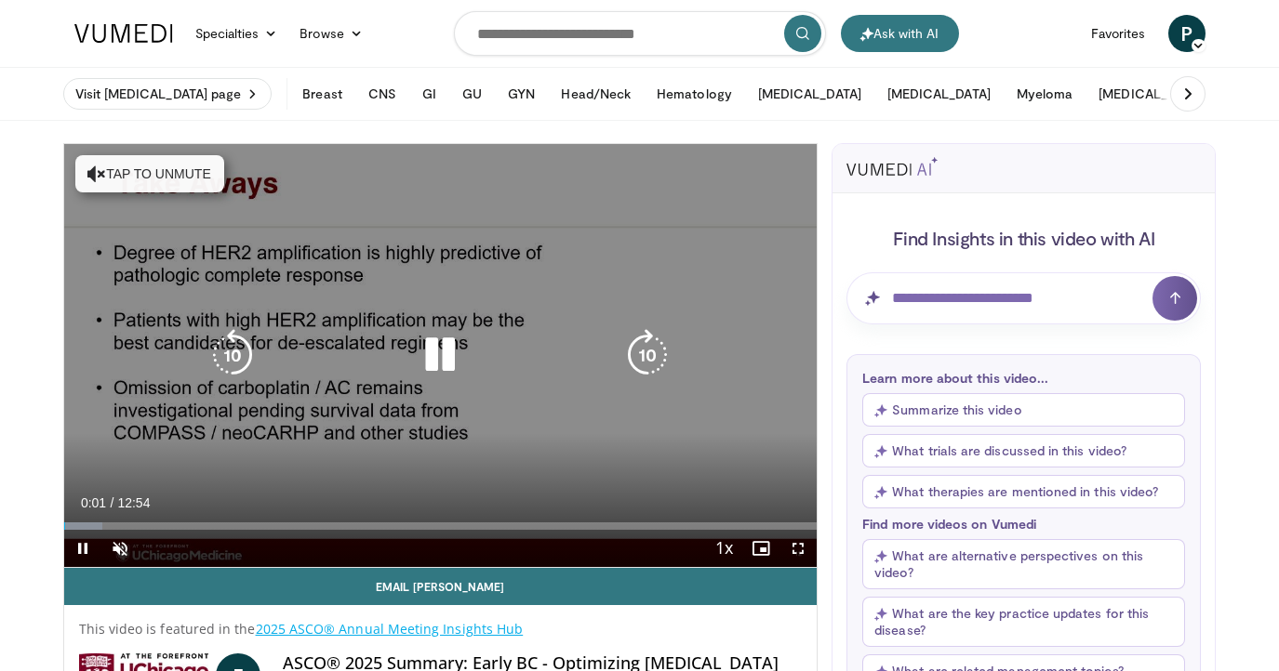
click at [522, 449] on div "10 seconds Tap to unmute" at bounding box center [440, 355] width 753 height 423
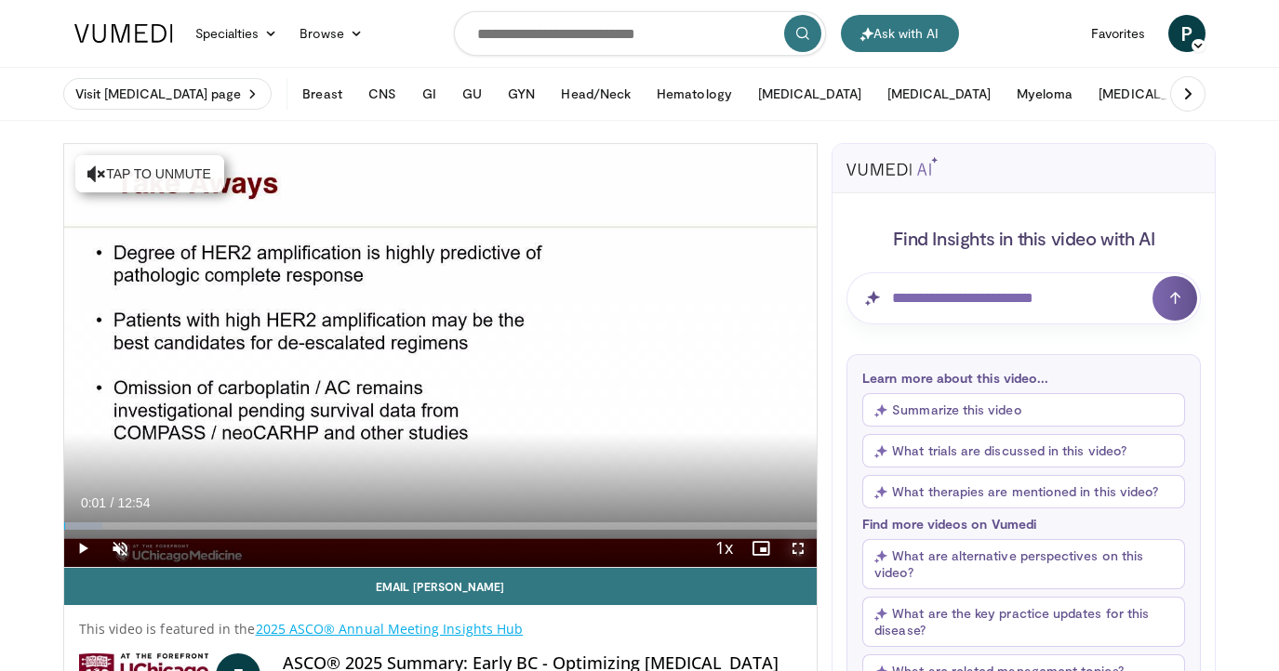
click at [800, 552] on span "Video Player" at bounding box center [797, 548] width 37 height 37
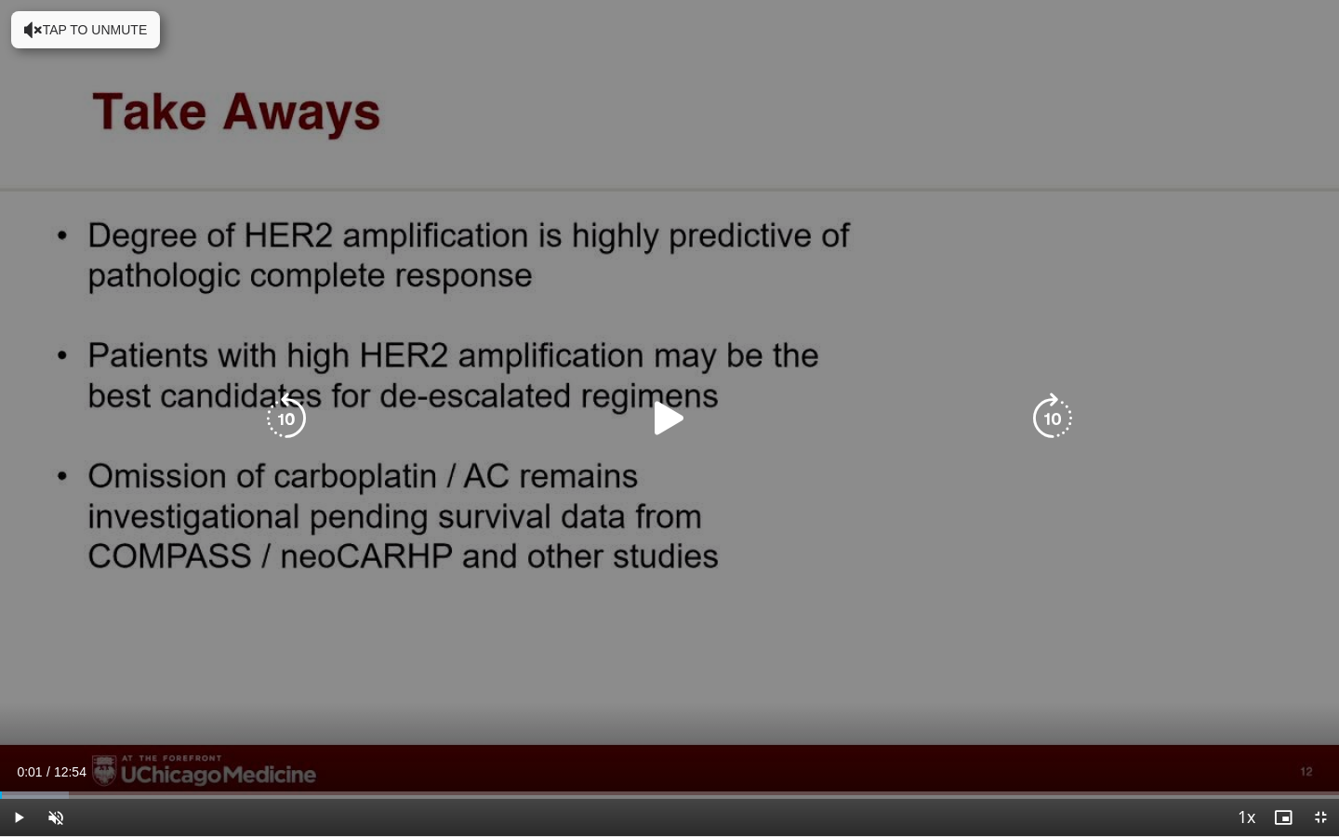
click at [697, 465] on div "10 seconds Tap to unmute" at bounding box center [669, 418] width 1339 height 836
click at [87, 38] on button "Tap to unmute" at bounding box center [85, 29] width 149 height 37
click at [162, 27] on div "10 seconds Tap to unmute" at bounding box center [669, 418] width 1339 height 836
click at [543, 480] on div "10 seconds Tap to unmute" at bounding box center [669, 418] width 1339 height 836
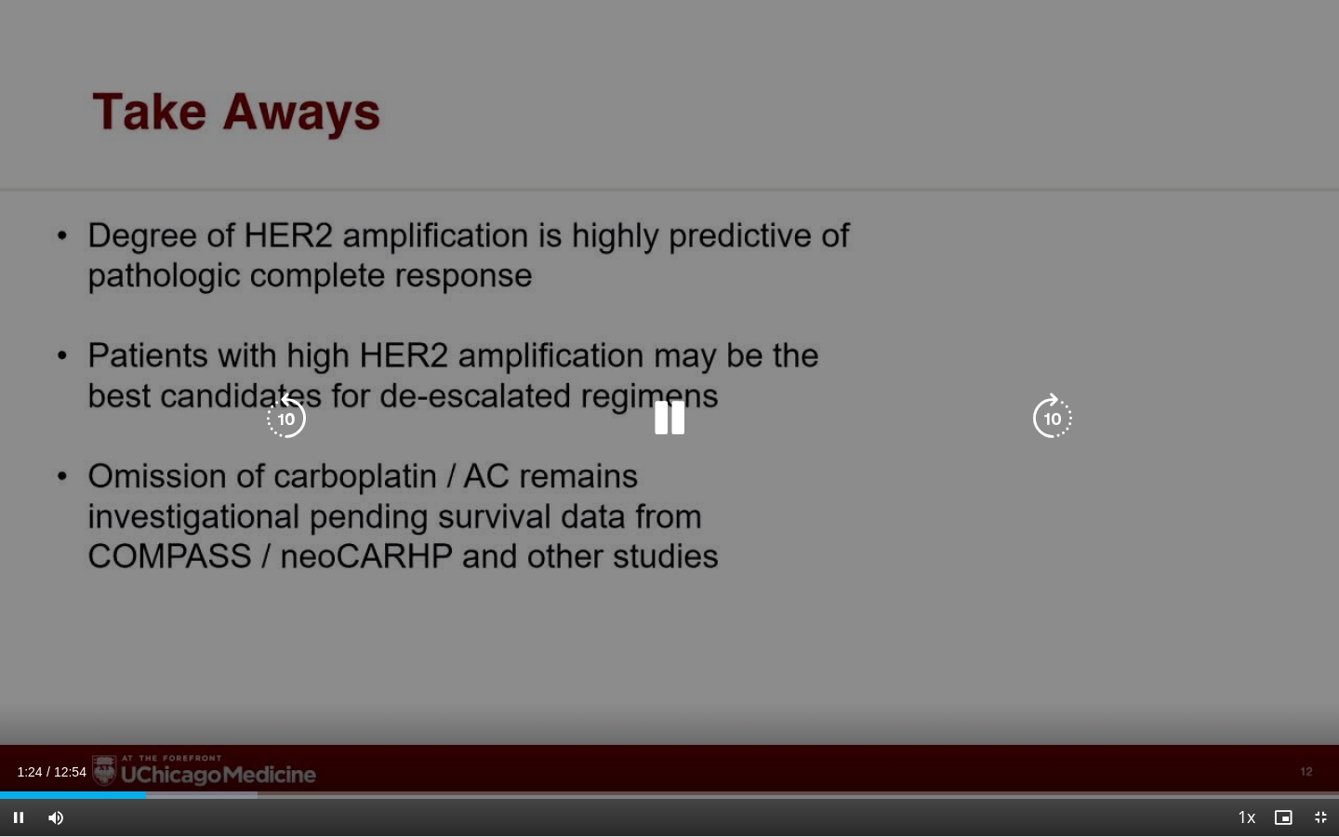
click at [449, 527] on div "10 seconds Tap to unmute" at bounding box center [669, 418] width 1339 height 836
click at [440, 535] on div "10 seconds Tap to unmute" at bounding box center [669, 418] width 1339 height 836
click at [656, 618] on div "10 seconds Tap to unmute" at bounding box center [669, 418] width 1339 height 836
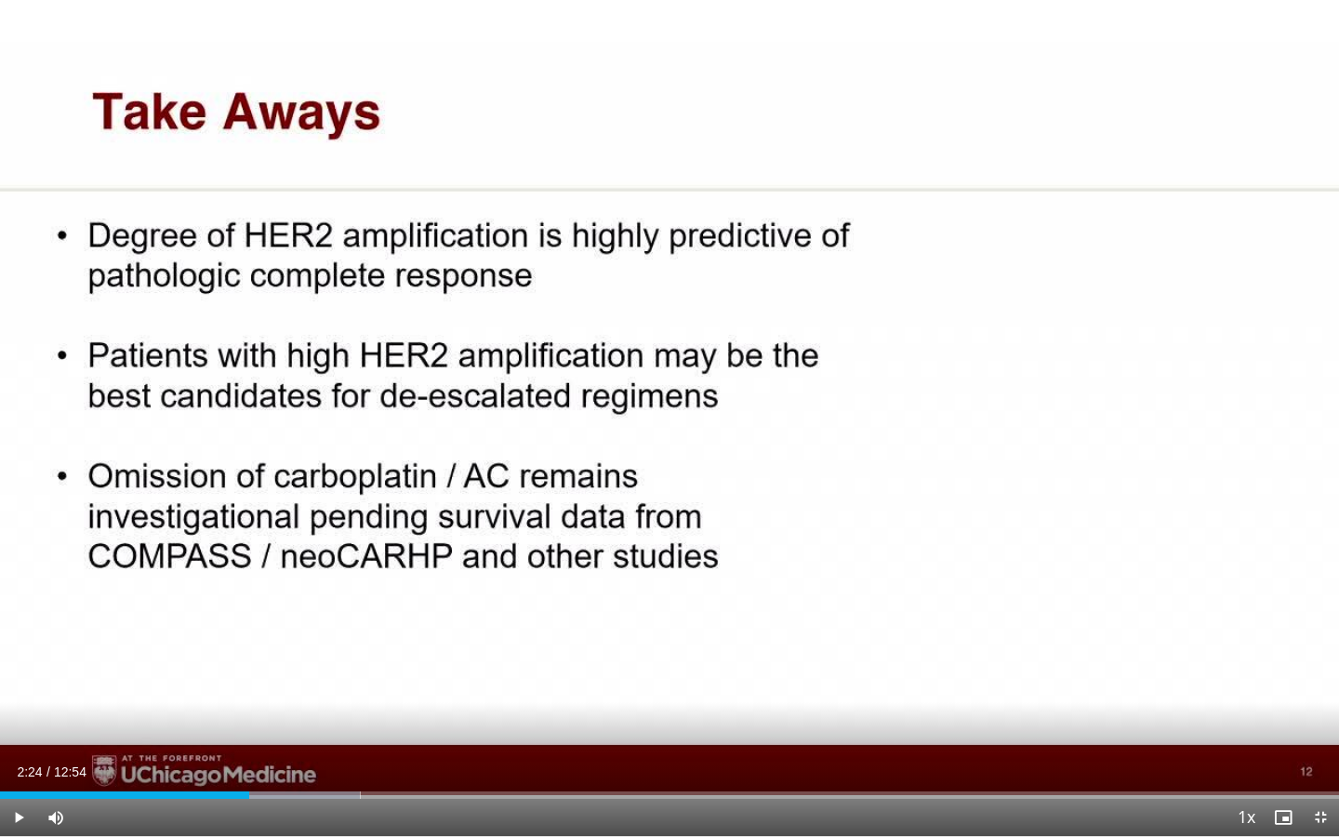
click at [656, 618] on div "10 seconds Tap to unmute" at bounding box center [669, 418] width 1339 height 836
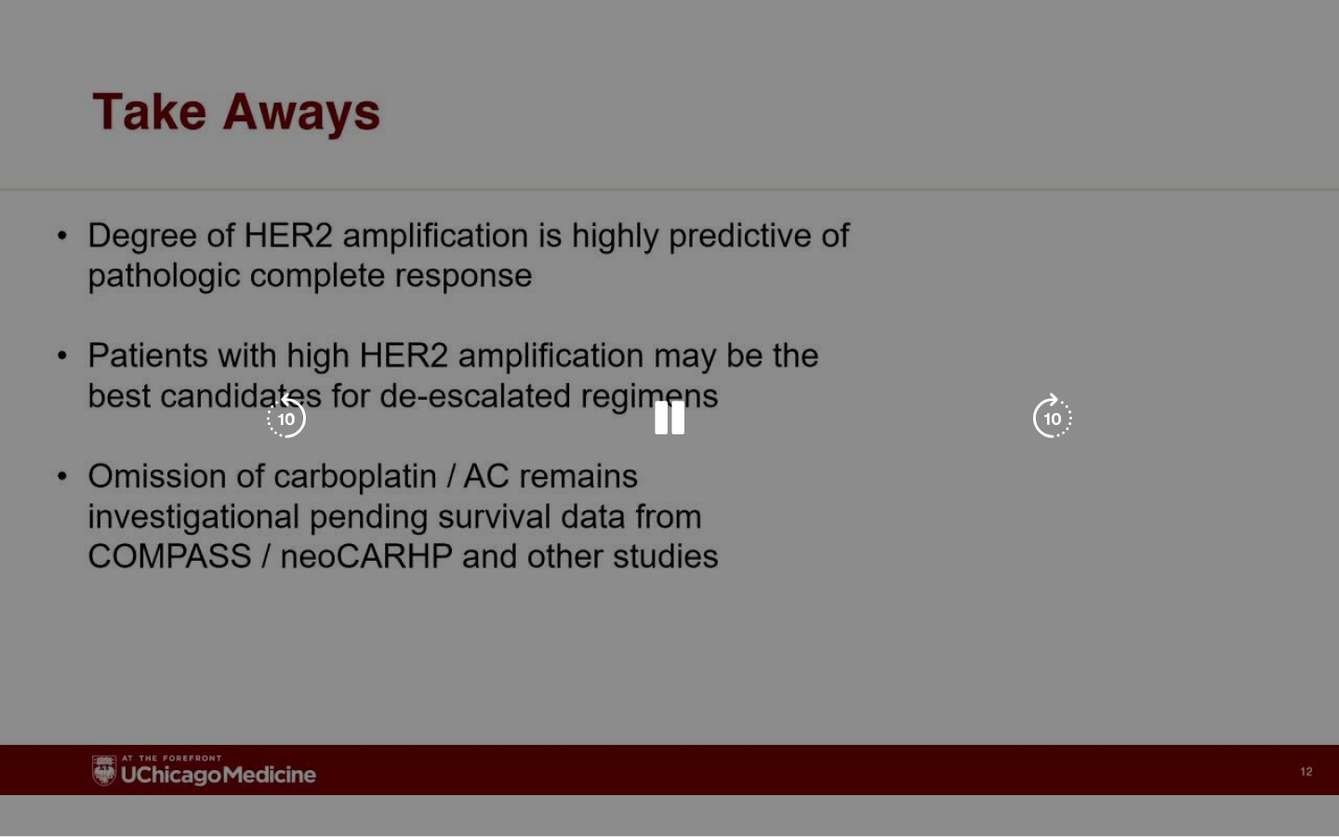
click at [801, 632] on div "10 seconds Tap to unmute" at bounding box center [669, 418] width 1339 height 836
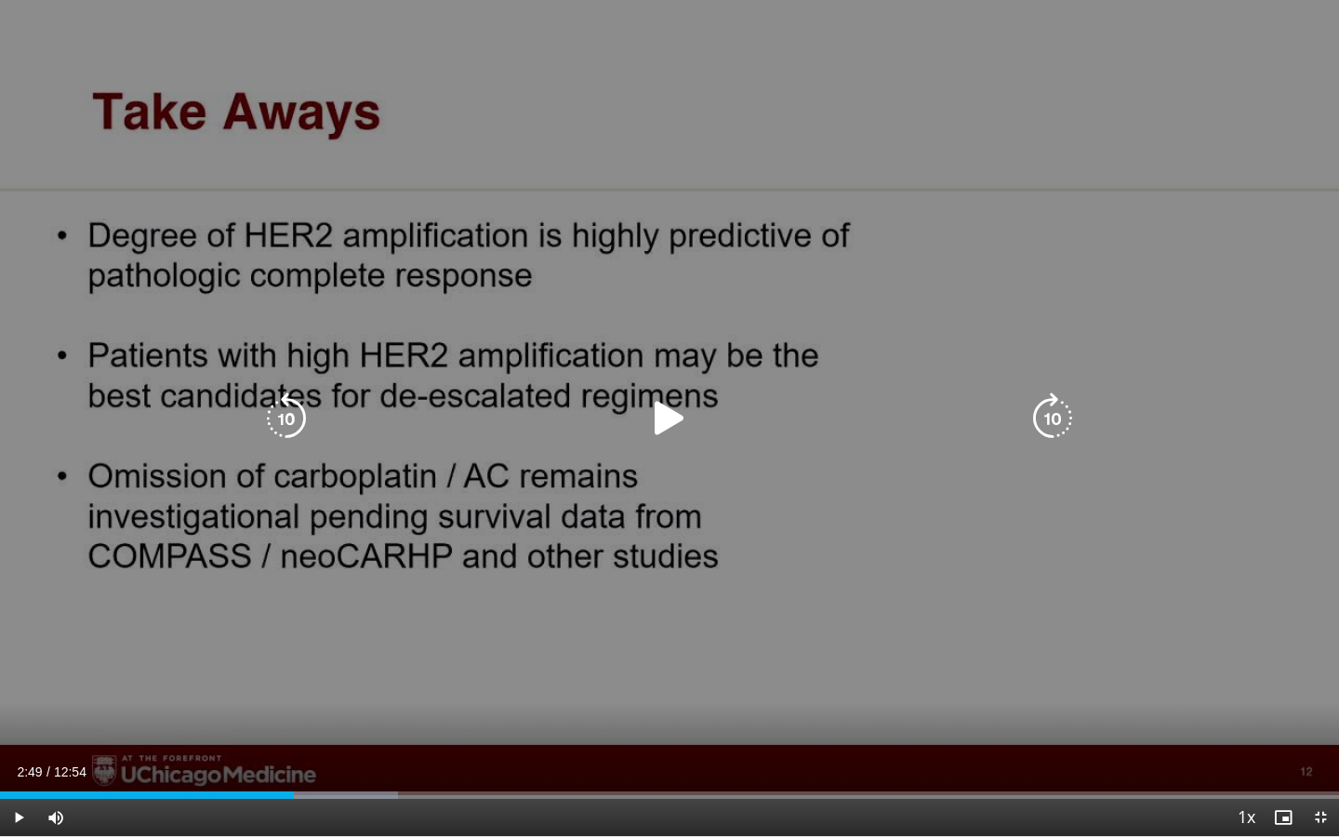
click at [789, 634] on div "10 seconds Tap to unmute" at bounding box center [669, 418] width 1339 height 836
click at [662, 408] on icon "Video Player" at bounding box center [670, 418] width 52 height 52
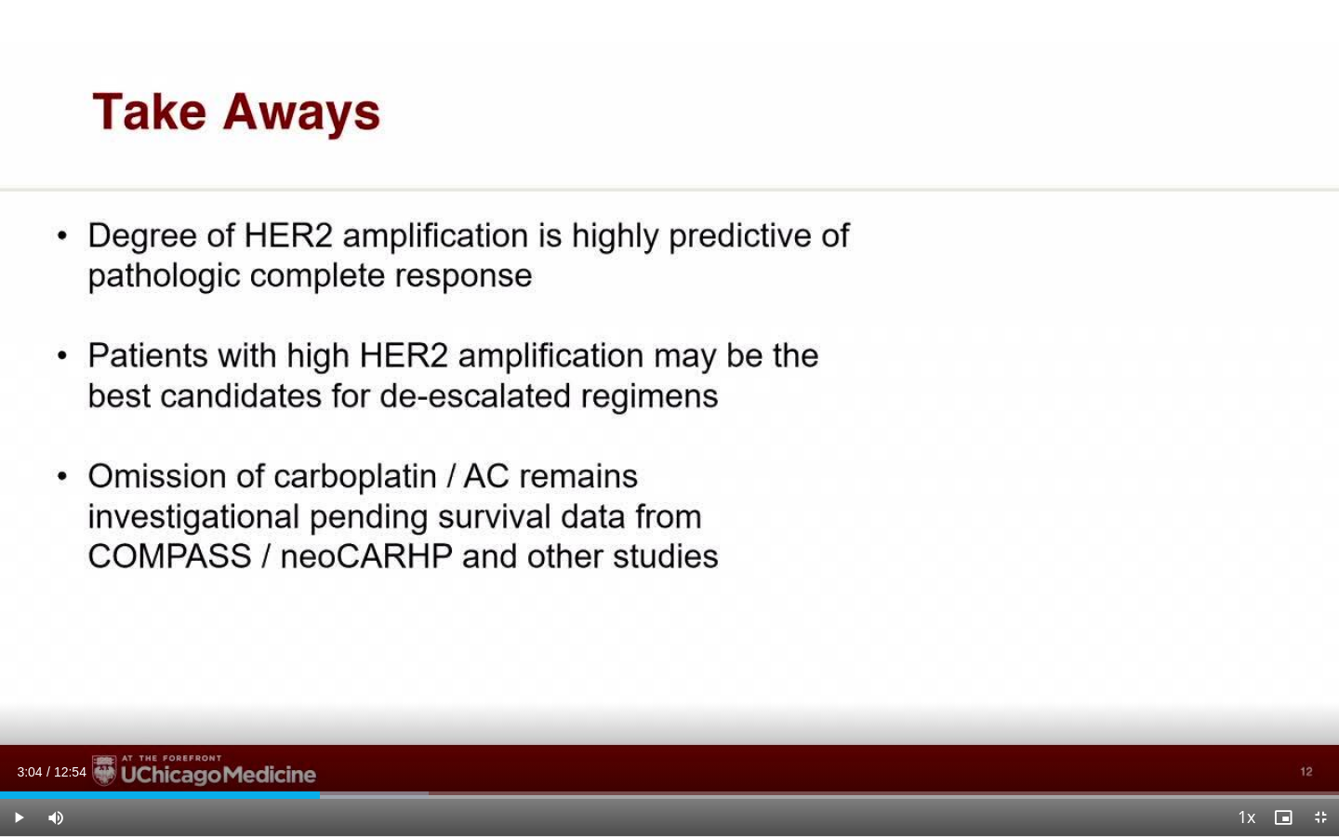
click at [1117, 644] on div "10 seconds Tap to unmute" at bounding box center [669, 418] width 1339 height 836
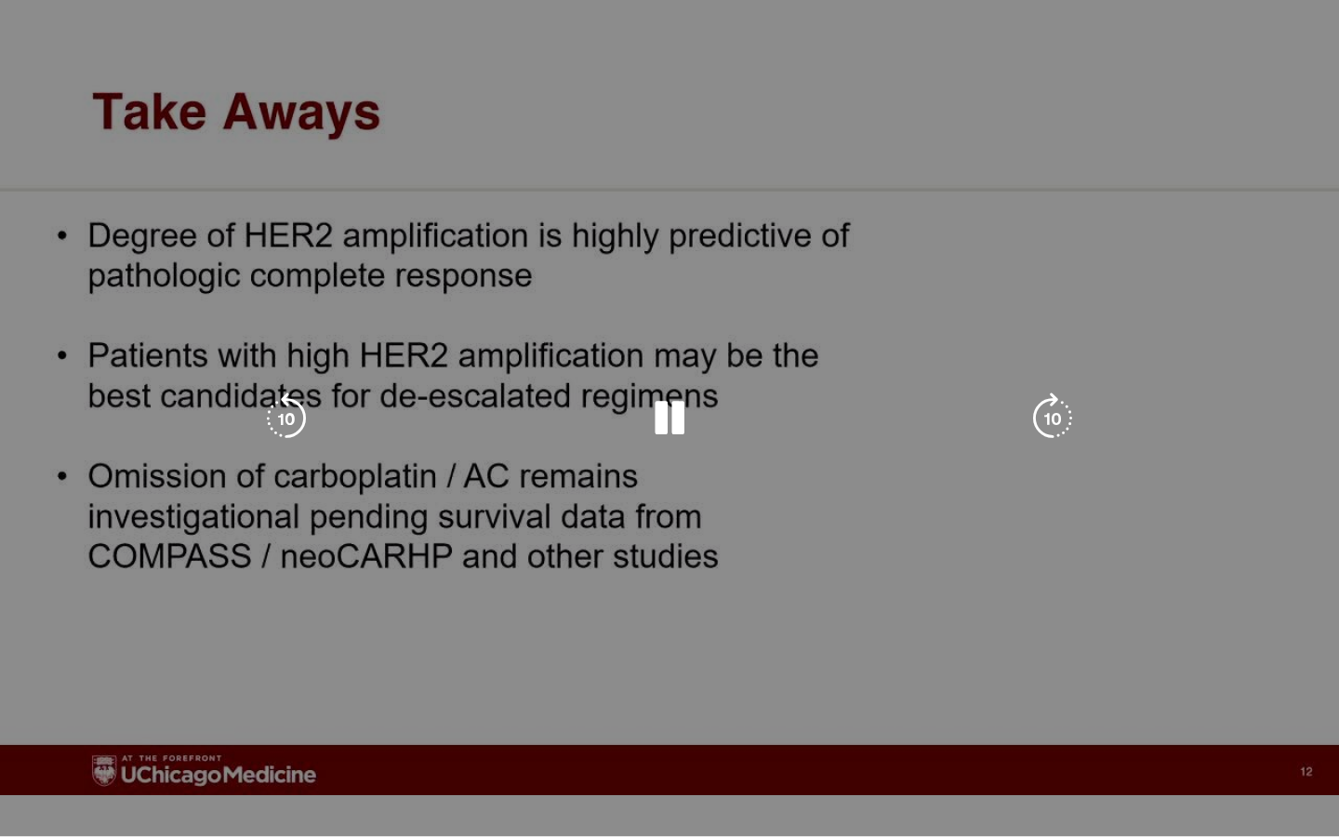
click at [1074, 659] on div "10 seconds Tap to unmute" at bounding box center [669, 418] width 1339 height 836
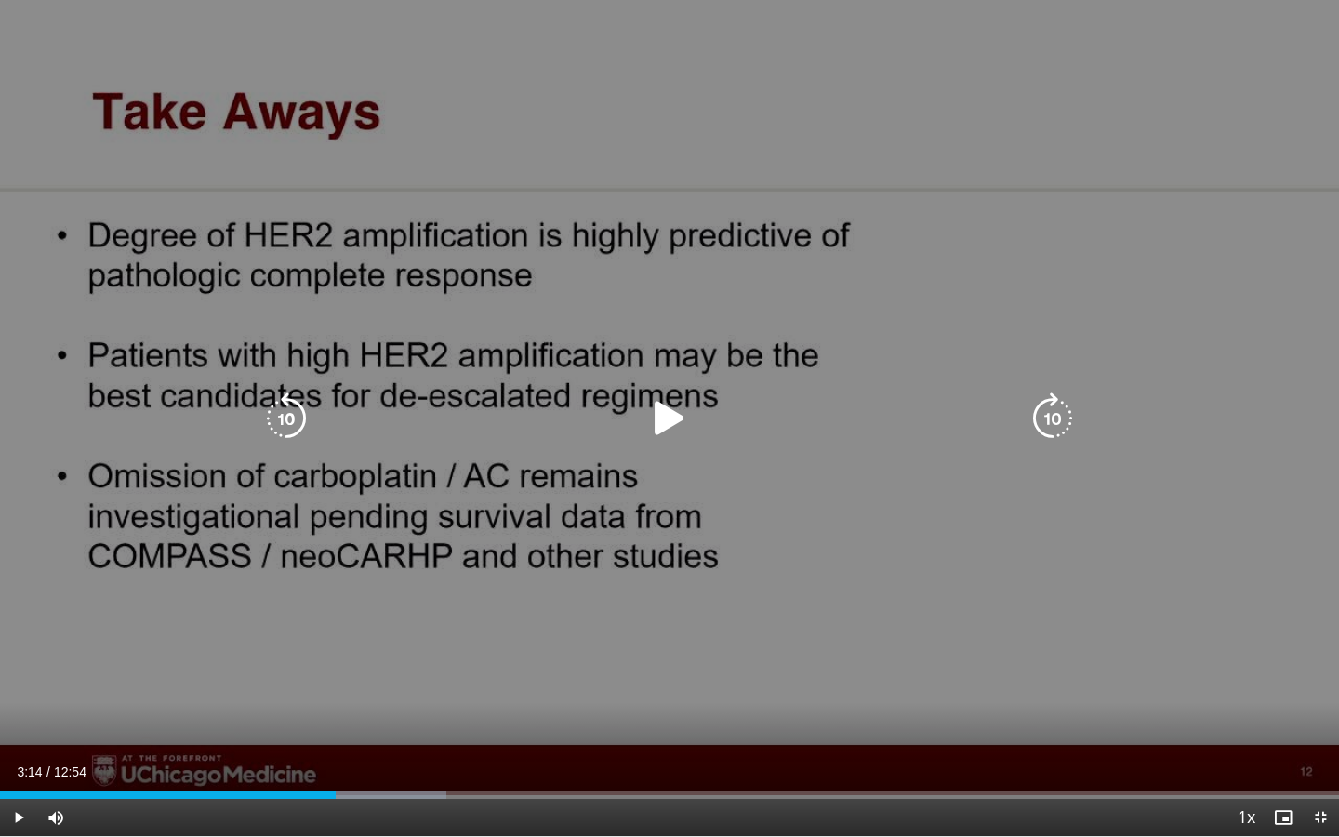
click at [978, 614] on div "10 seconds Tap to unmute" at bounding box center [669, 418] width 1339 height 836
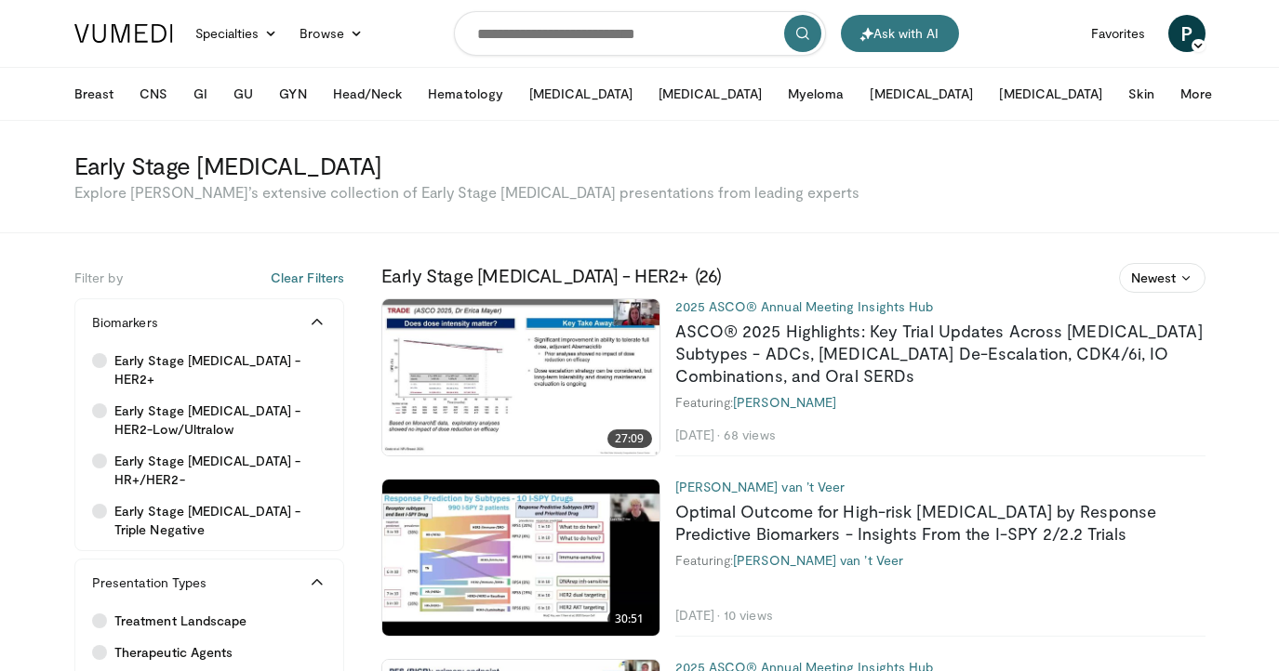
click at [311, 326] on icon "button" at bounding box center [316, 322] width 19 height 19
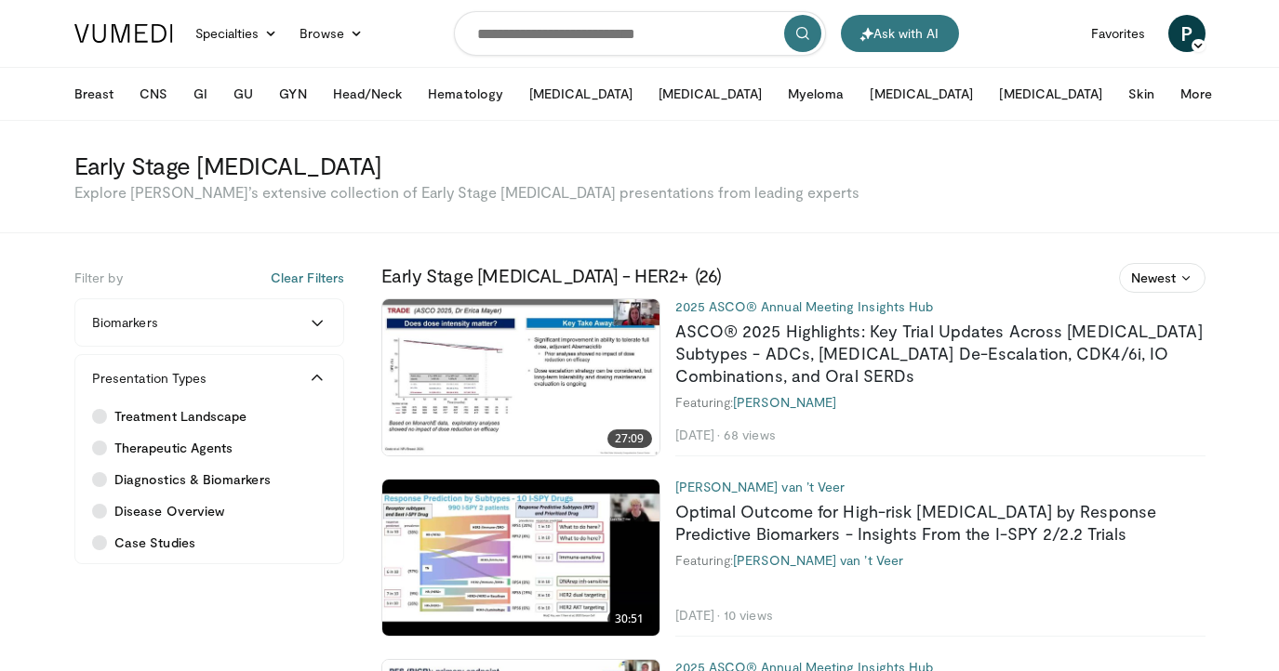
click at [311, 326] on icon "button" at bounding box center [316, 322] width 19 height 19
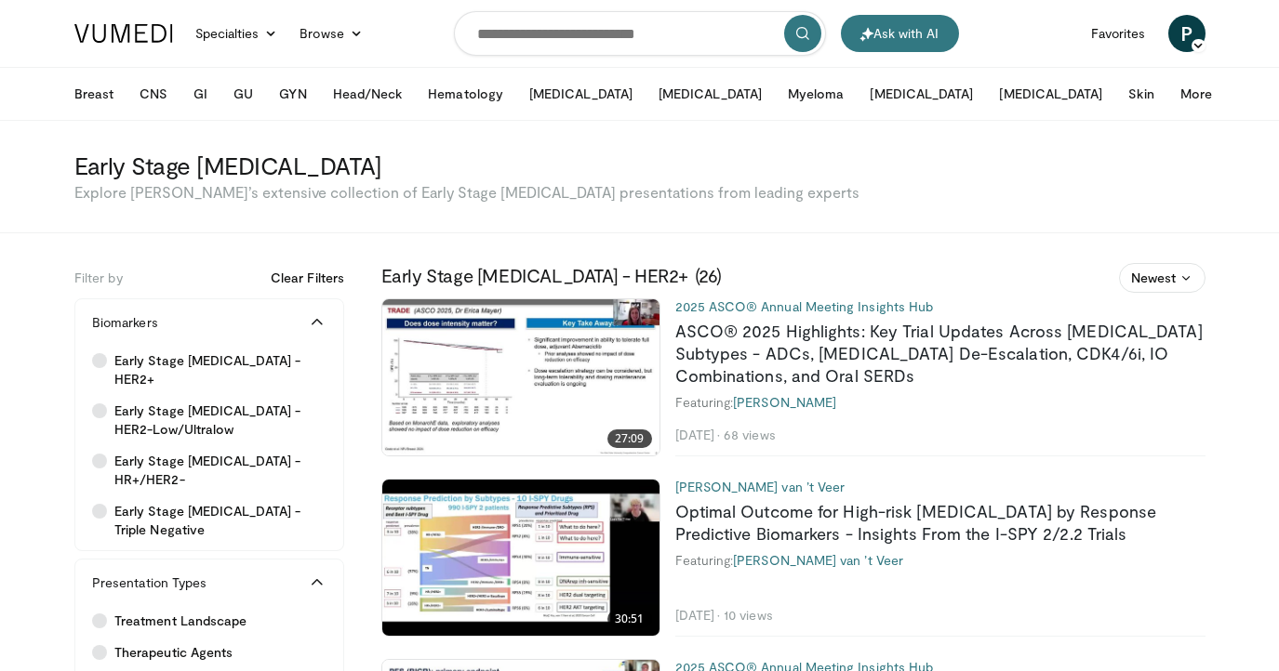
click at [318, 279] on button "Clear Filters" at bounding box center [307, 278] width 73 height 19
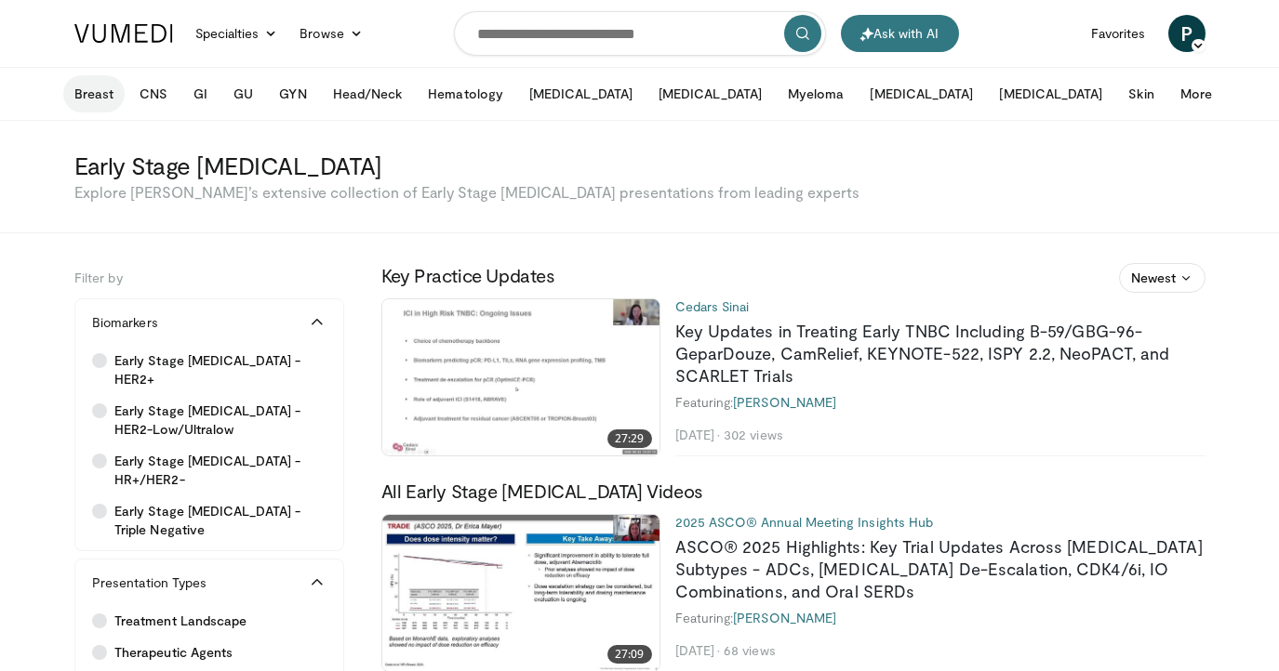
click at [100, 98] on button "Breast" at bounding box center [93, 93] width 61 height 37
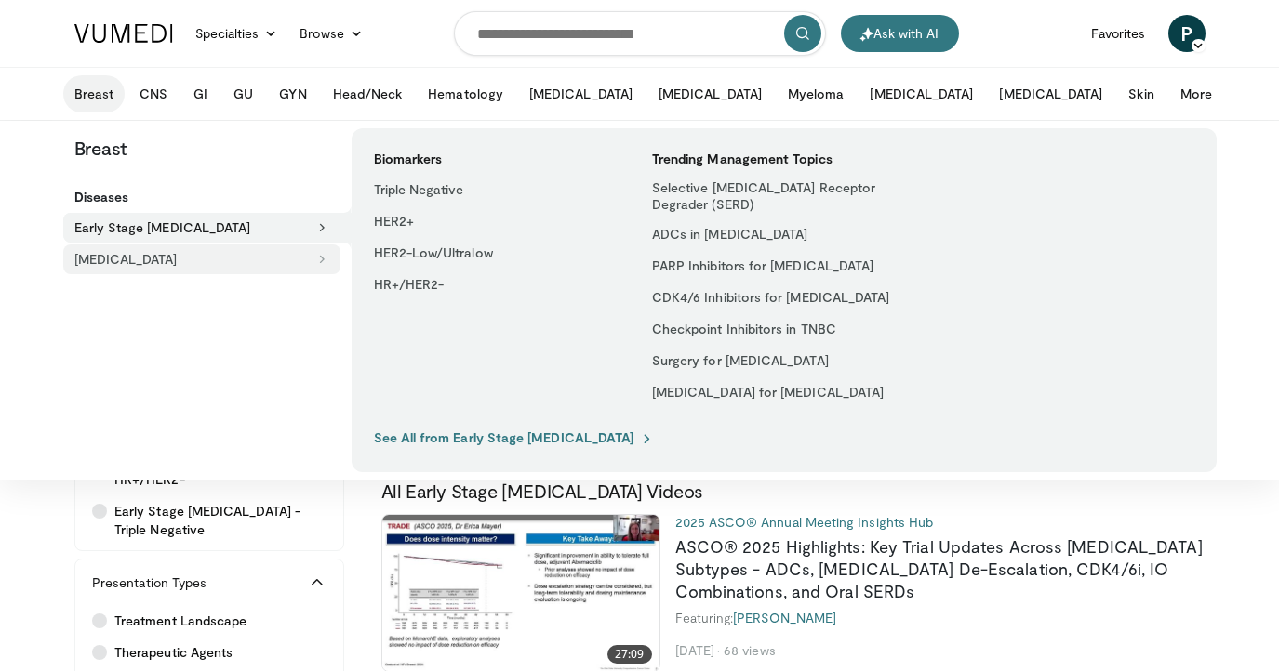
click at [259, 263] on button "[MEDICAL_DATA]" at bounding box center [201, 260] width 277 height 30
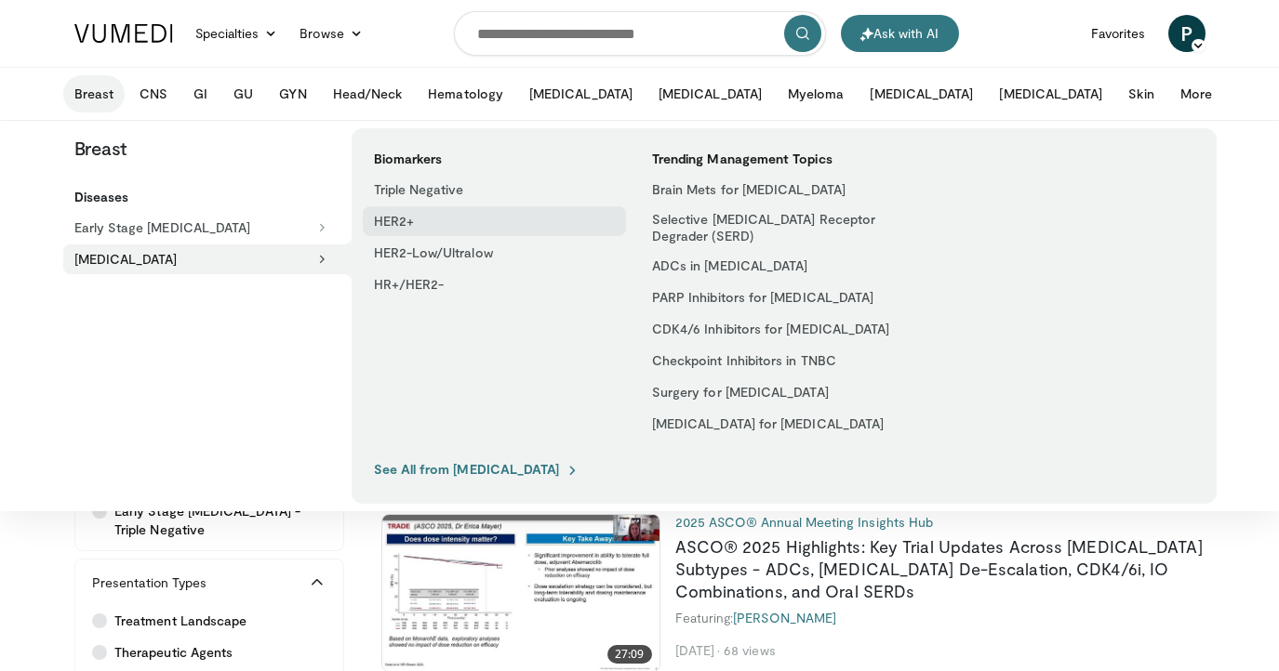
click at [388, 226] on link "HER2+" at bounding box center [494, 221] width 263 height 30
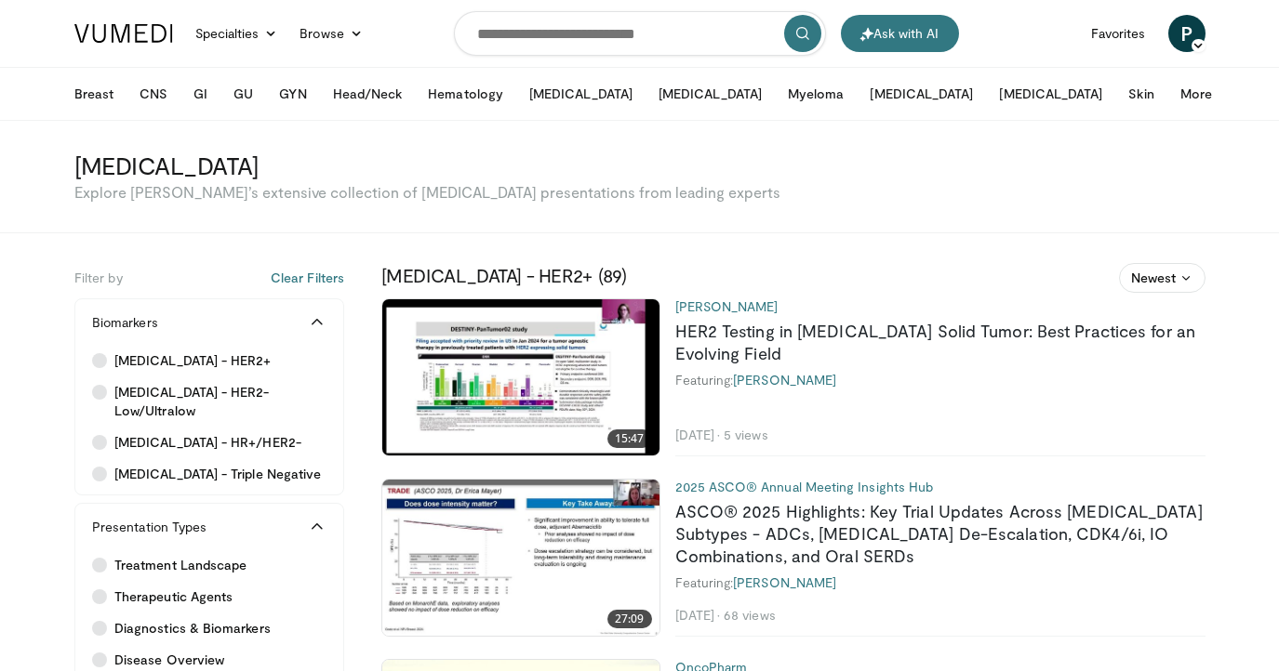
click at [551, 365] on img at bounding box center [520, 377] width 277 height 156
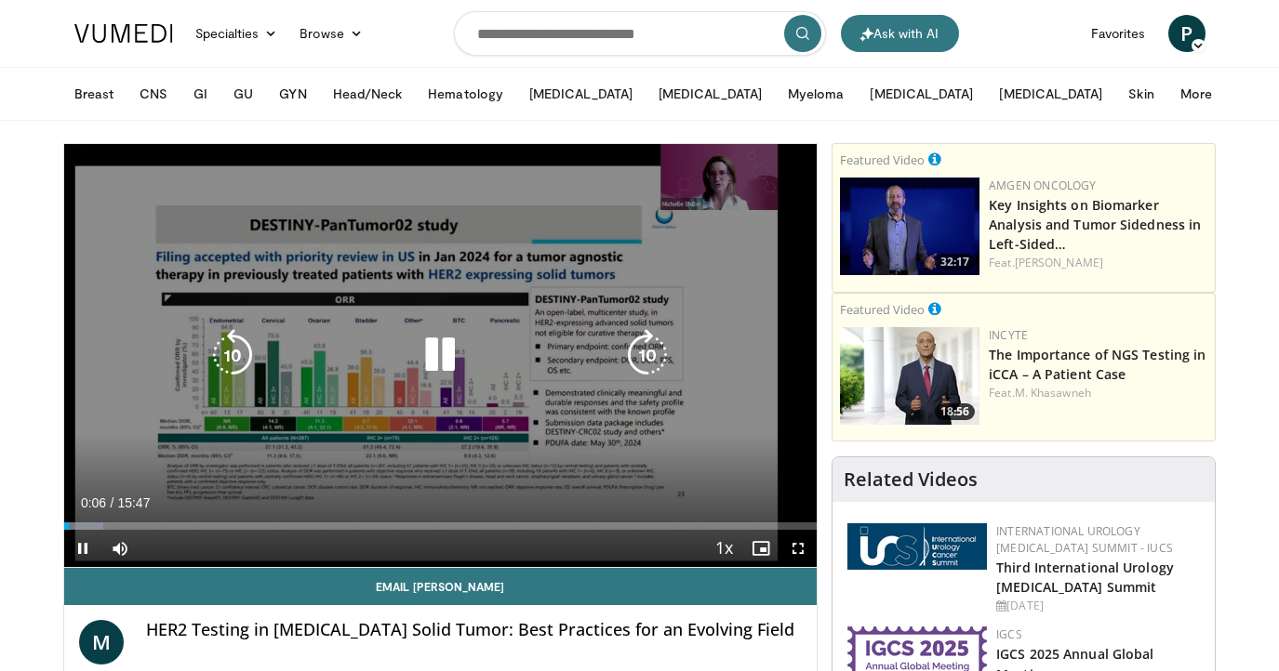
click at [581, 309] on div "10 seconds Tap to unmute" at bounding box center [440, 355] width 753 height 423
click at [454, 324] on div "10 seconds Tap to unmute" at bounding box center [440, 355] width 753 height 423
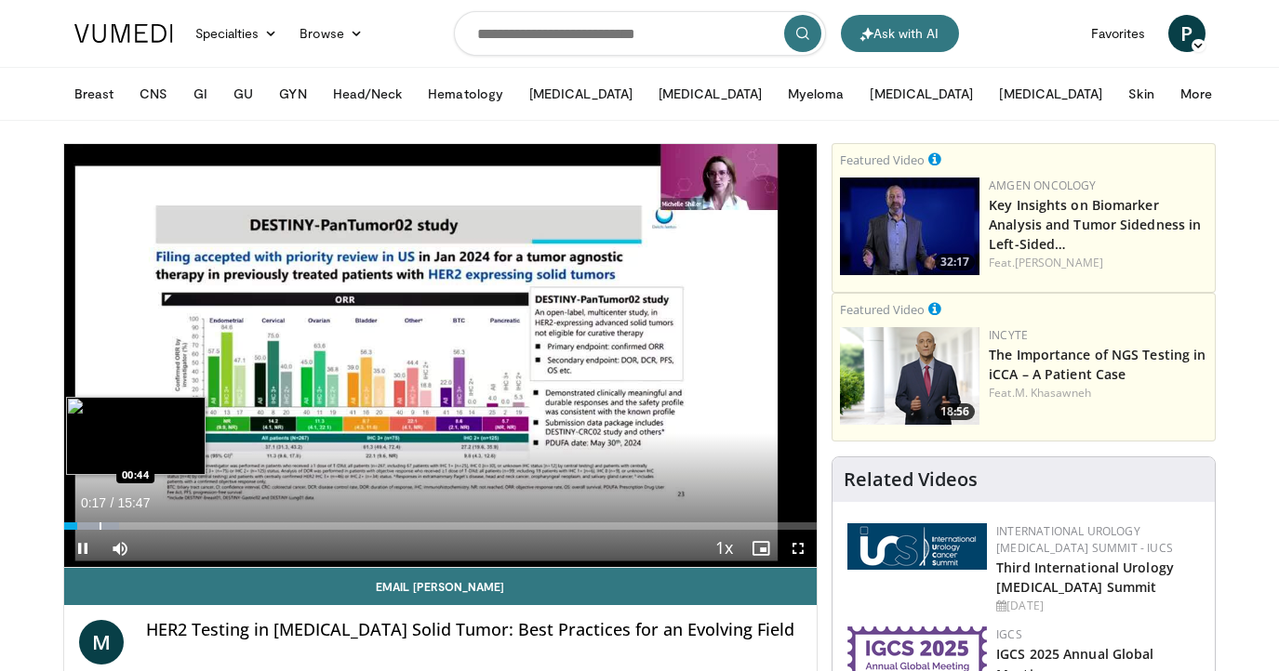
click at [100, 530] on div "Progress Bar" at bounding box center [101, 526] width 2 height 7
